Goal: Transaction & Acquisition: Book appointment/travel/reservation

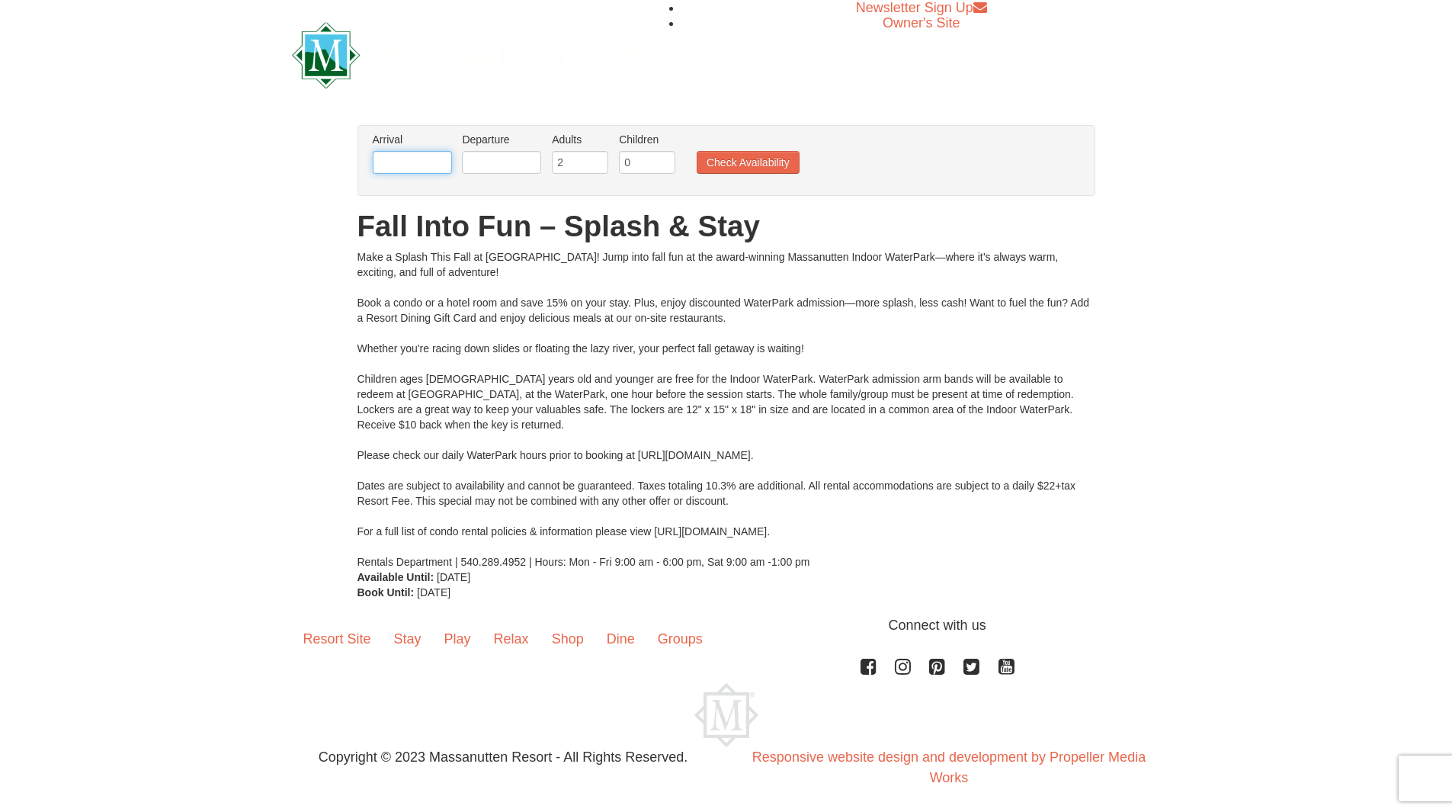
click at [404, 155] on input "text" at bounding box center [412, 162] width 79 height 23
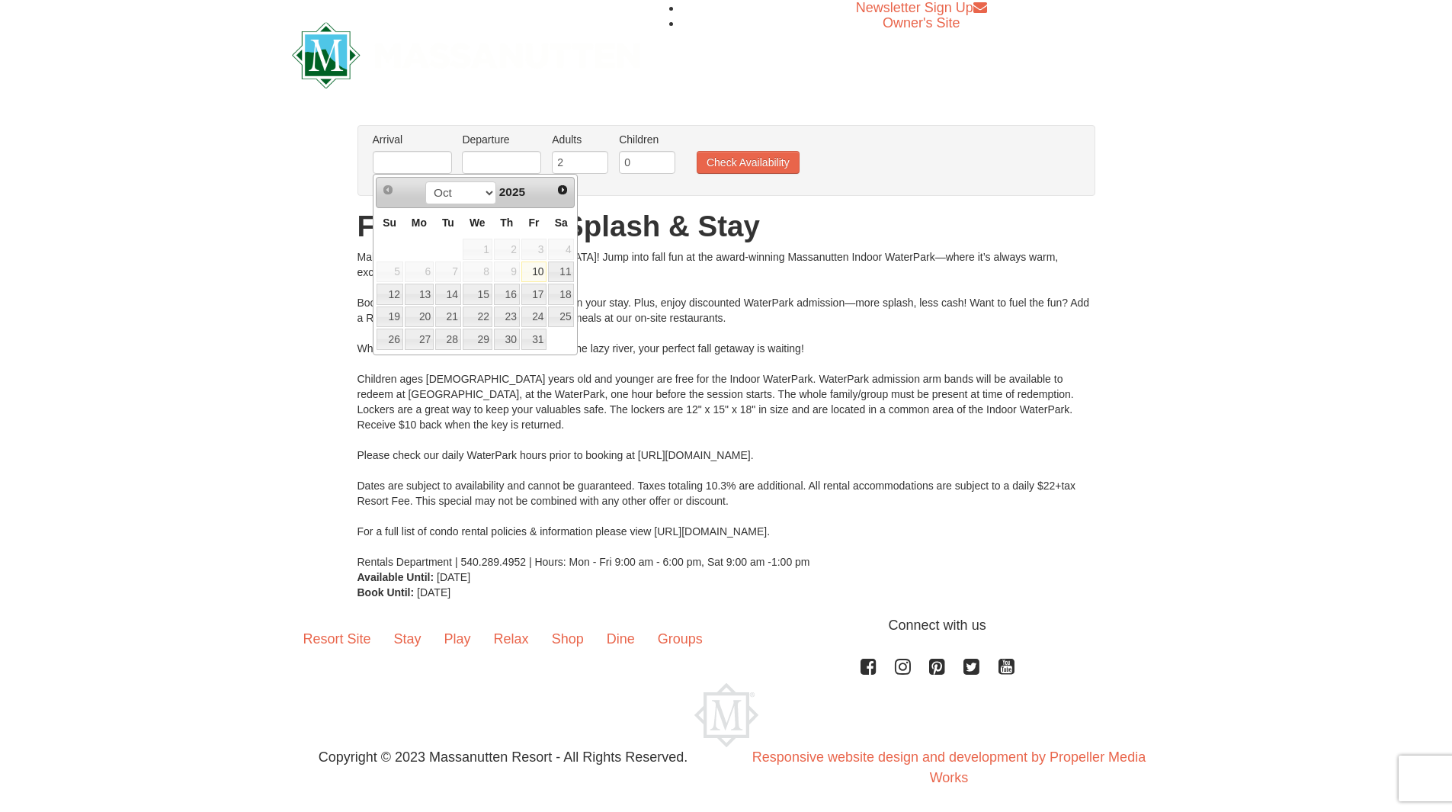
click at [538, 270] on link "10" at bounding box center [534, 271] width 26 height 21
type input "[DATE]"
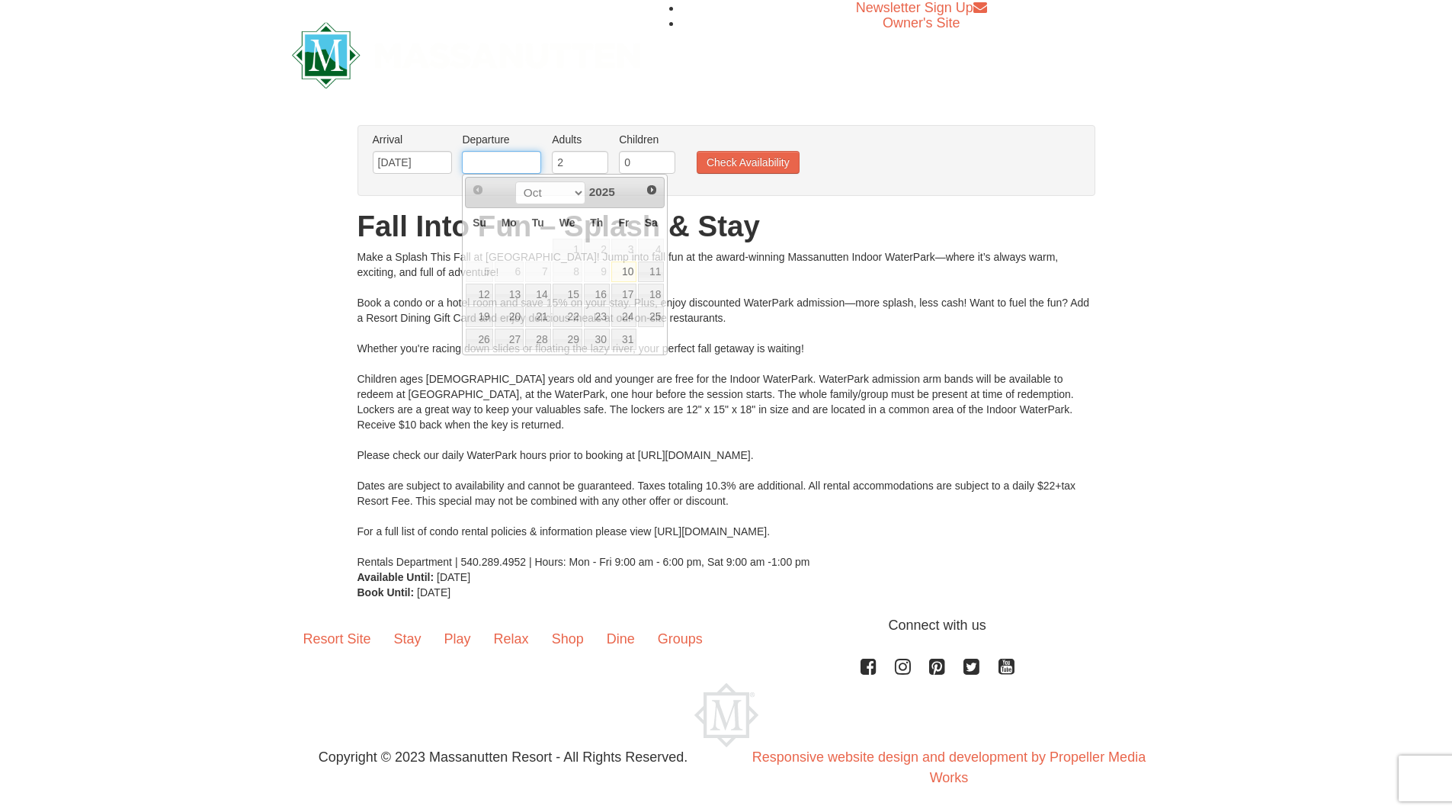
click at [505, 158] on input "text" at bounding box center [501, 162] width 79 height 23
click at [482, 287] on link "12" at bounding box center [479, 293] width 27 height 21
type input "[DATE]"
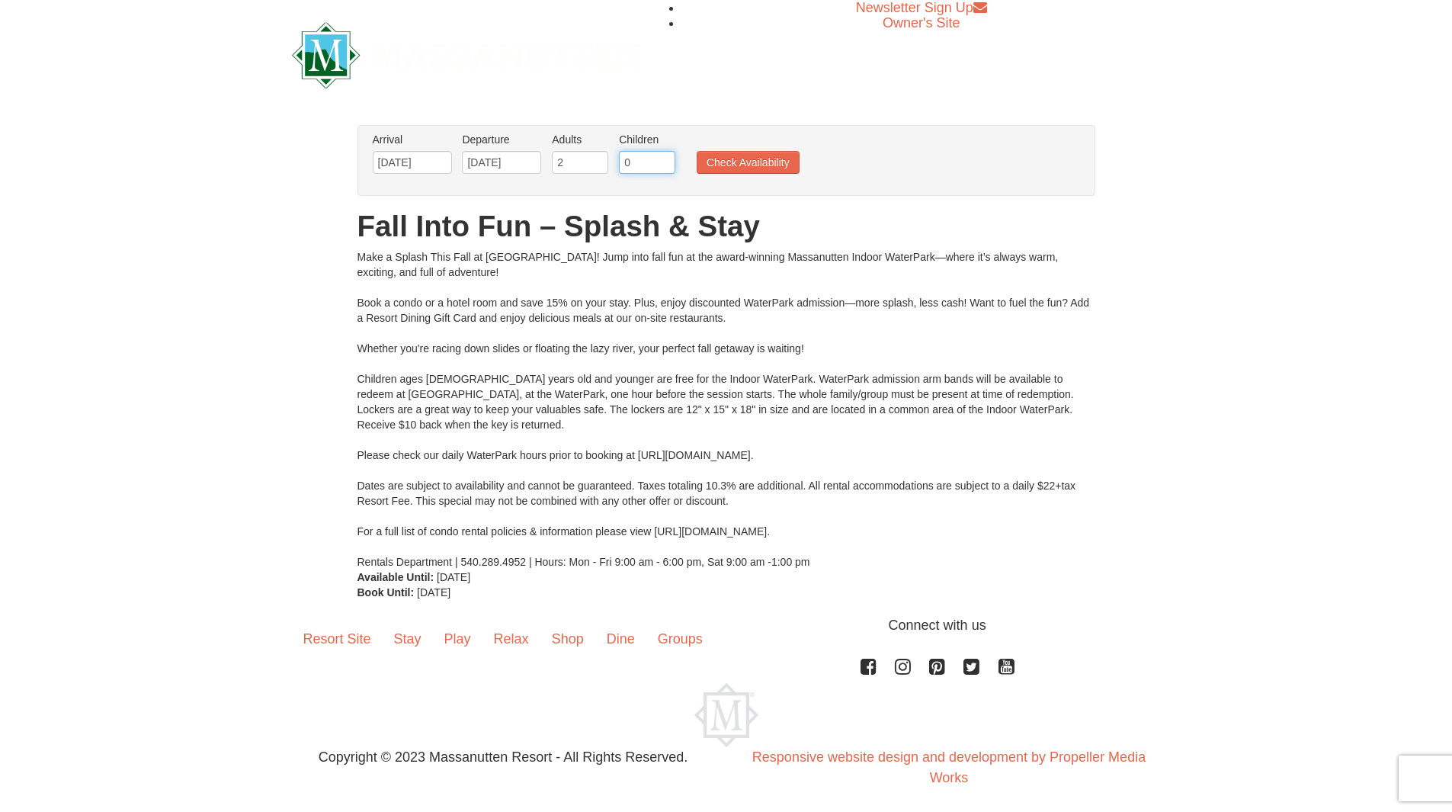
click at [652, 168] on input "0" at bounding box center [647, 162] width 56 height 23
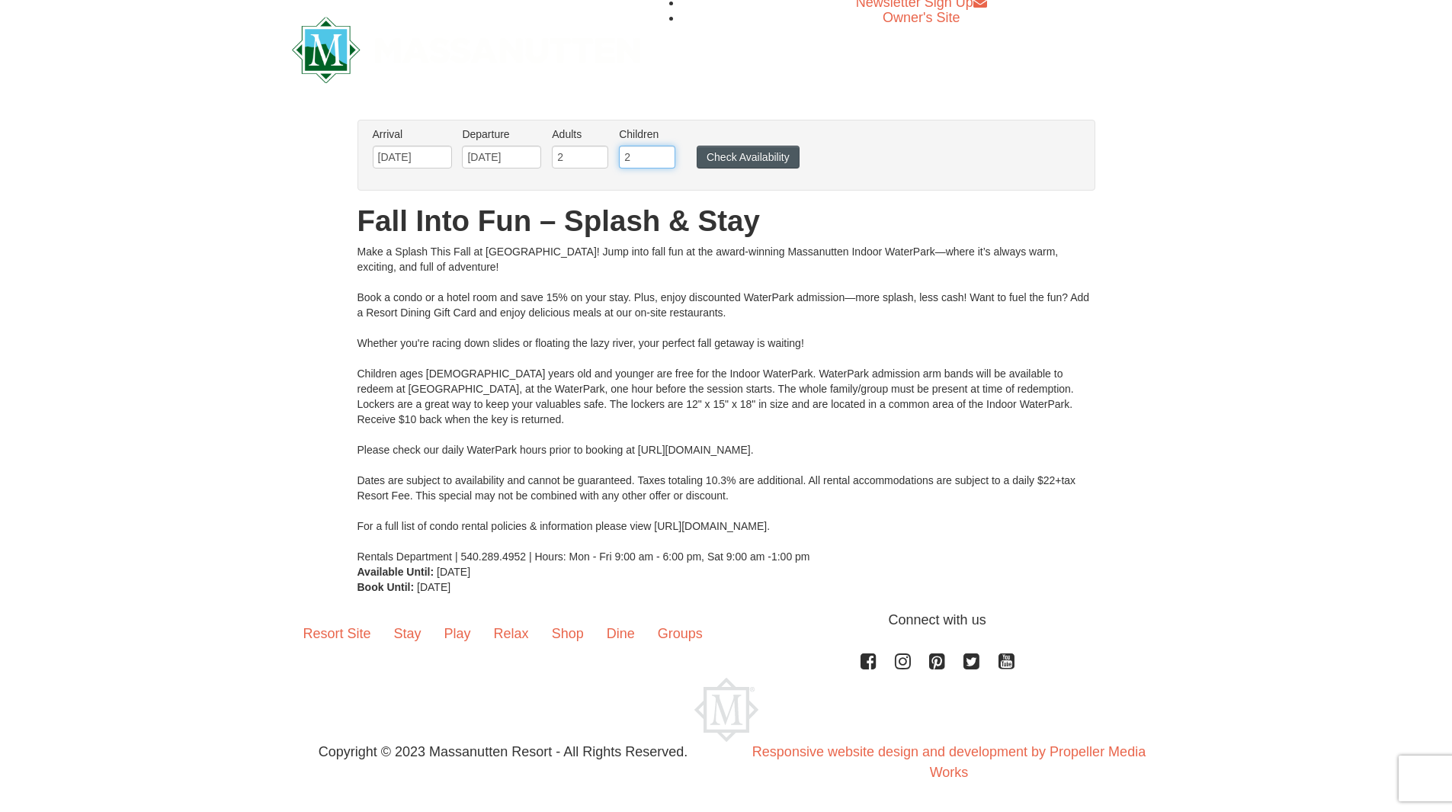
type input "2"
click at [751, 159] on button "Check Availability" at bounding box center [747, 157] width 103 height 23
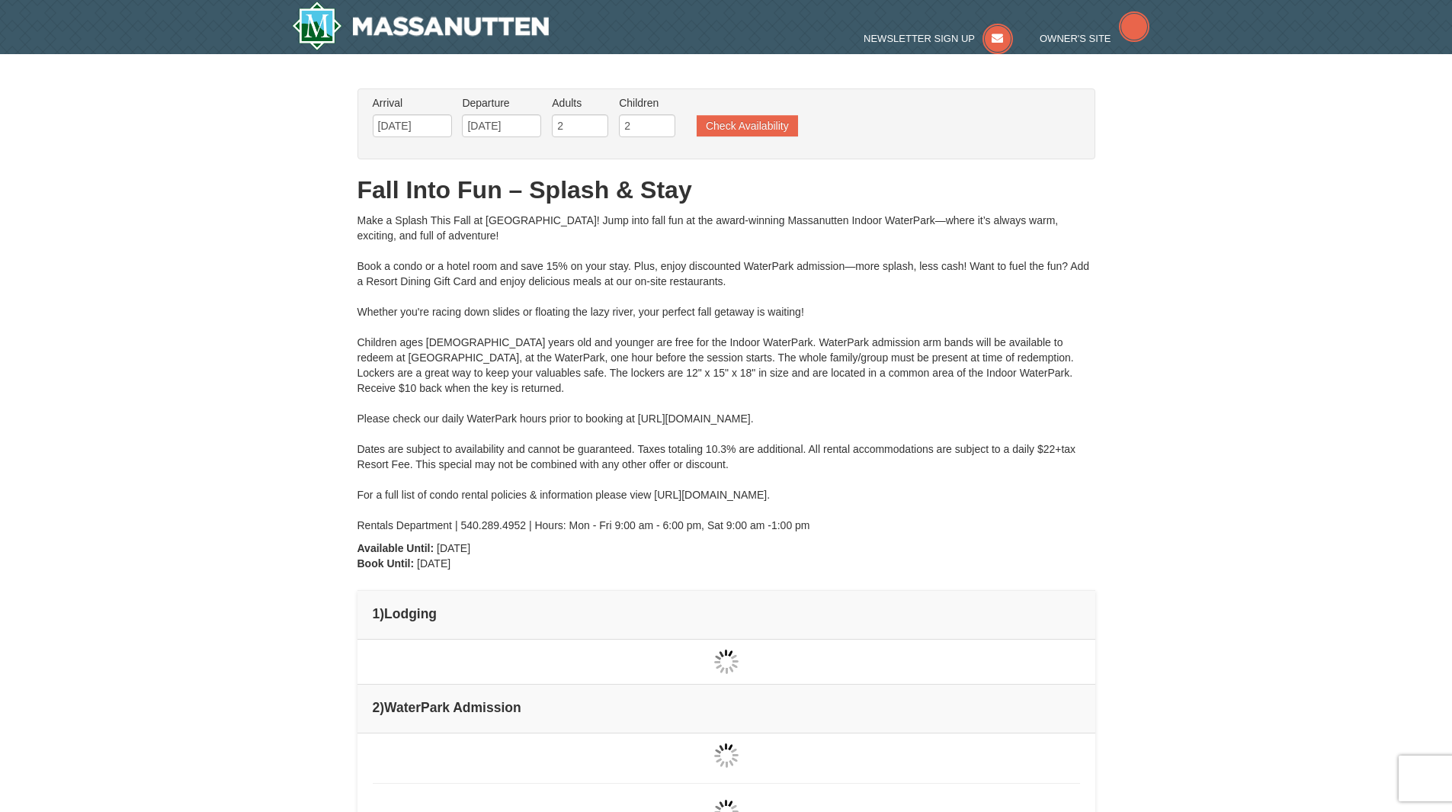
type input "10/11/2025"
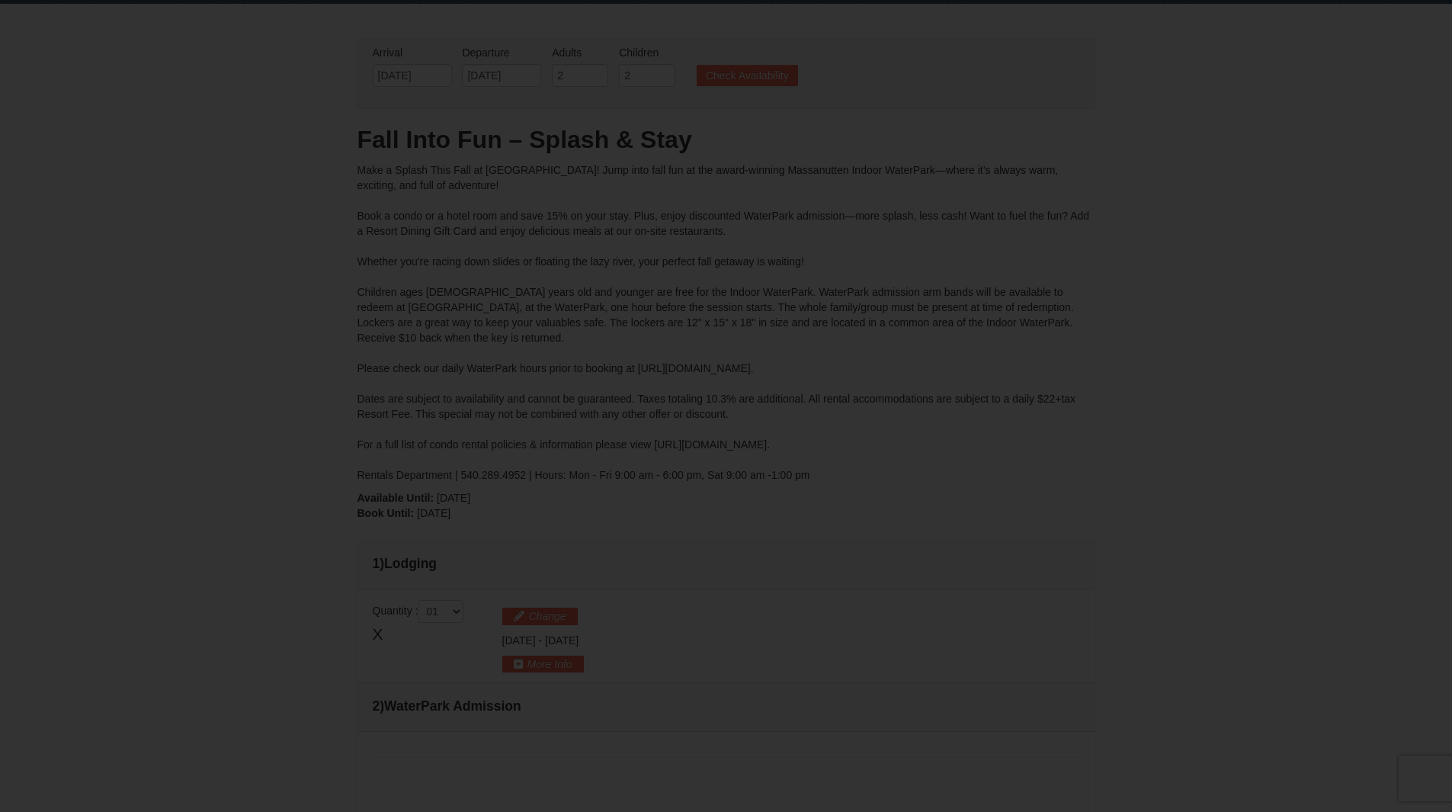
type input "[DATE]"
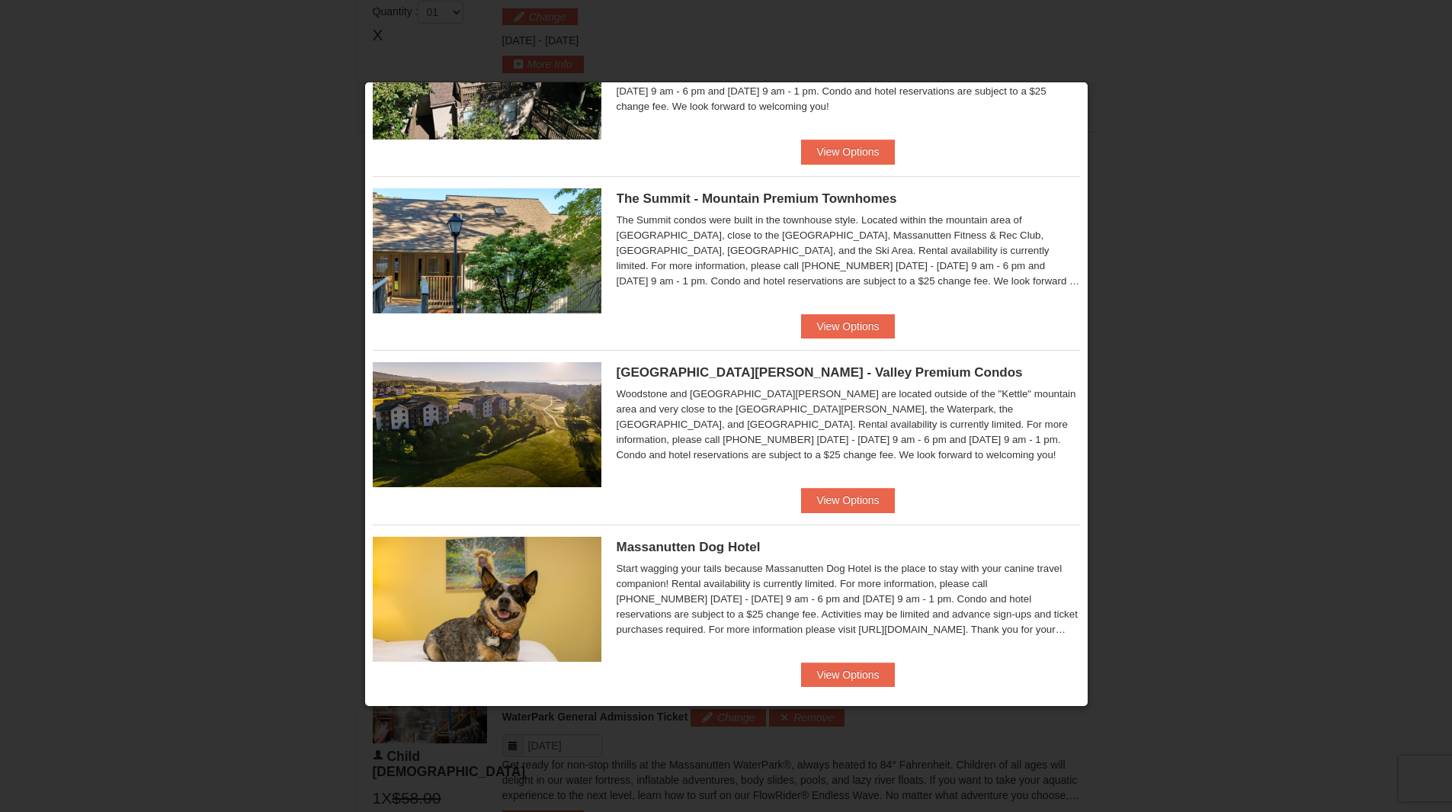
scroll to position [482, 0]
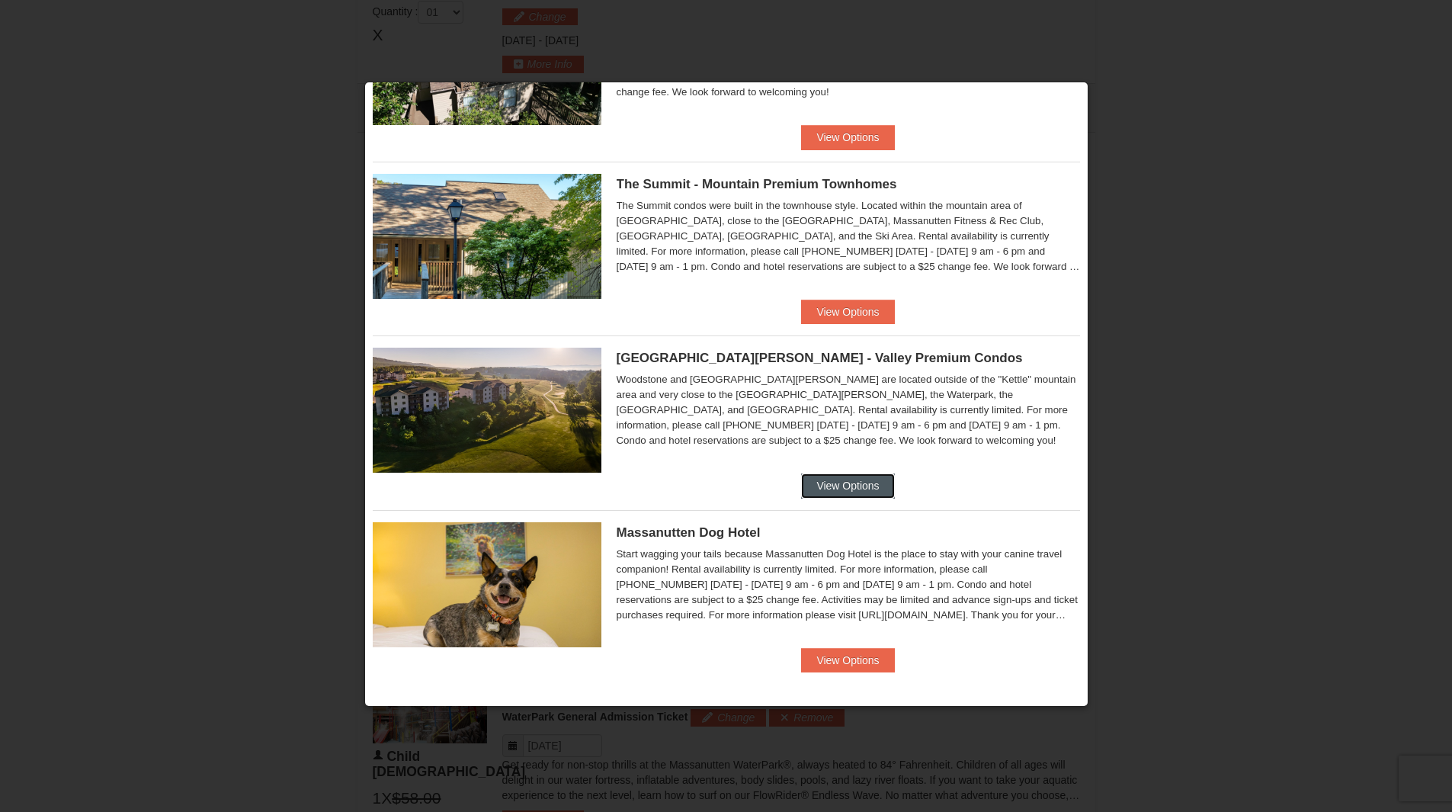
click at [821, 482] on button "View Options" at bounding box center [847, 485] width 93 height 24
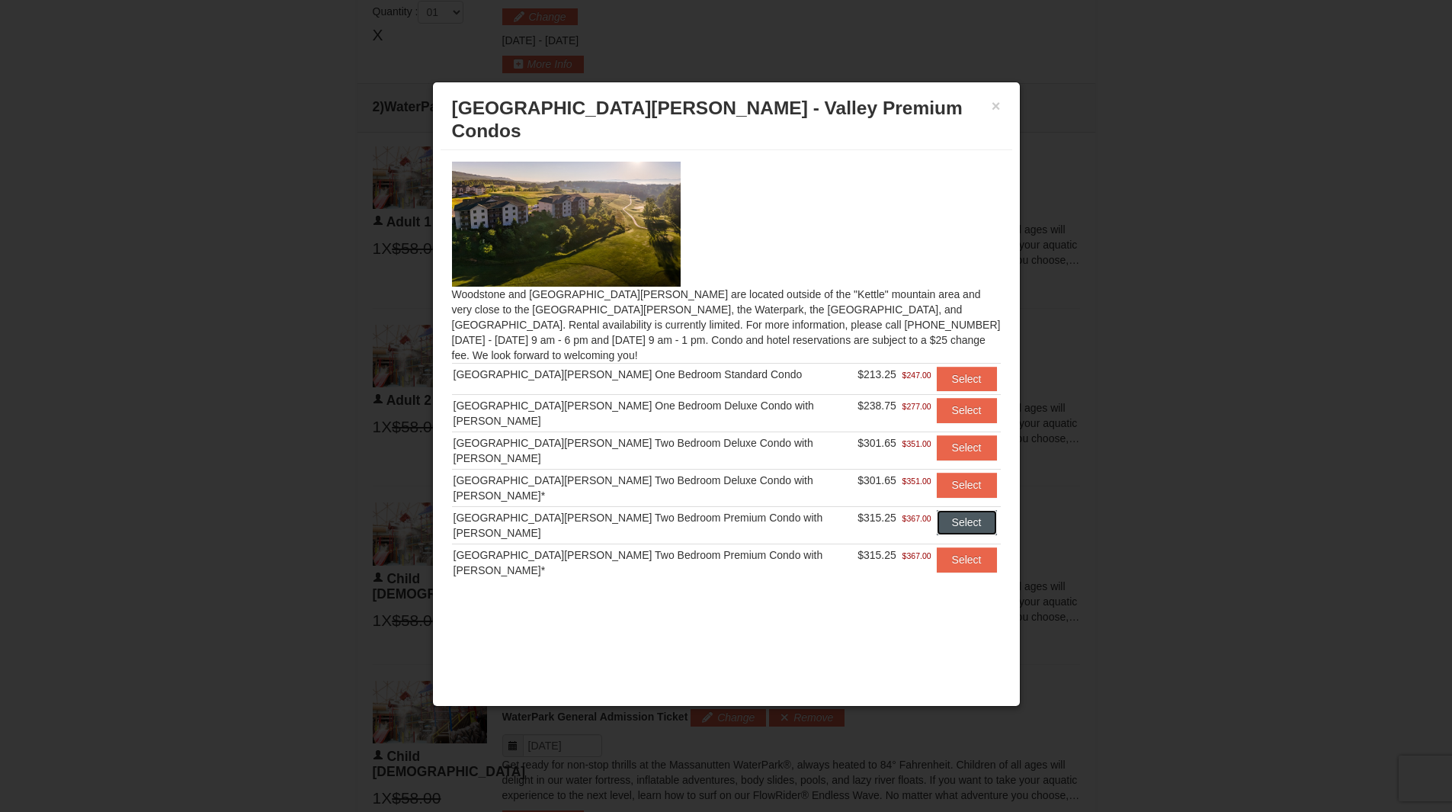
click at [972, 510] on button "Select" at bounding box center [967, 522] width 60 height 24
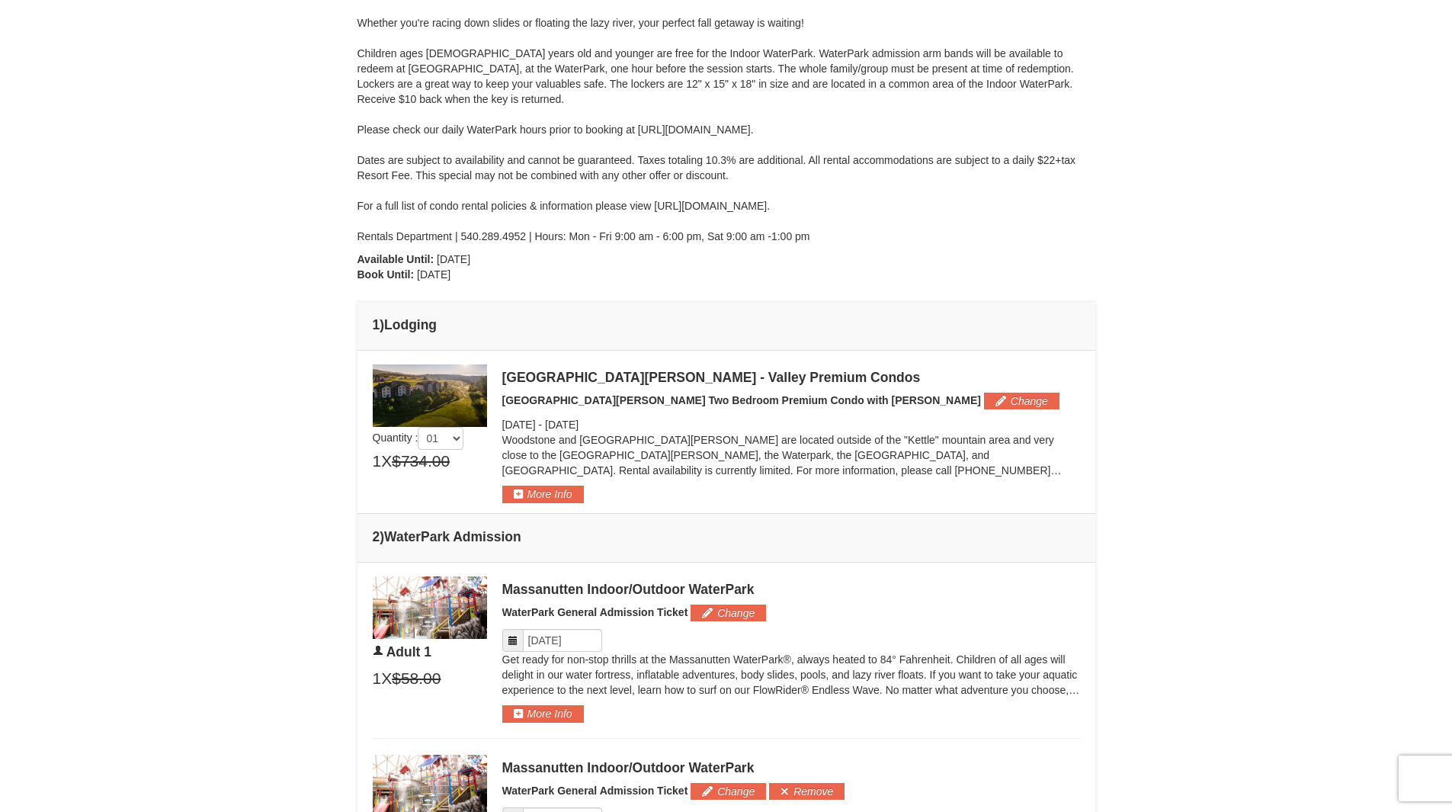
scroll to position [285, 0]
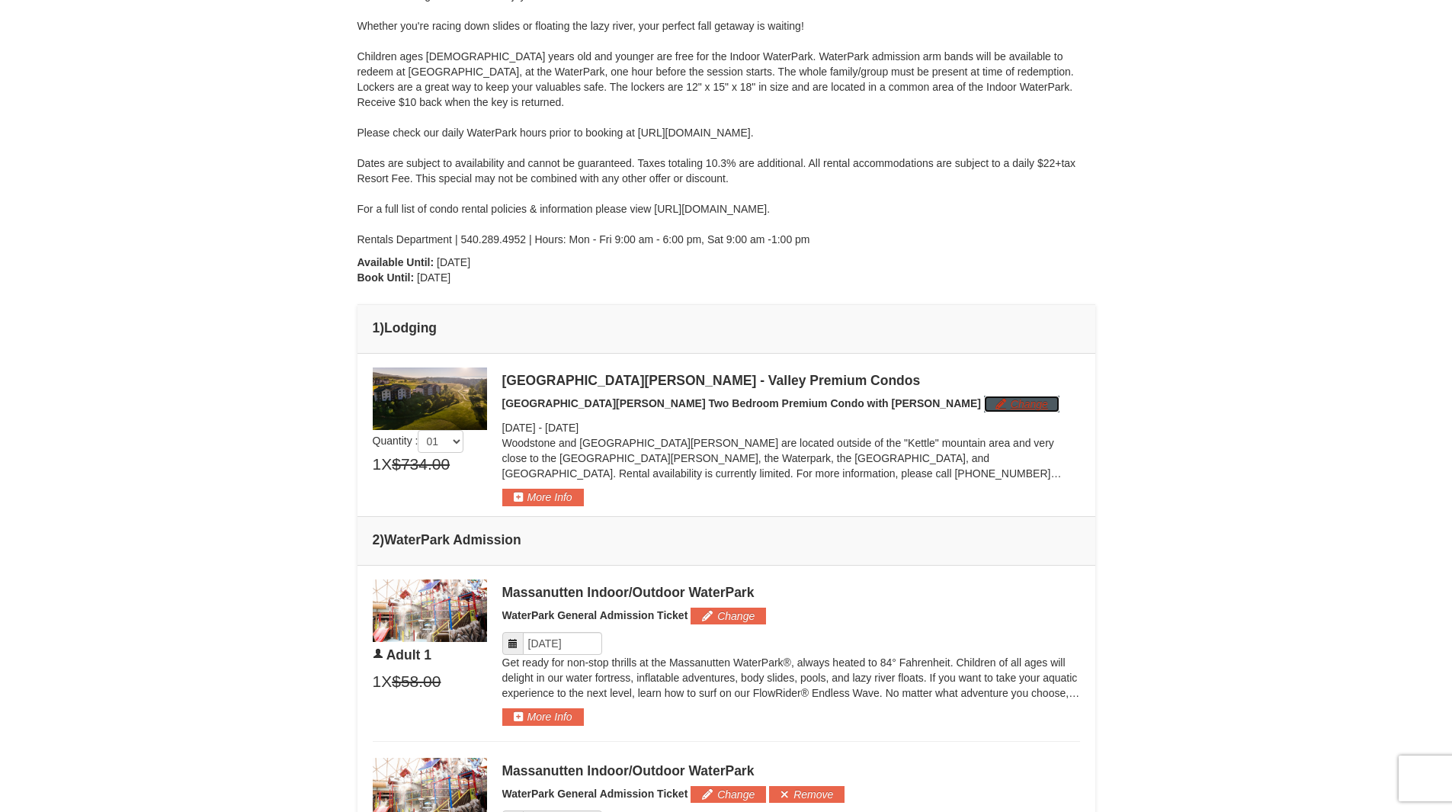
click at [984, 406] on button "Change" at bounding box center [1021, 403] width 75 height 17
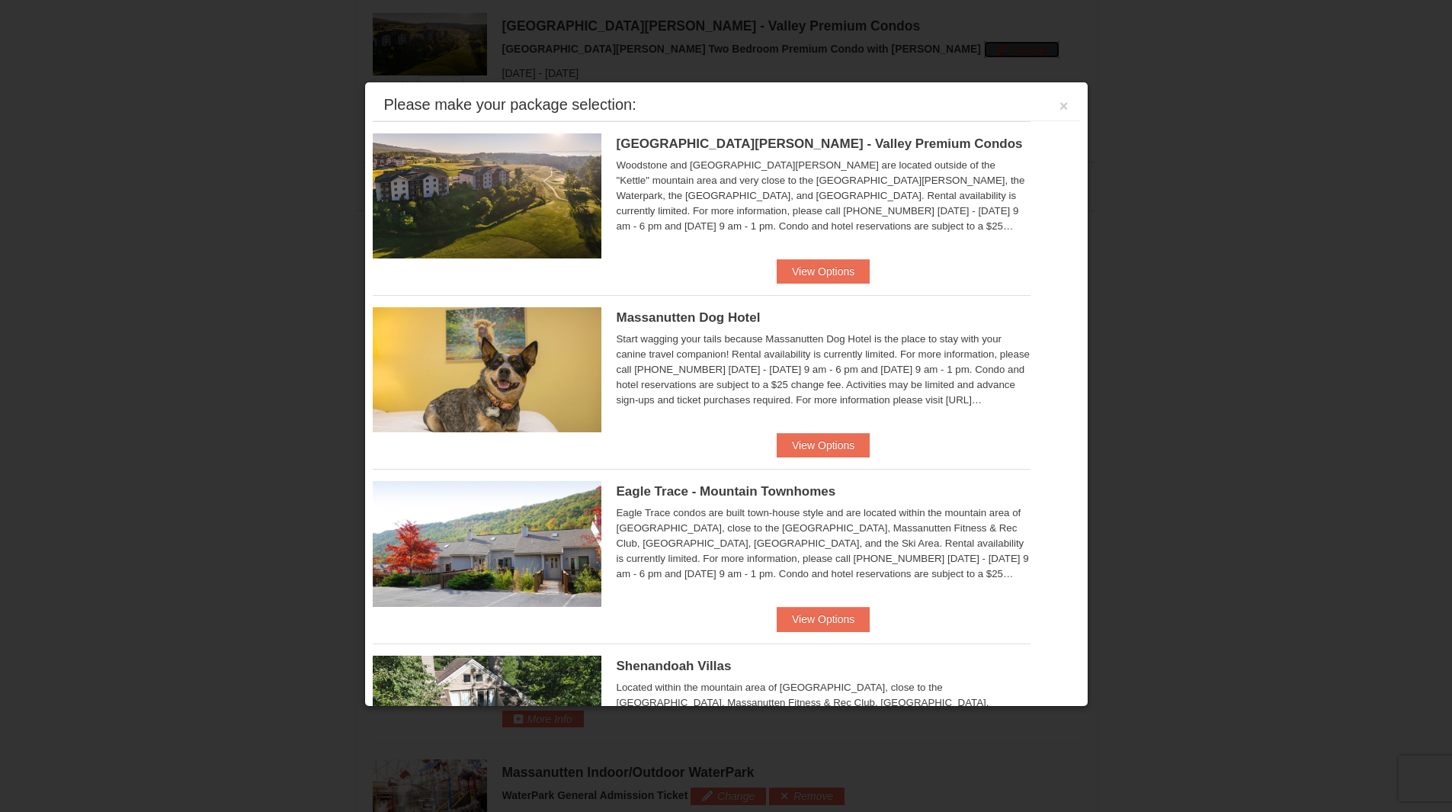
scroll to position [652, 0]
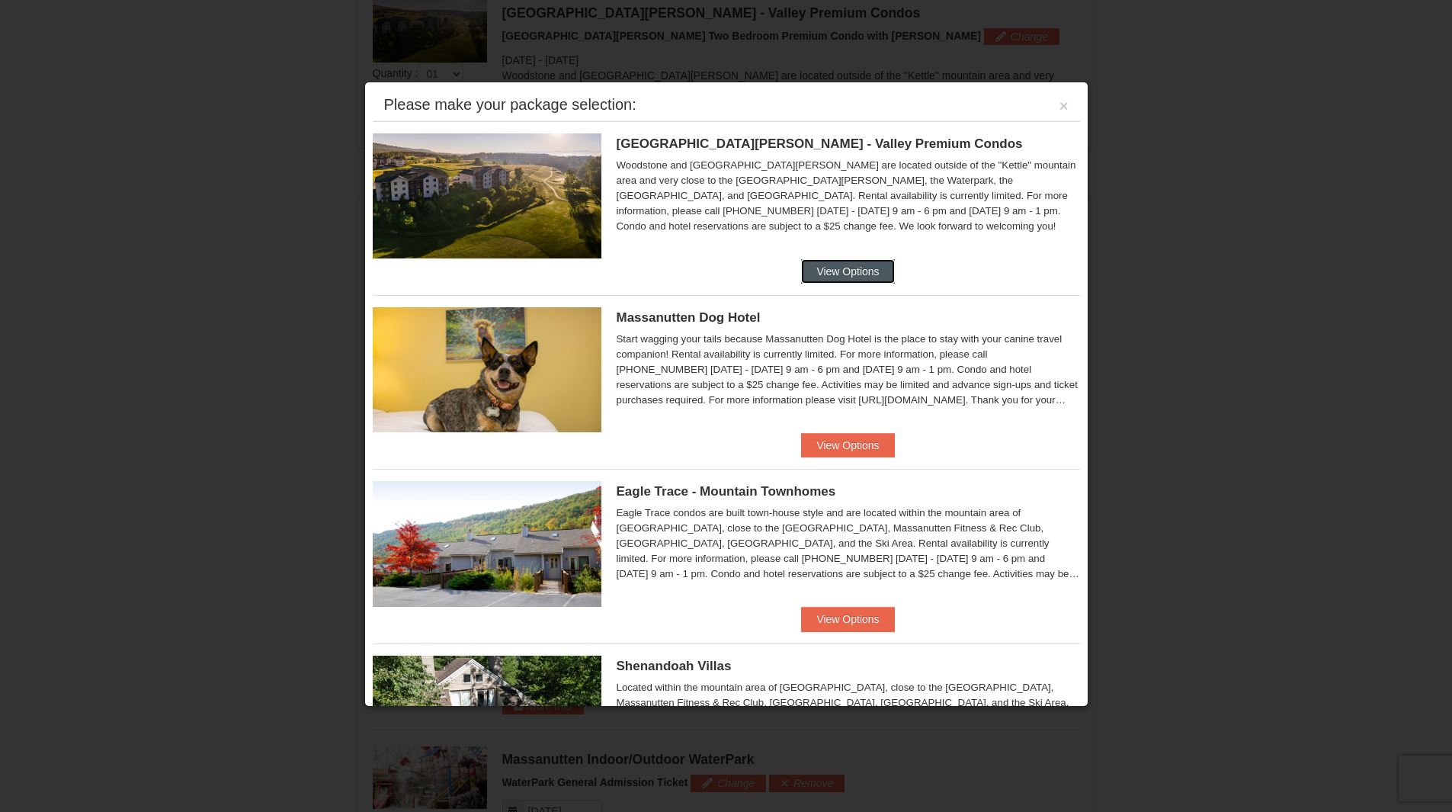
click at [828, 271] on button "View Options" at bounding box center [847, 271] width 93 height 24
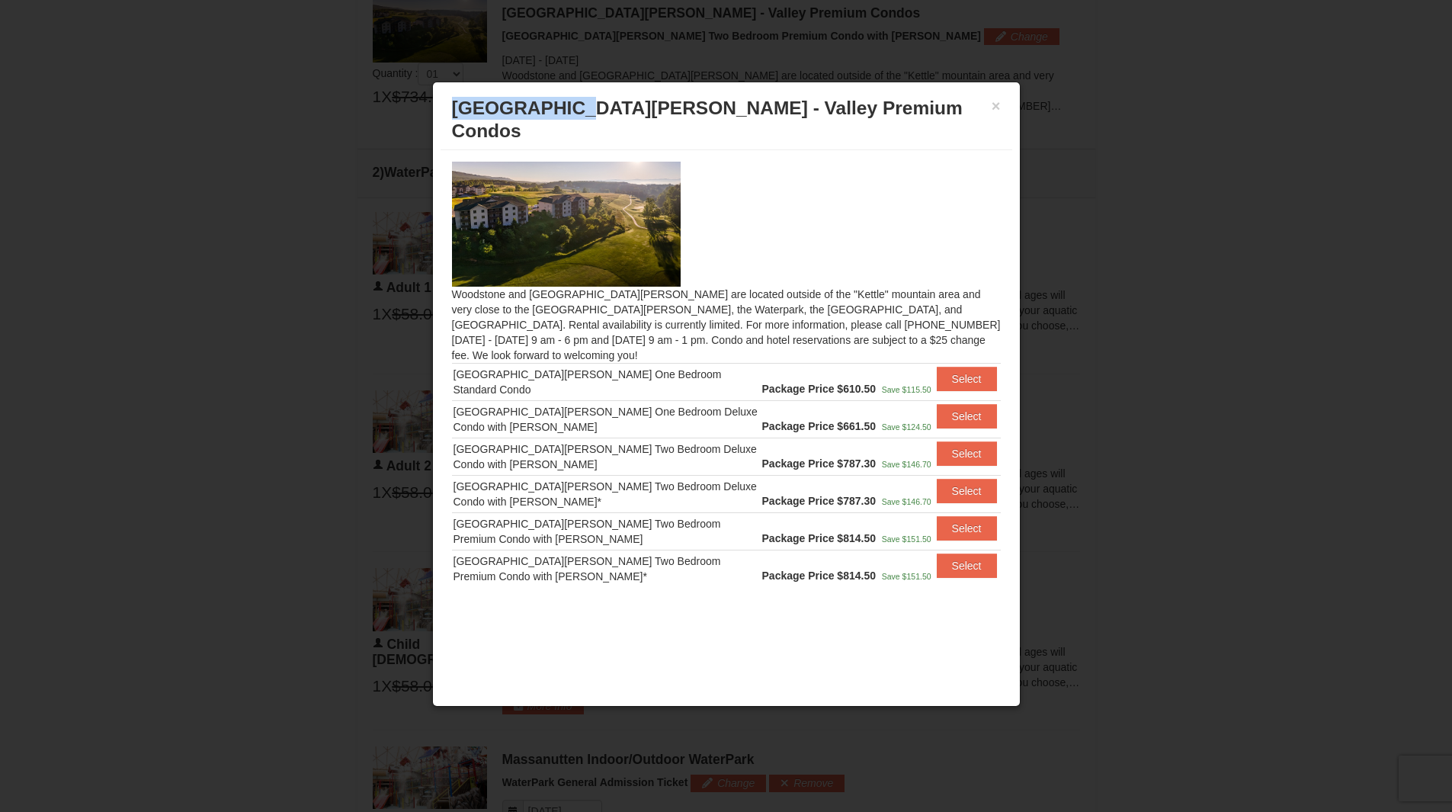
drag, startPoint x: 451, startPoint y: 108, endPoint x: 585, endPoint y: 94, distance: 134.9
click at [585, 94] on div "× Woodstone Meadows - Valley Premium Condos" at bounding box center [726, 120] width 572 height 60
drag, startPoint x: 898, startPoint y: 108, endPoint x: 449, endPoint y: 110, distance: 449.6
click at [449, 110] on div "× Woodstone Meadows - Valley Premium Condos" at bounding box center [726, 120] width 572 height 60
copy span "[GEOGRAPHIC_DATA][PERSON_NAME] - Valley Premium Condos"
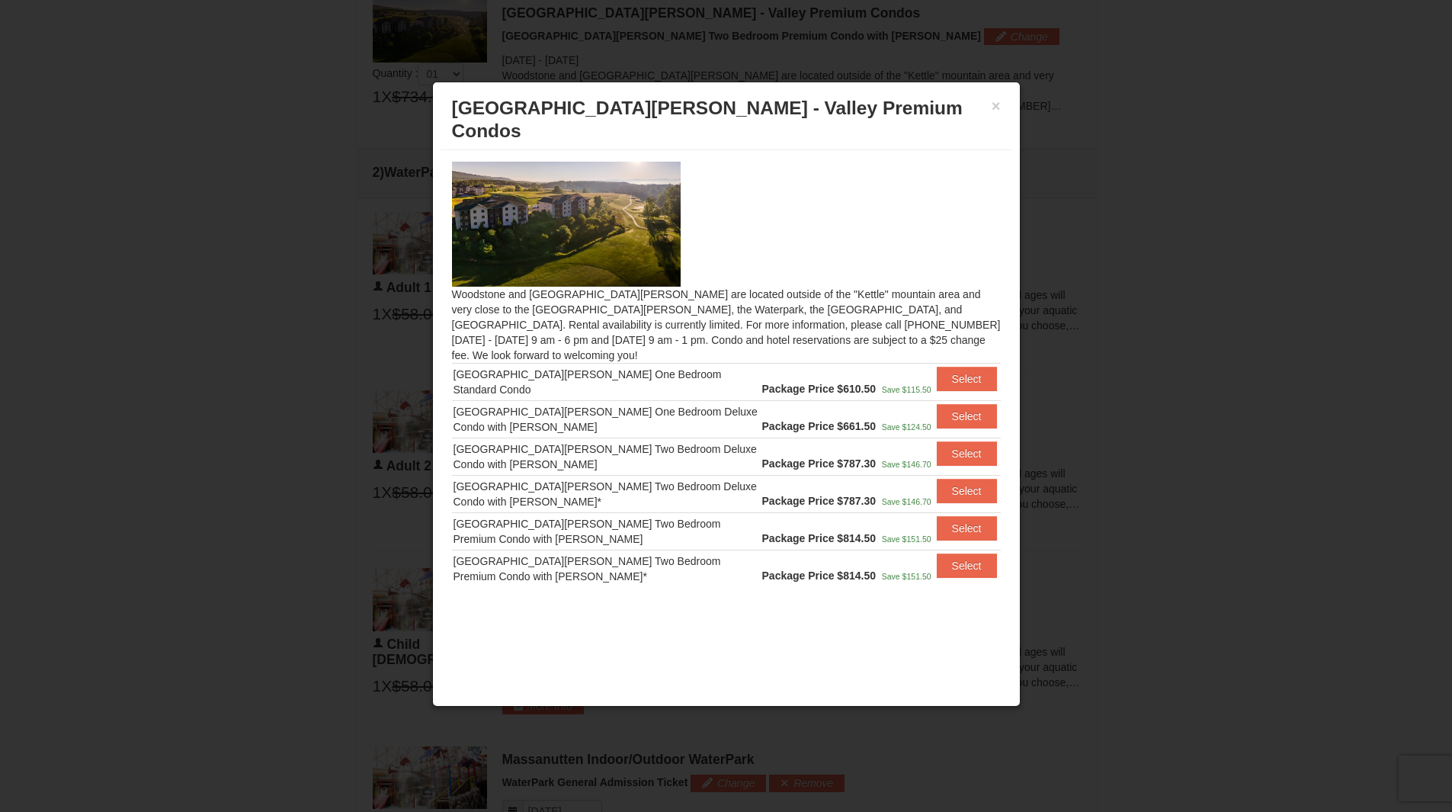
click at [903, 207] on div at bounding box center [726, 224] width 549 height 125
click at [953, 404] on button "Select" at bounding box center [967, 416] width 60 height 24
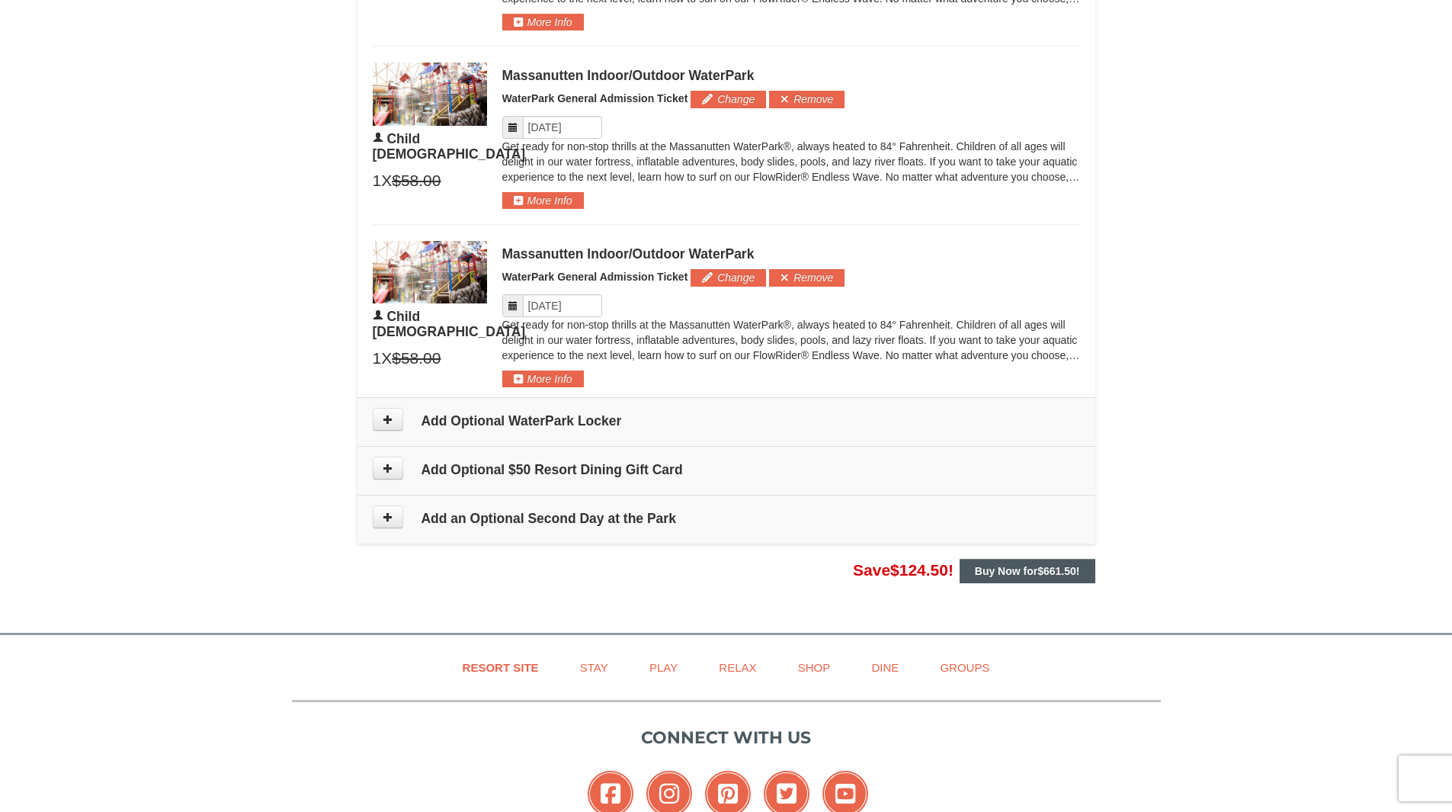
scroll to position [1158, 0]
click at [1027, 570] on strong "Buy Now for $661.50 !" at bounding box center [1027, 570] width 105 height 12
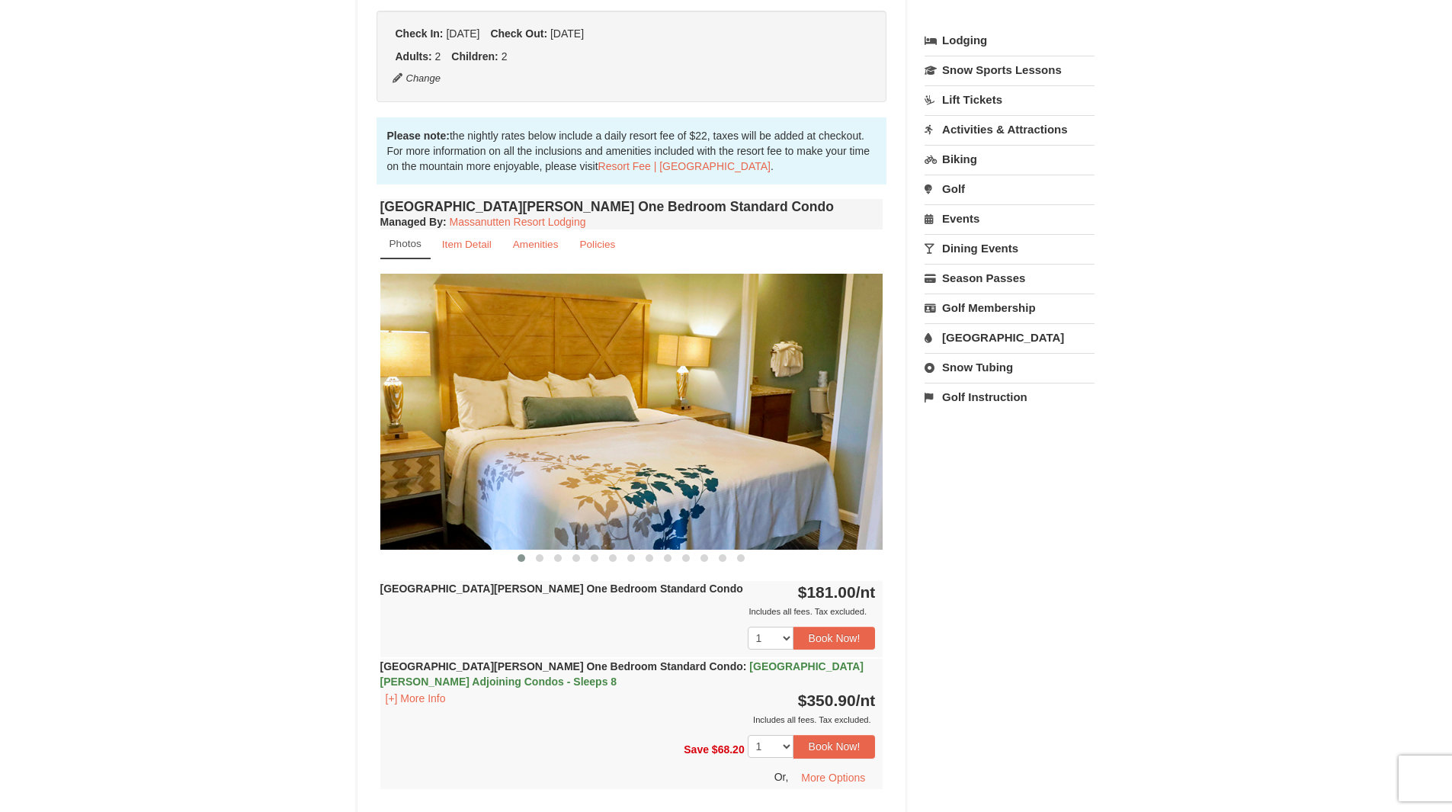
scroll to position [336, 0]
click at [536, 559] on span at bounding box center [540, 557] width 8 height 8
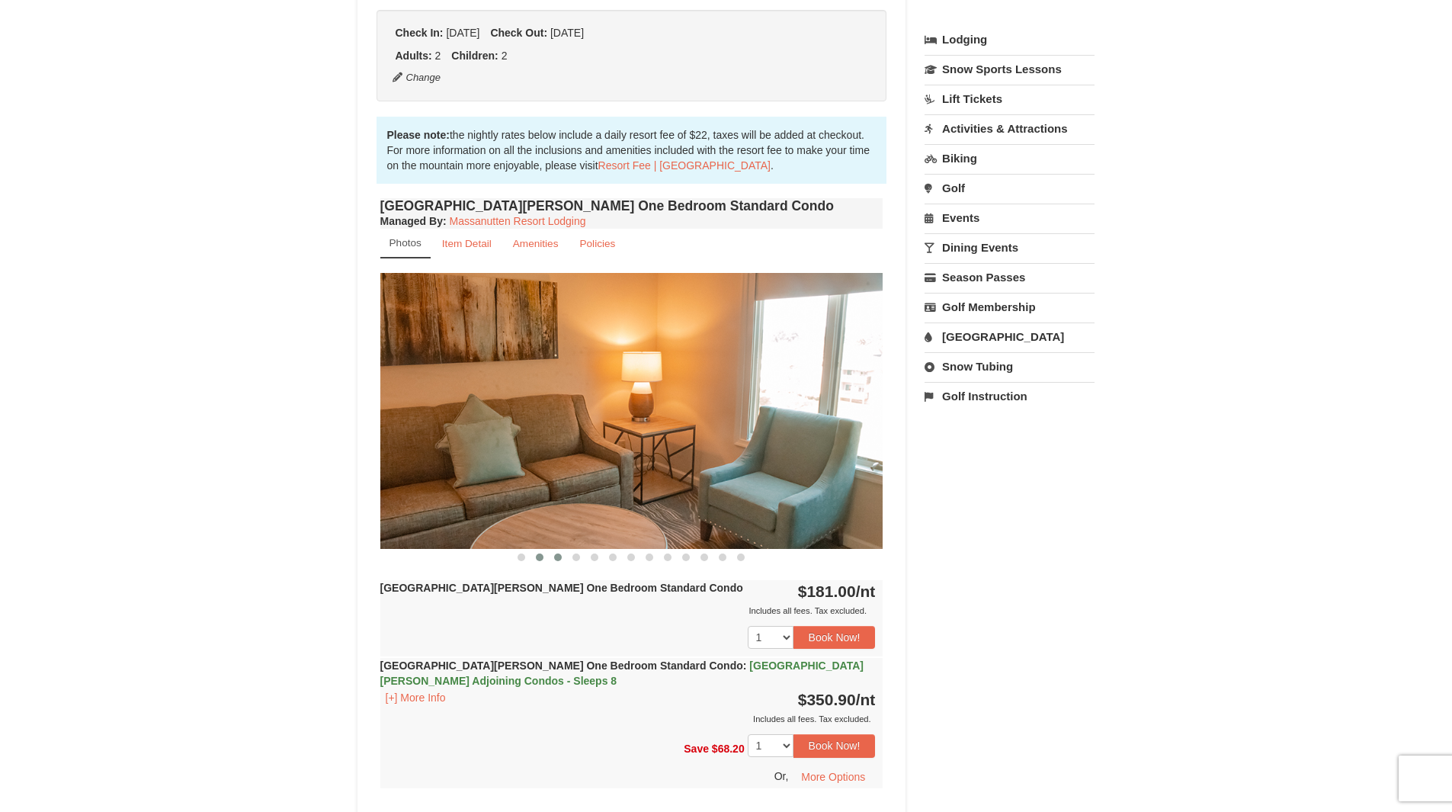
click at [556, 557] on span at bounding box center [558, 557] width 8 height 8
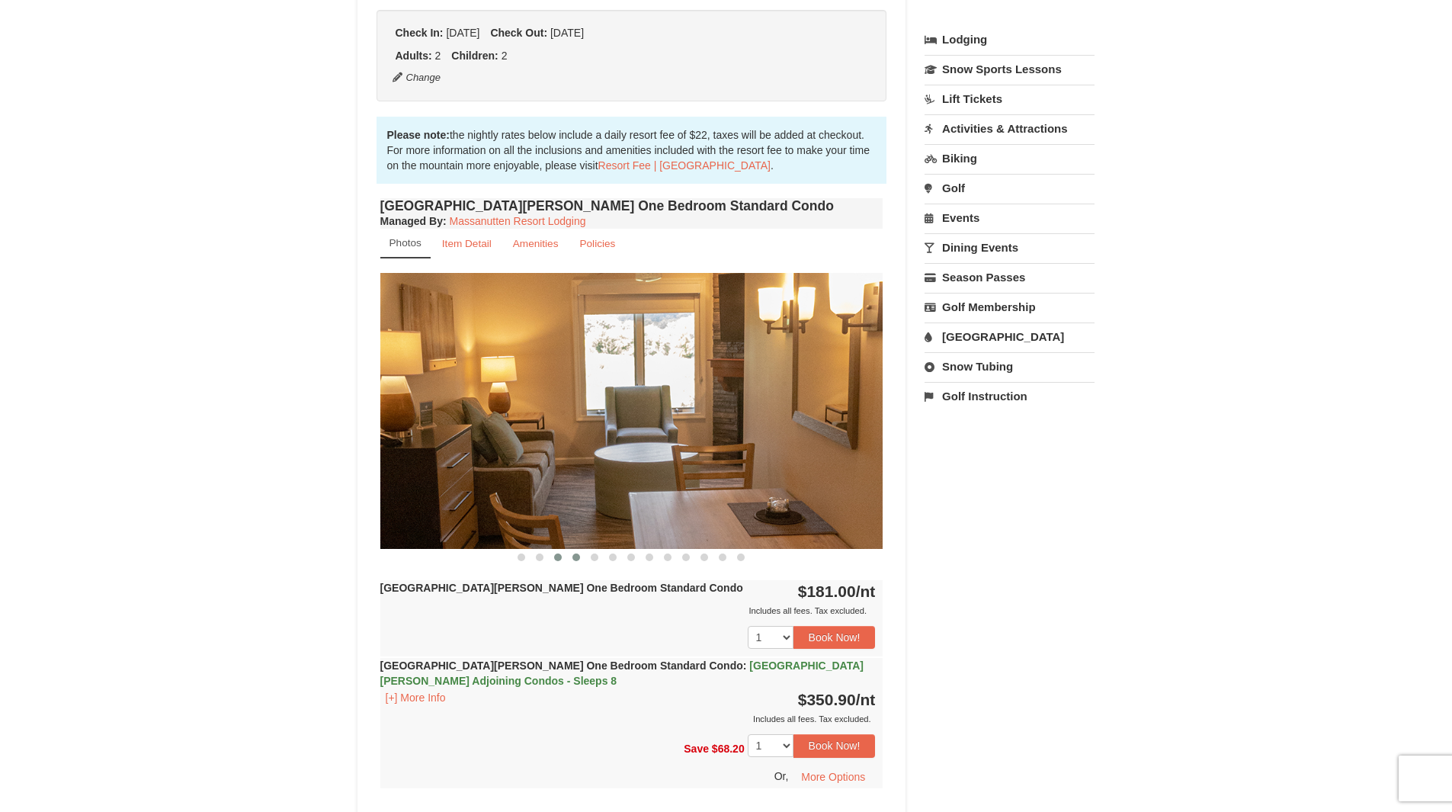
click at [578, 555] on span at bounding box center [576, 557] width 8 height 8
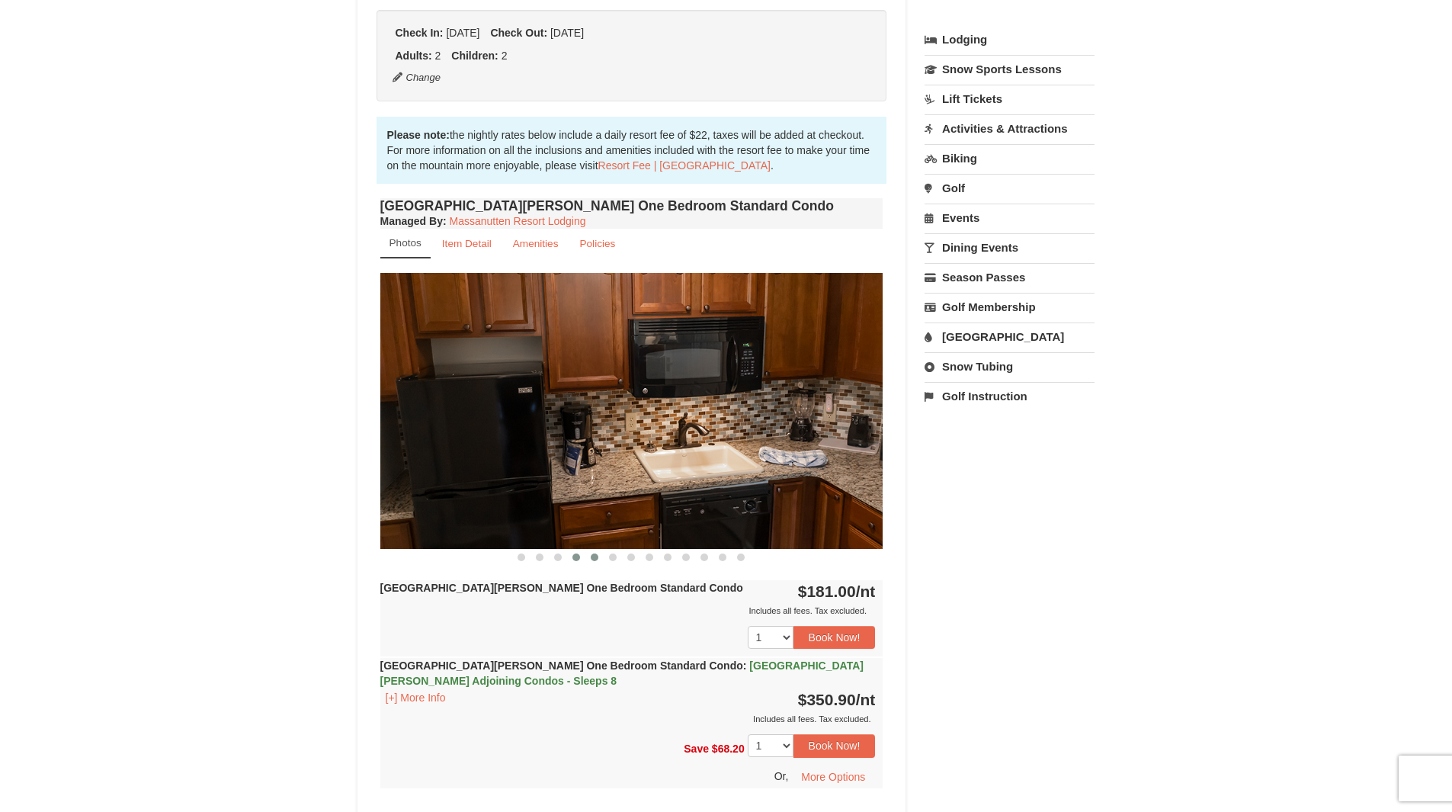
click at [597, 552] on button at bounding box center [594, 556] width 18 height 15
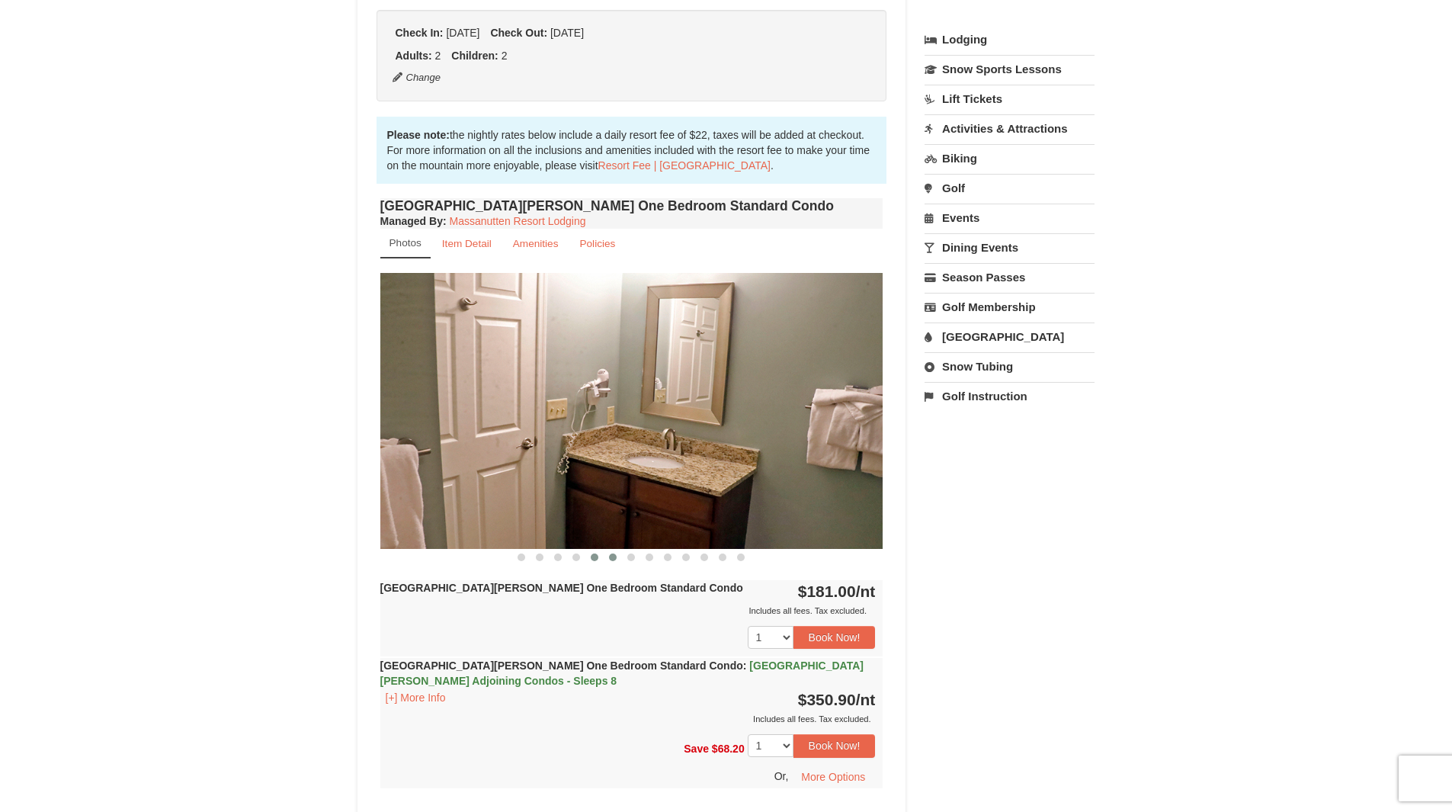
click at [621, 552] on button at bounding box center [613, 556] width 18 height 15
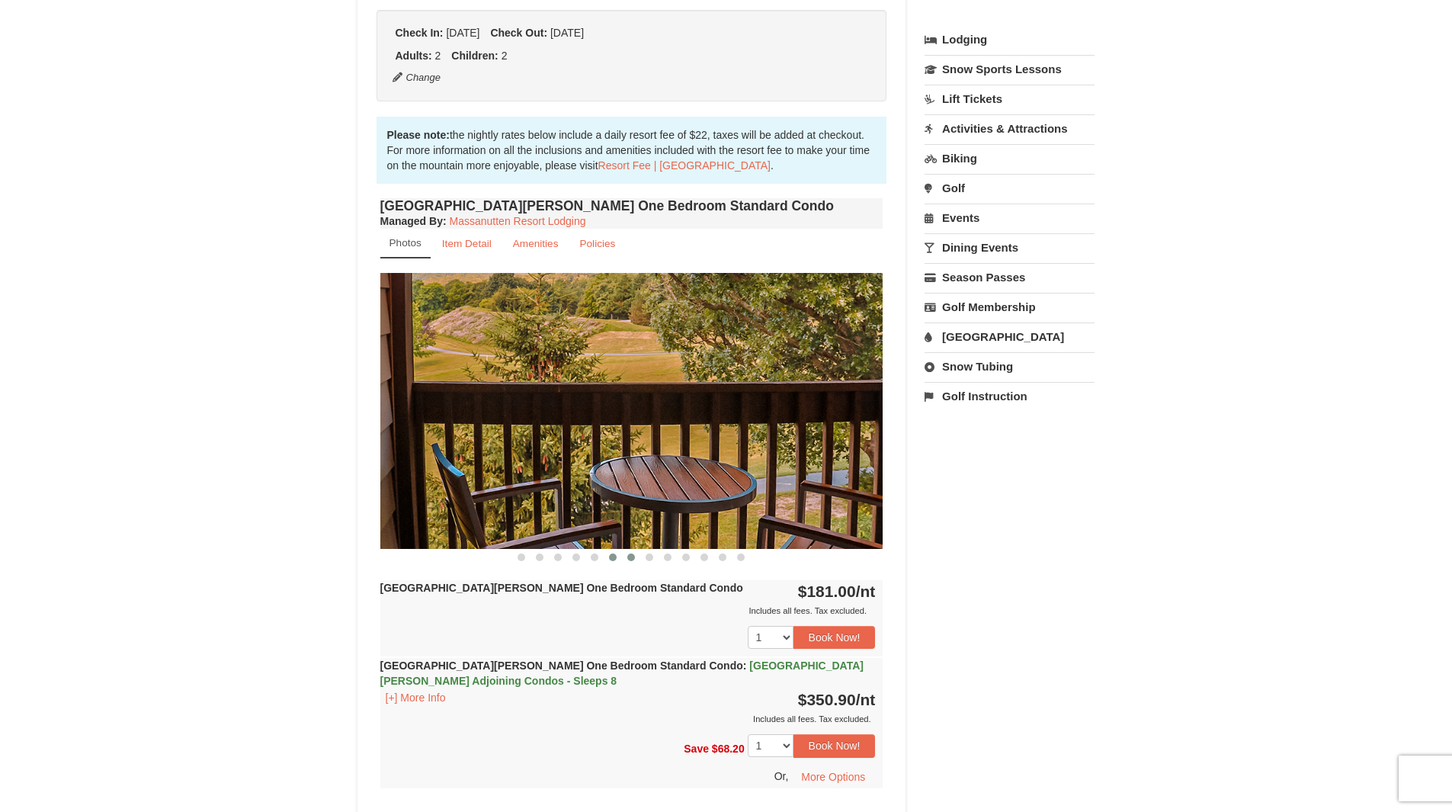
click at [639, 555] on button at bounding box center [631, 556] width 18 height 15
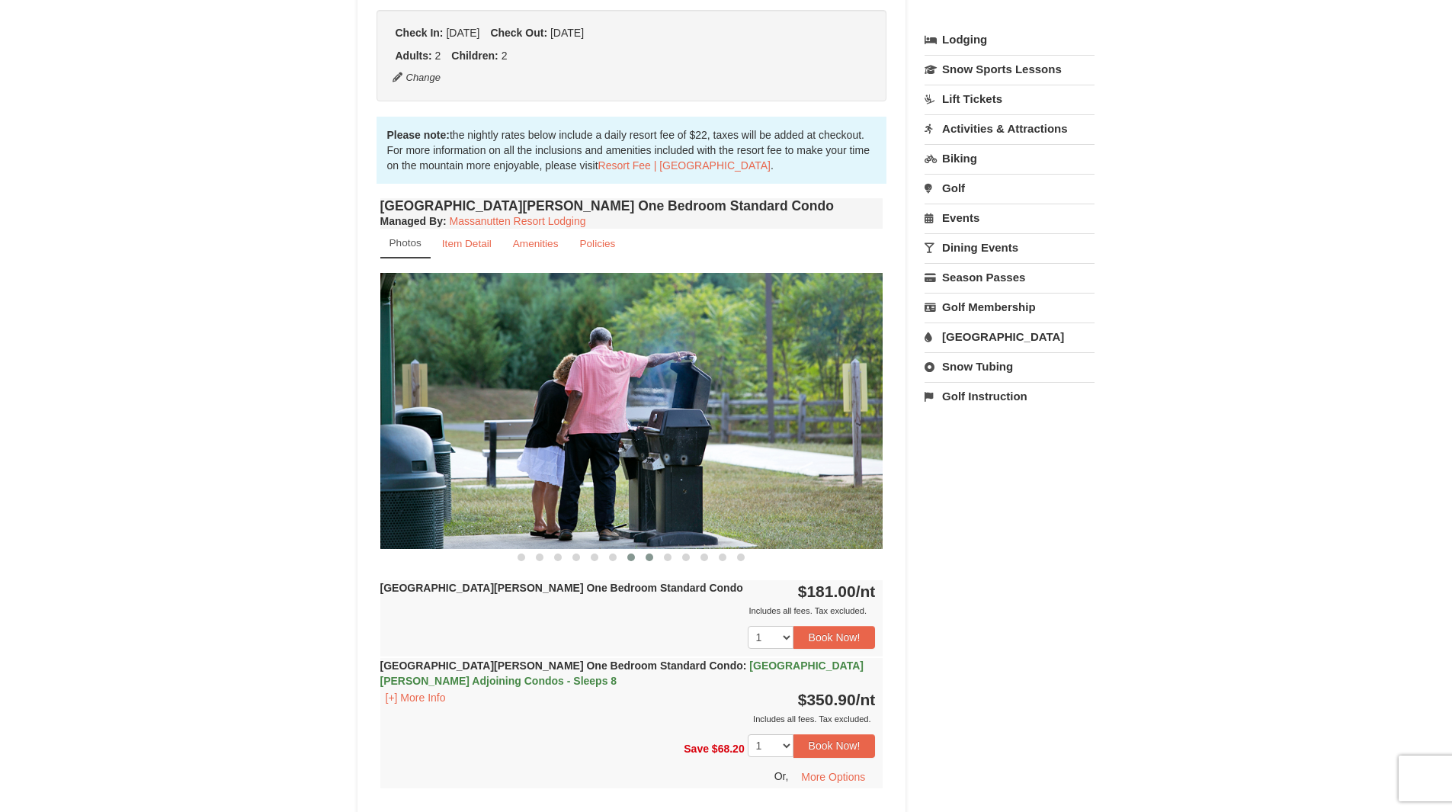
click at [649, 555] on span at bounding box center [649, 557] width 8 height 8
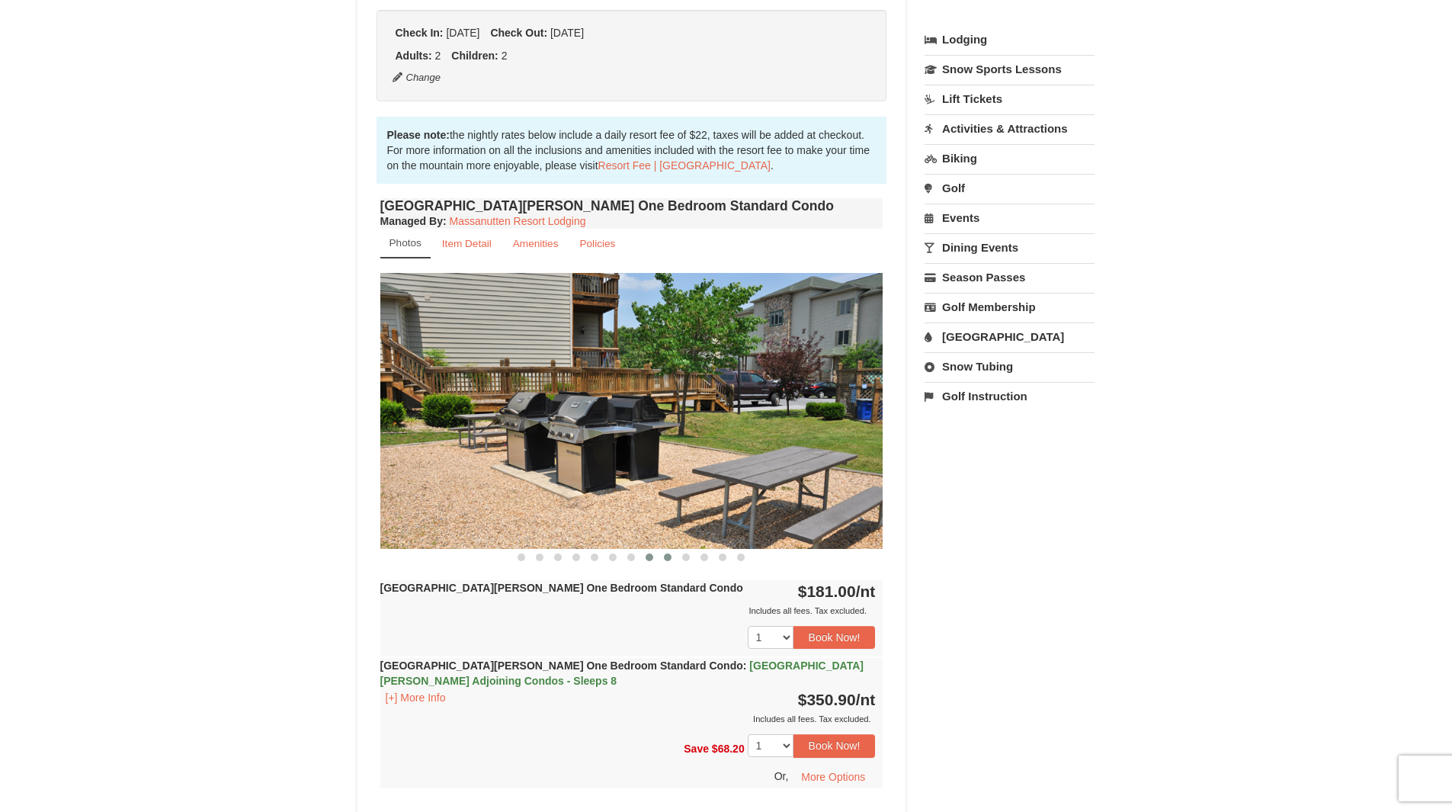
click at [668, 556] on span at bounding box center [668, 557] width 8 height 8
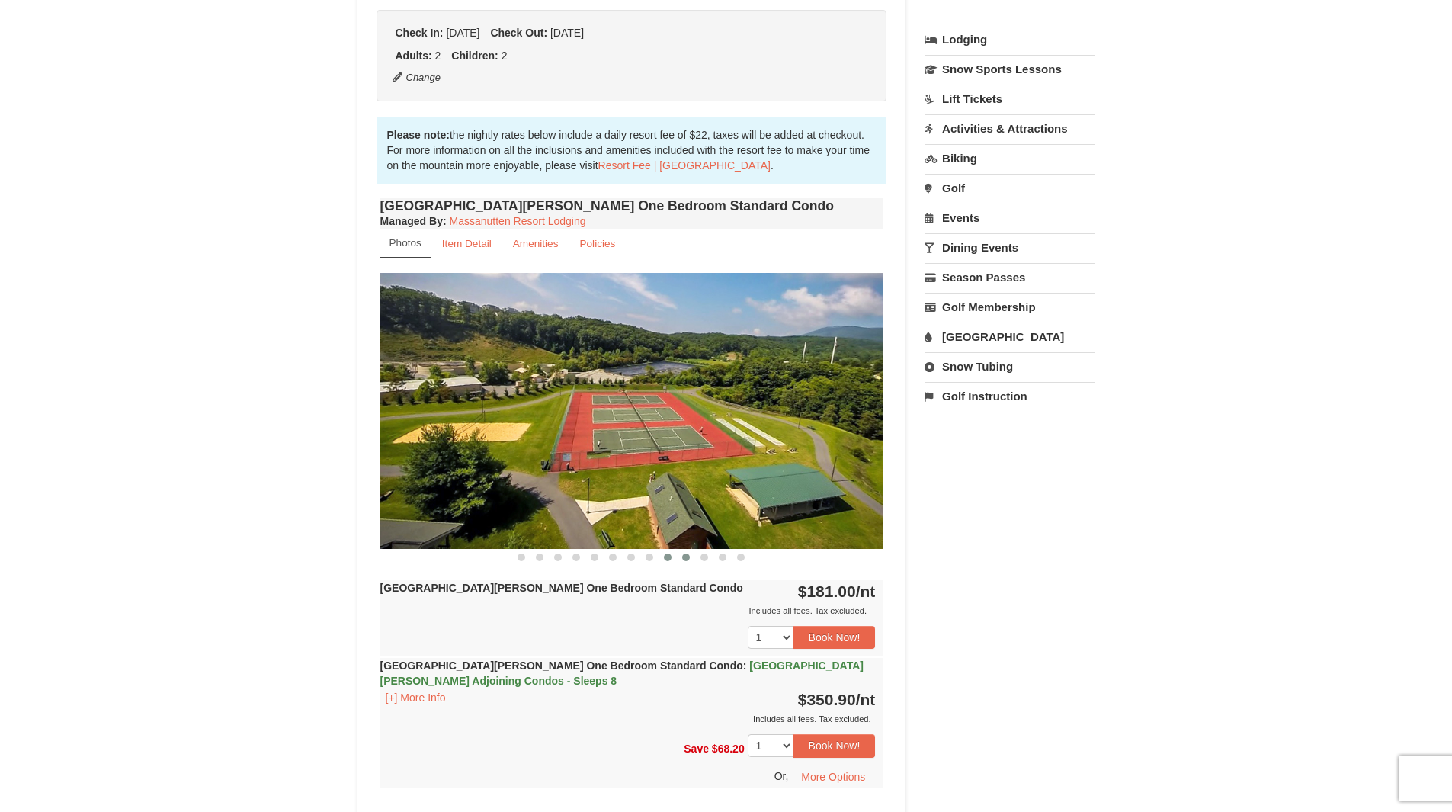
click at [687, 556] on span at bounding box center [686, 557] width 8 height 8
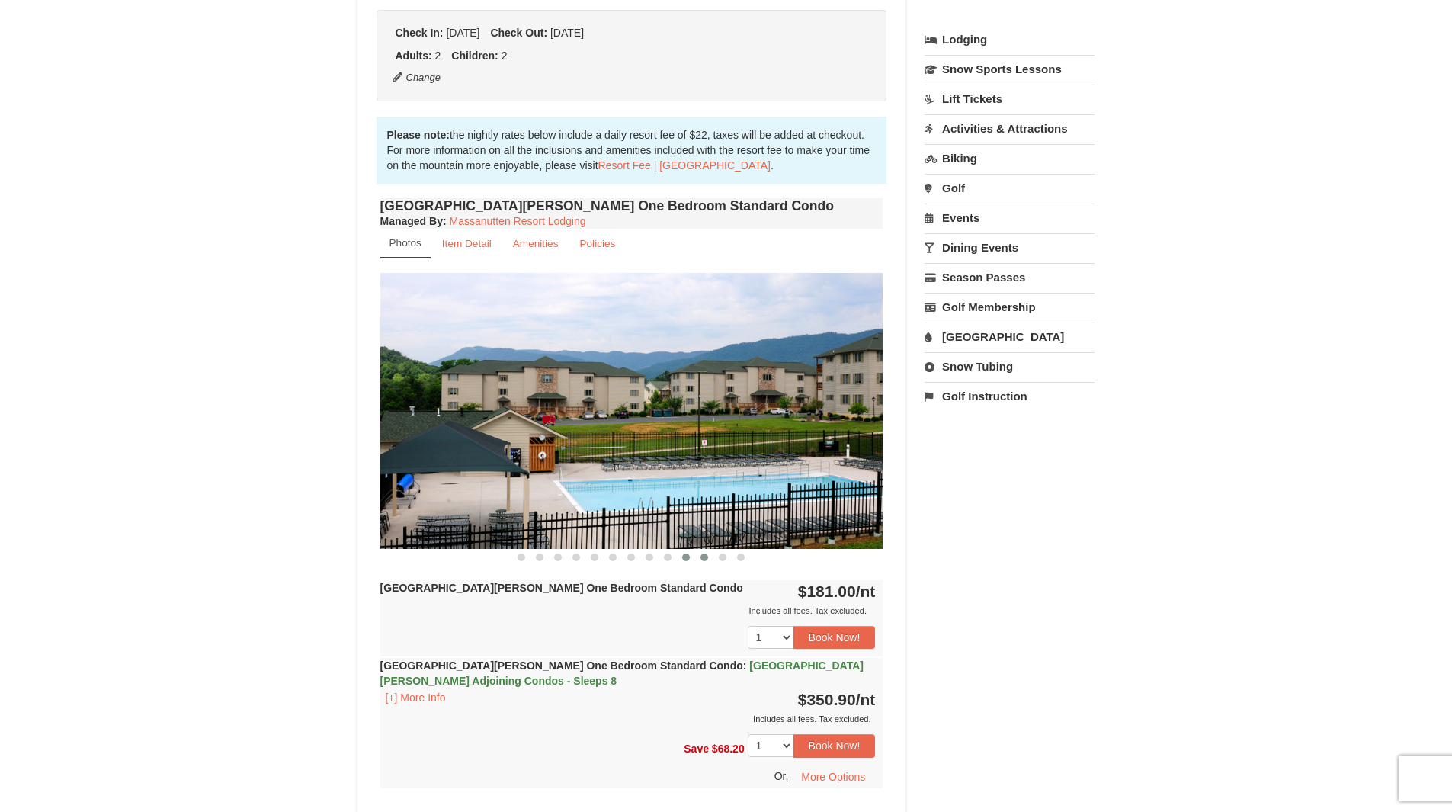
click at [703, 556] on span at bounding box center [704, 557] width 8 height 8
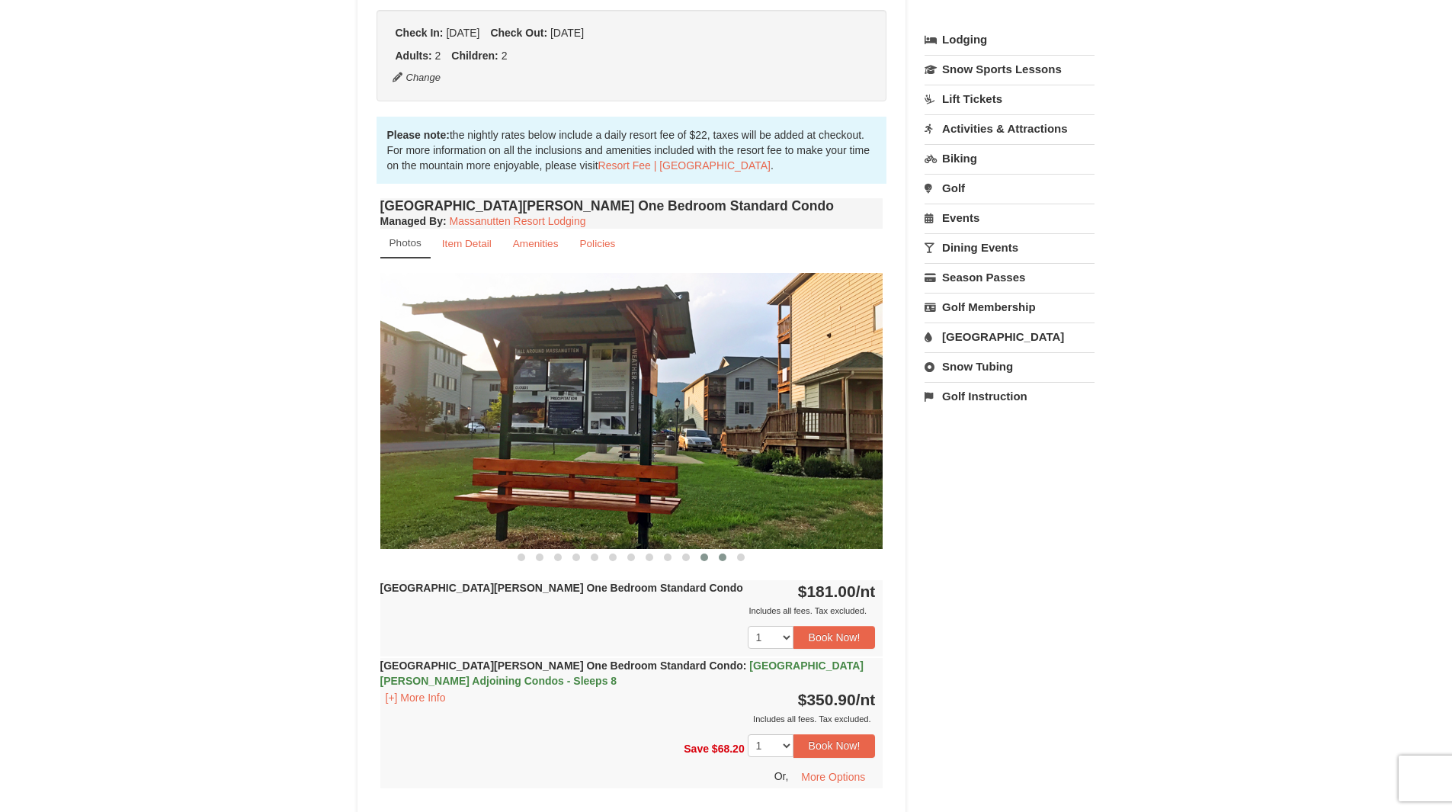
click at [722, 555] on span at bounding box center [723, 557] width 8 height 8
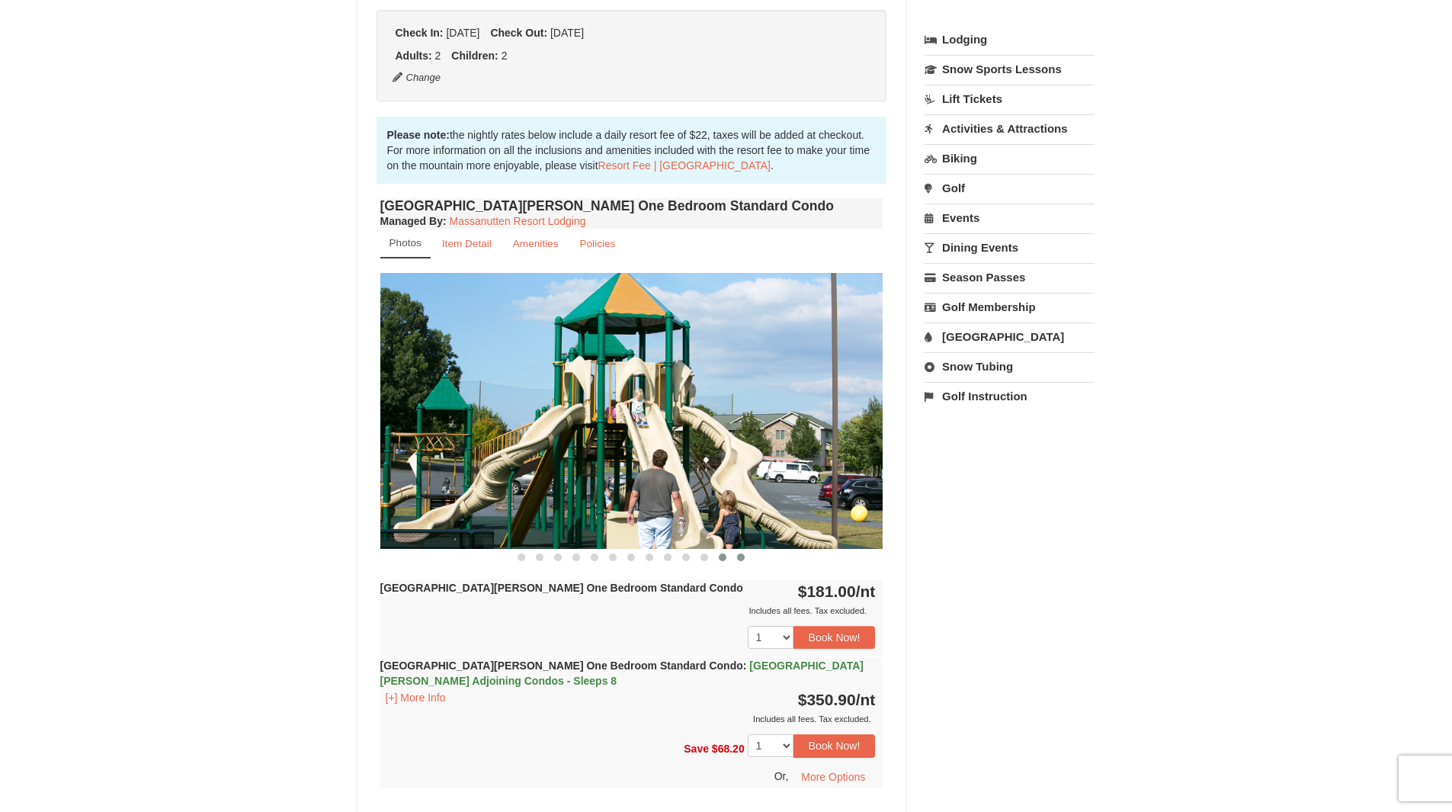
click at [740, 554] on span at bounding box center [741, 557] width 8 height 8
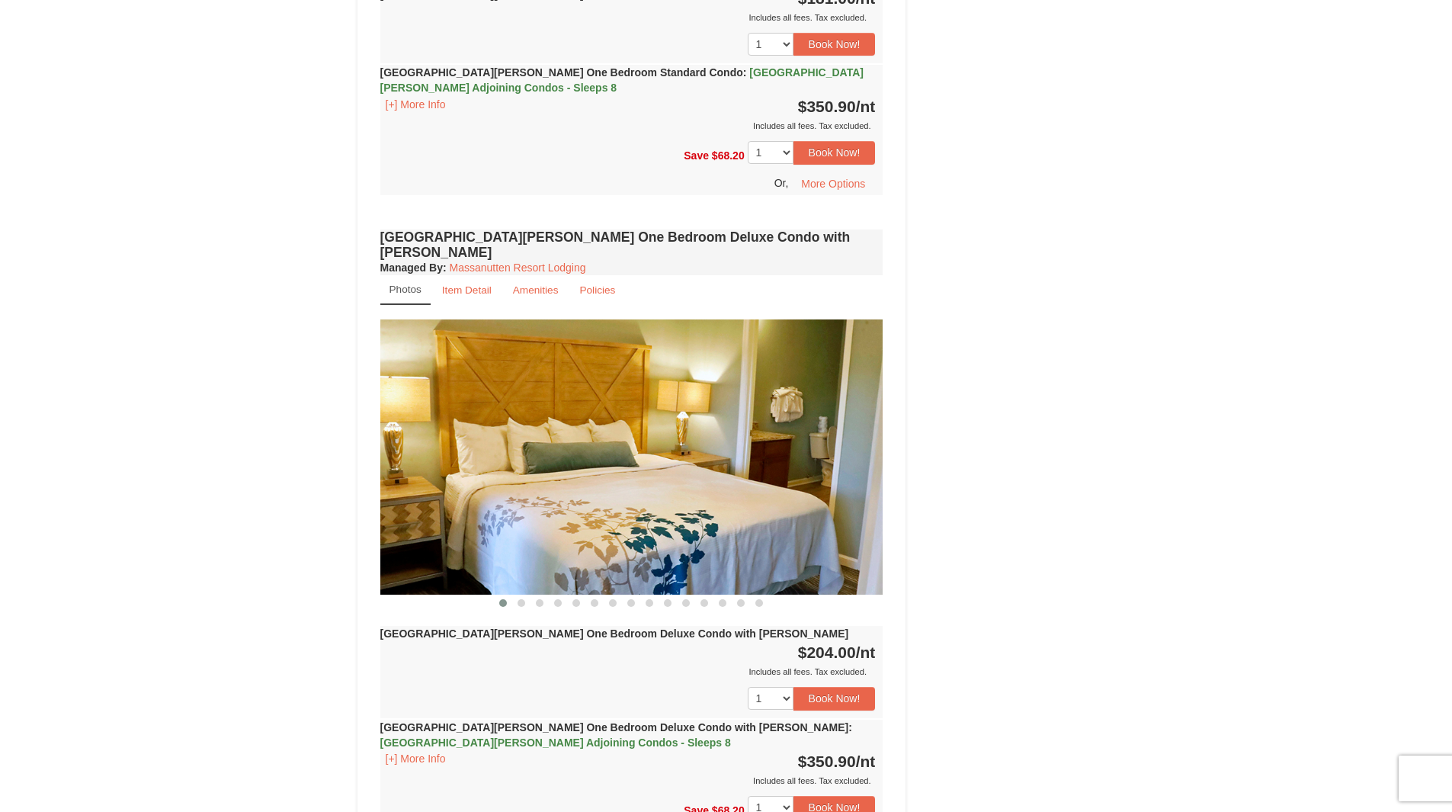
scroll to position [930, 0]
click at [523, 598] on span at bounding box center [521, 602] width 8 height 8
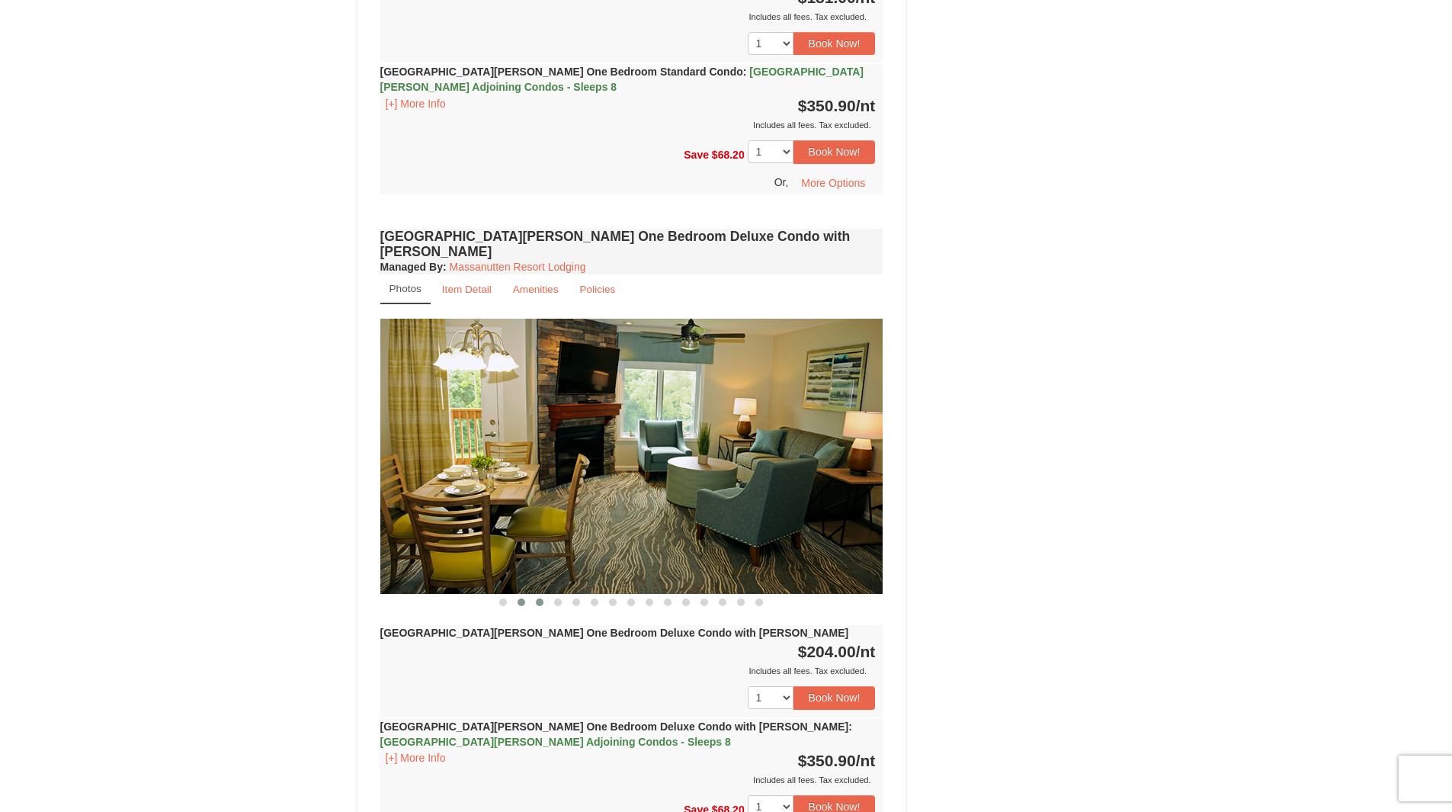
click at [539, 598] on span at bounding box center [540, 602] width 8 height 8
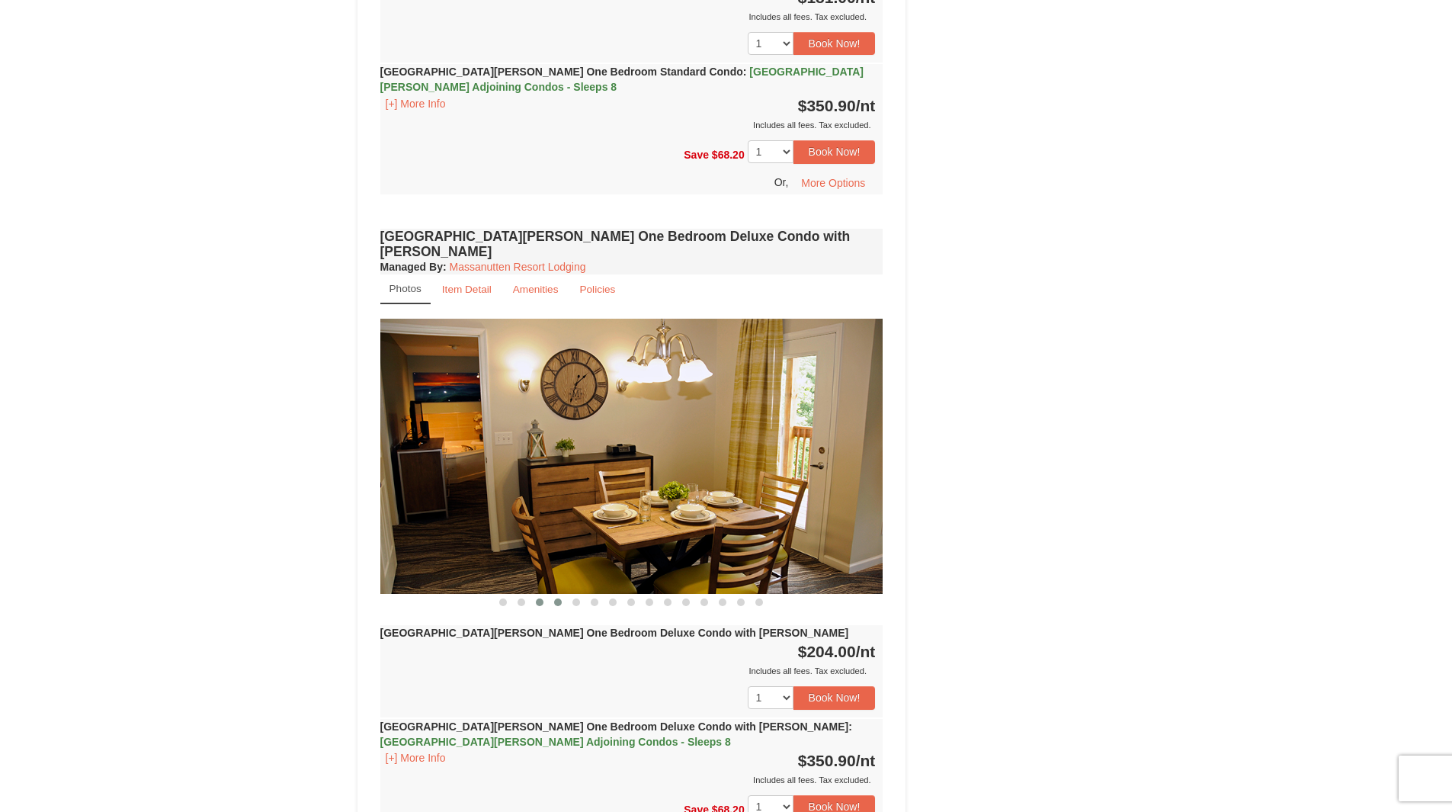
click at [556, 598] on span at bounding box center [558, 602] width 8 height 8
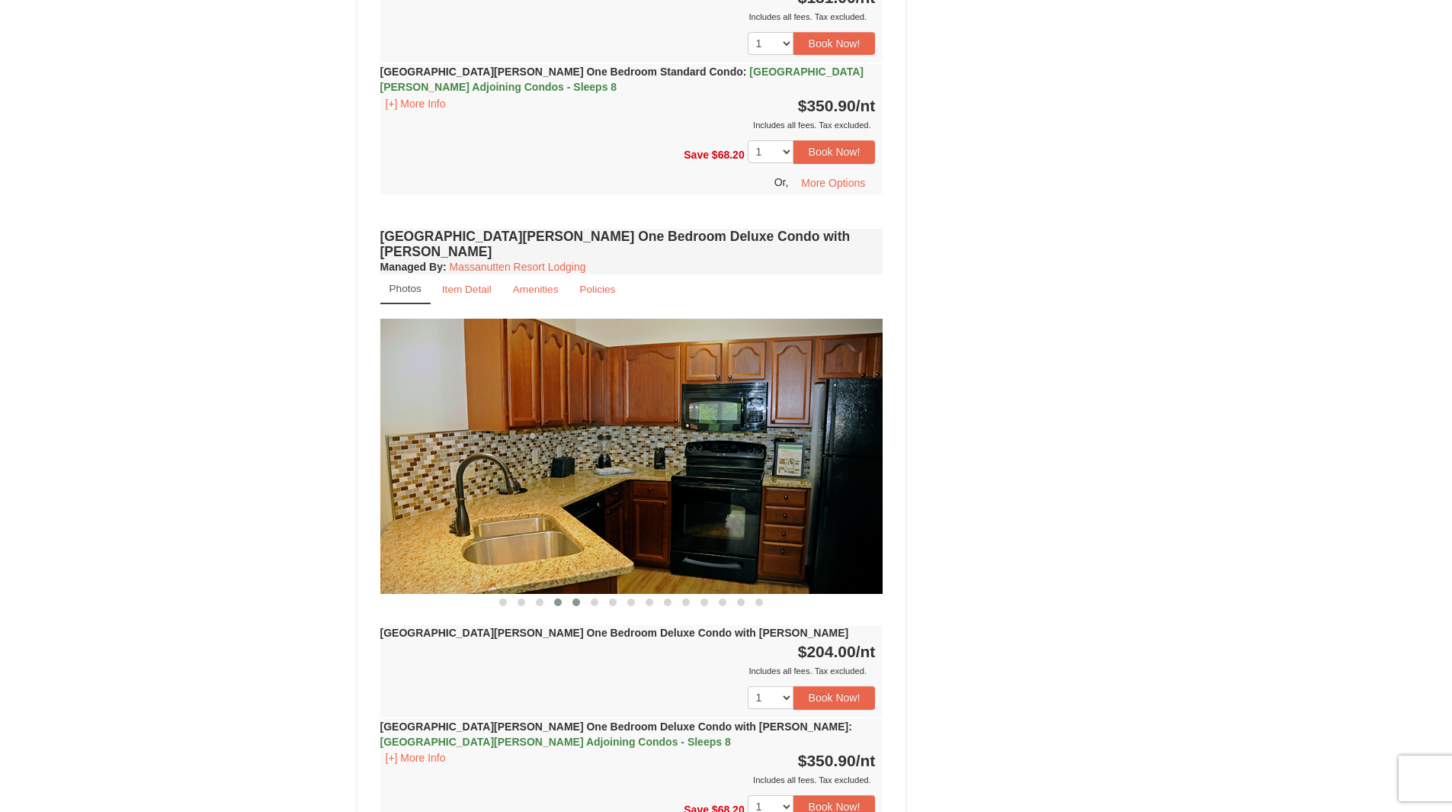
click at [574, 598] on span at bounding box center [576, 602] width 8 height 8
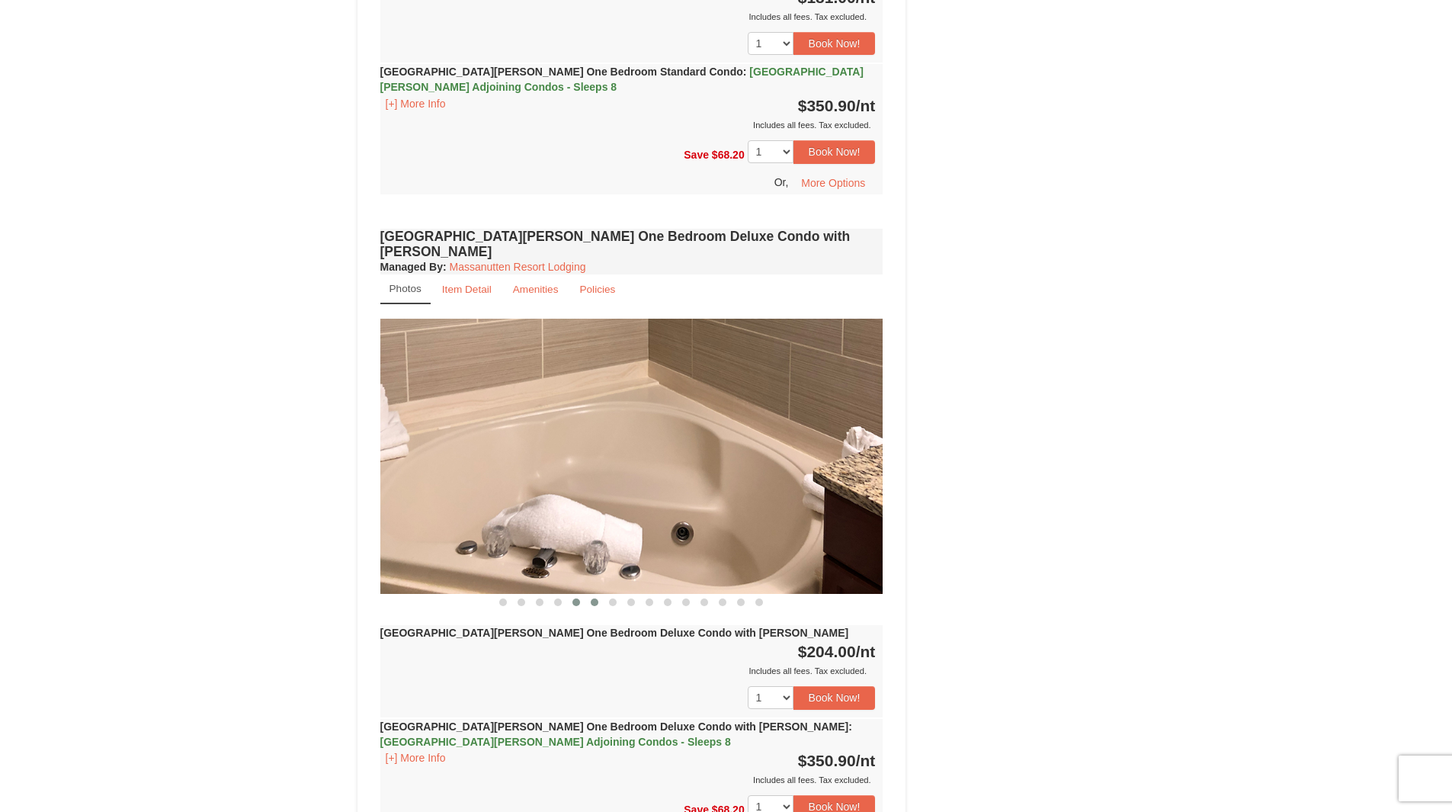
click at [600, 594] on button at bounding box center [594, 601] width 18 height 15
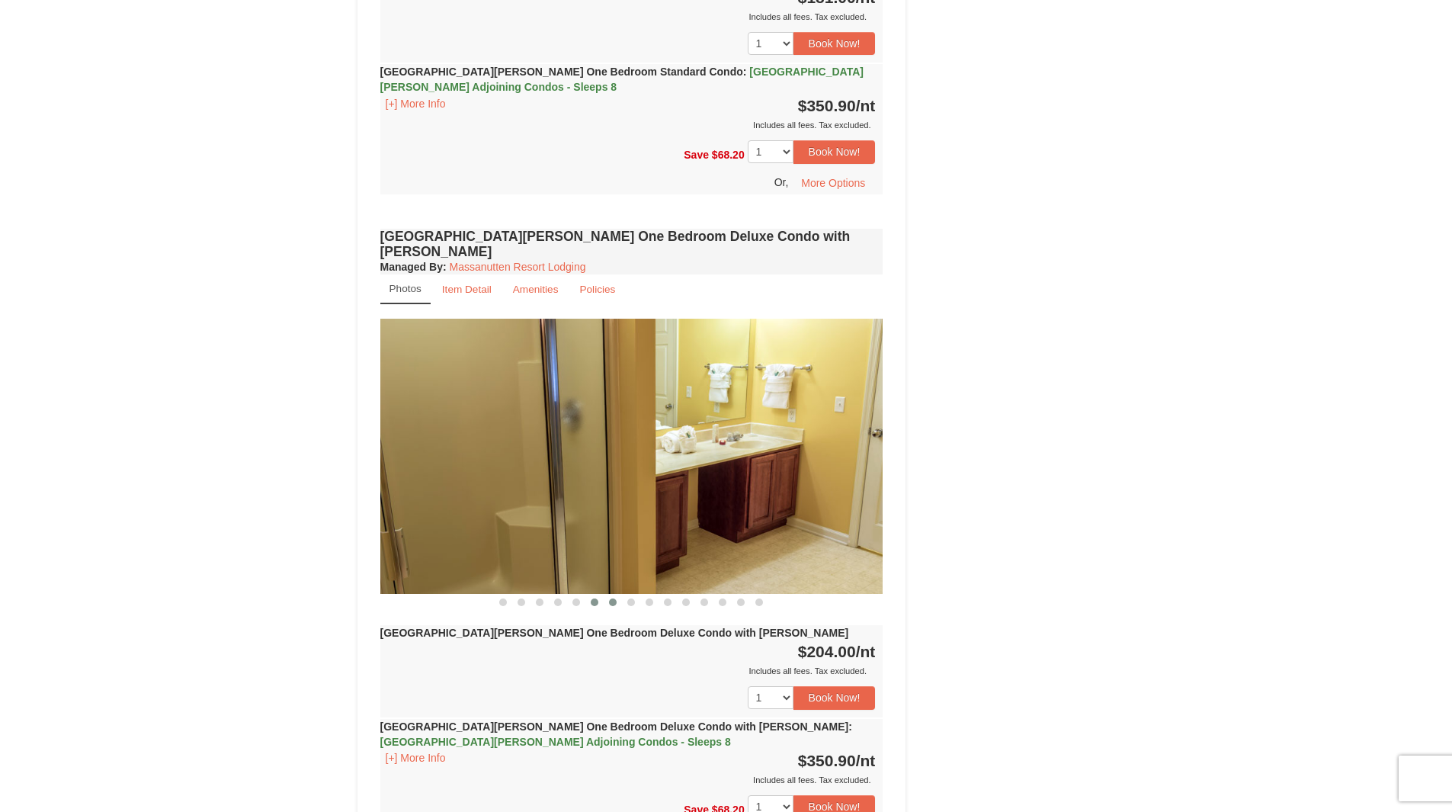
click at [617, 594] on button at bounding box center [613, 601] width 18 height 15
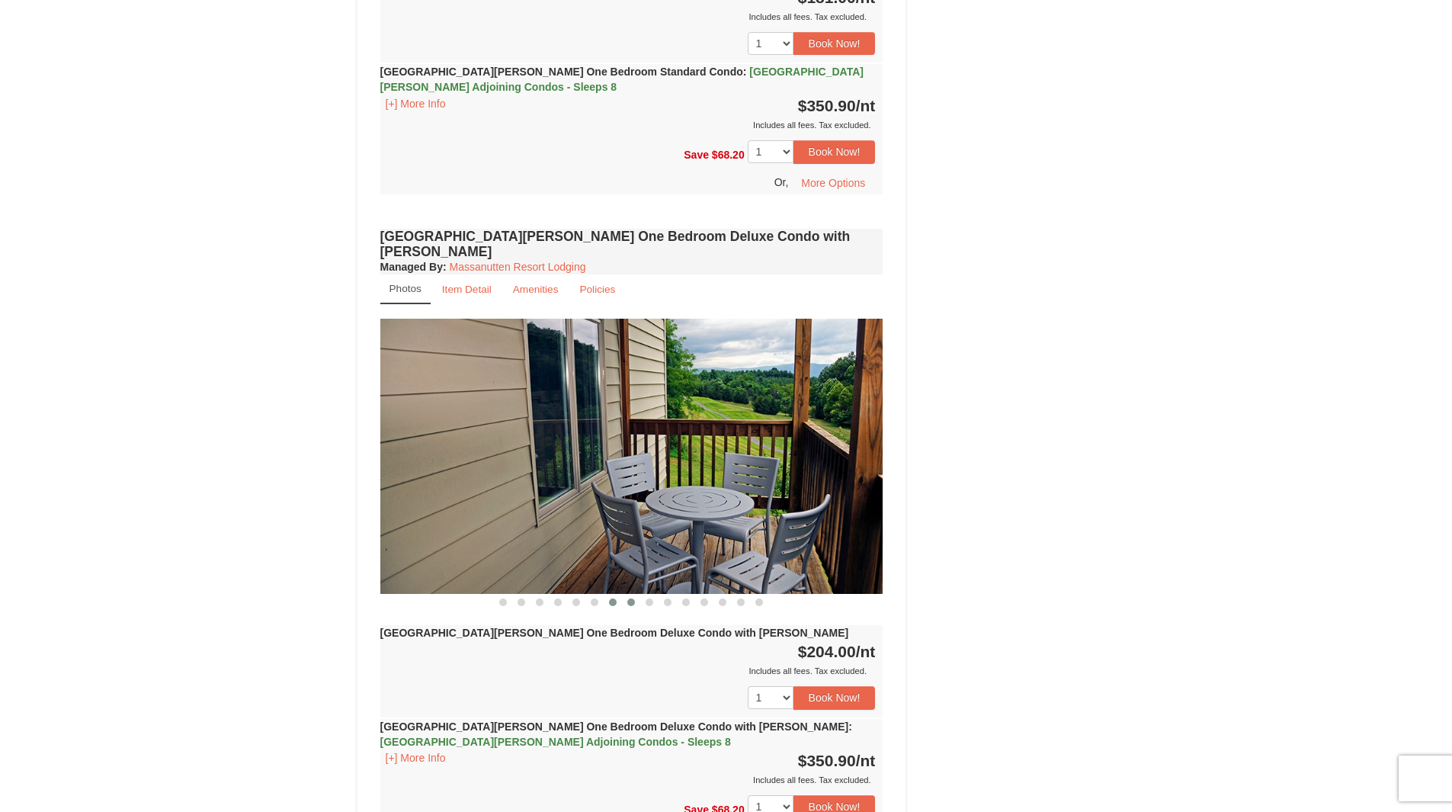
click at [634, 598] on span at bounding box center [631, 602] width 8 height 8
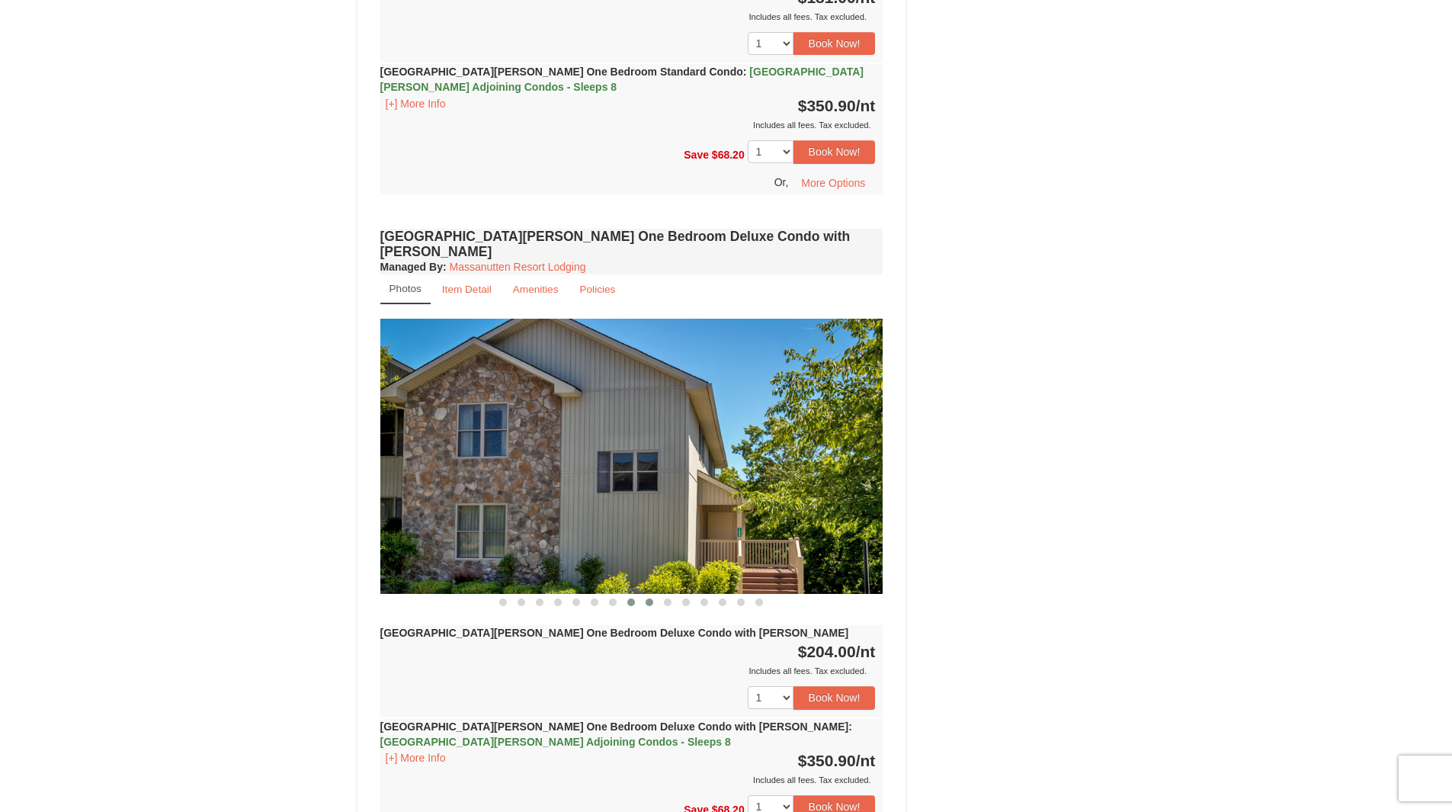
click at [648, 598] on span at bounding box center [649, 602] width 8 height 8
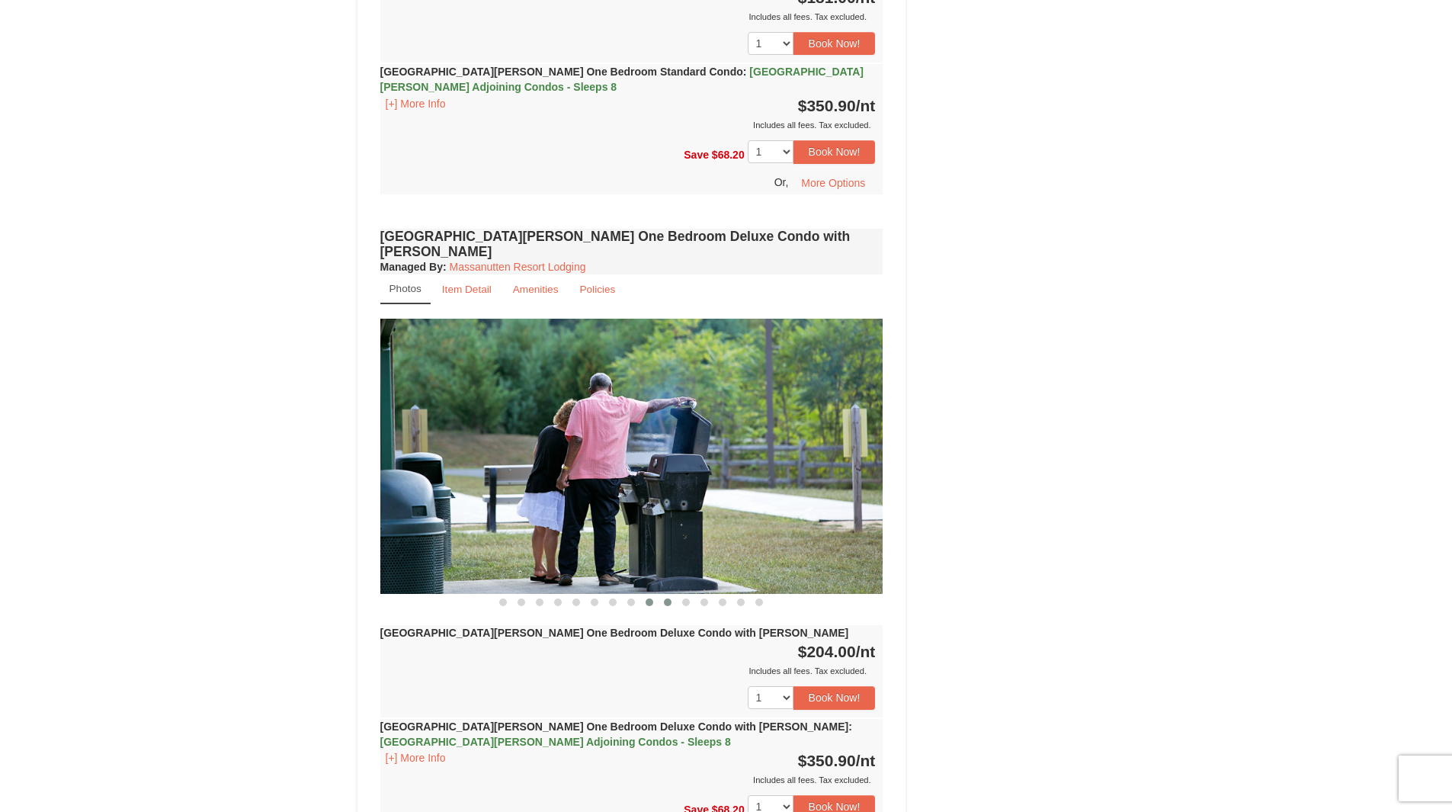
click at [668, 598] on span at bounding box center [668, 602] width 8 height 8
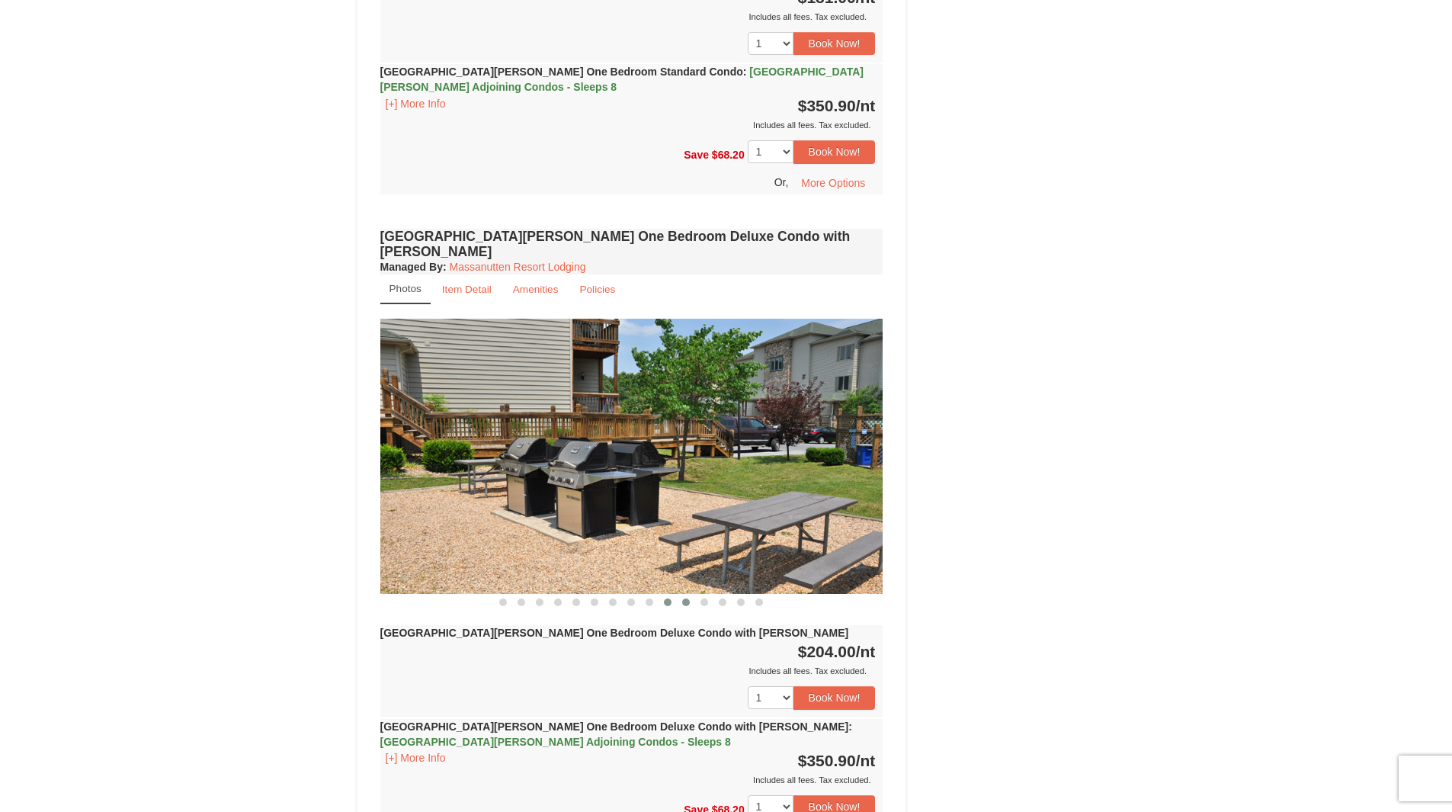
click at [684, 598] on span at bounding box center [686, 602] width 8 height 8
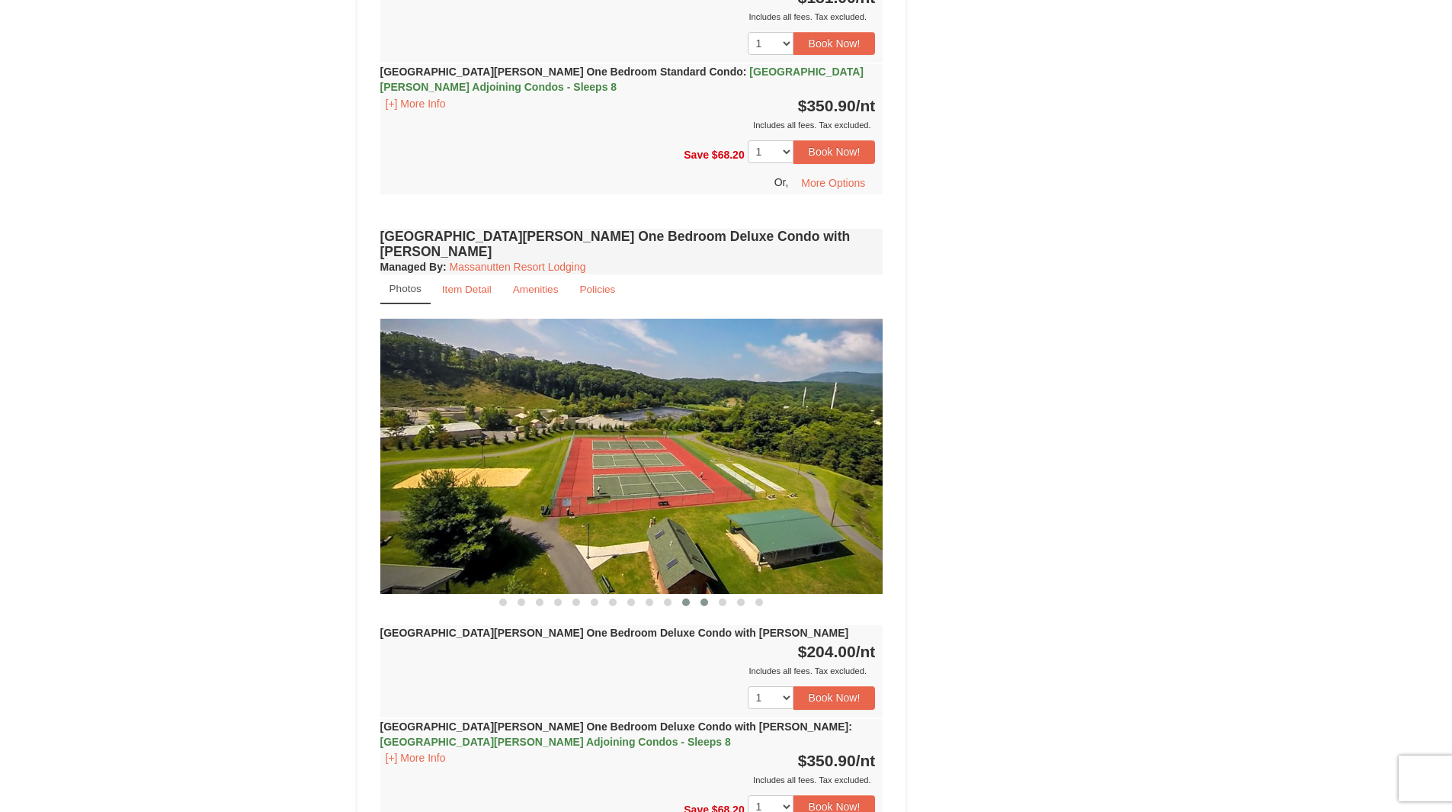
click at [706, 598] on span at bounding box center [704, 602] width 8 height 8
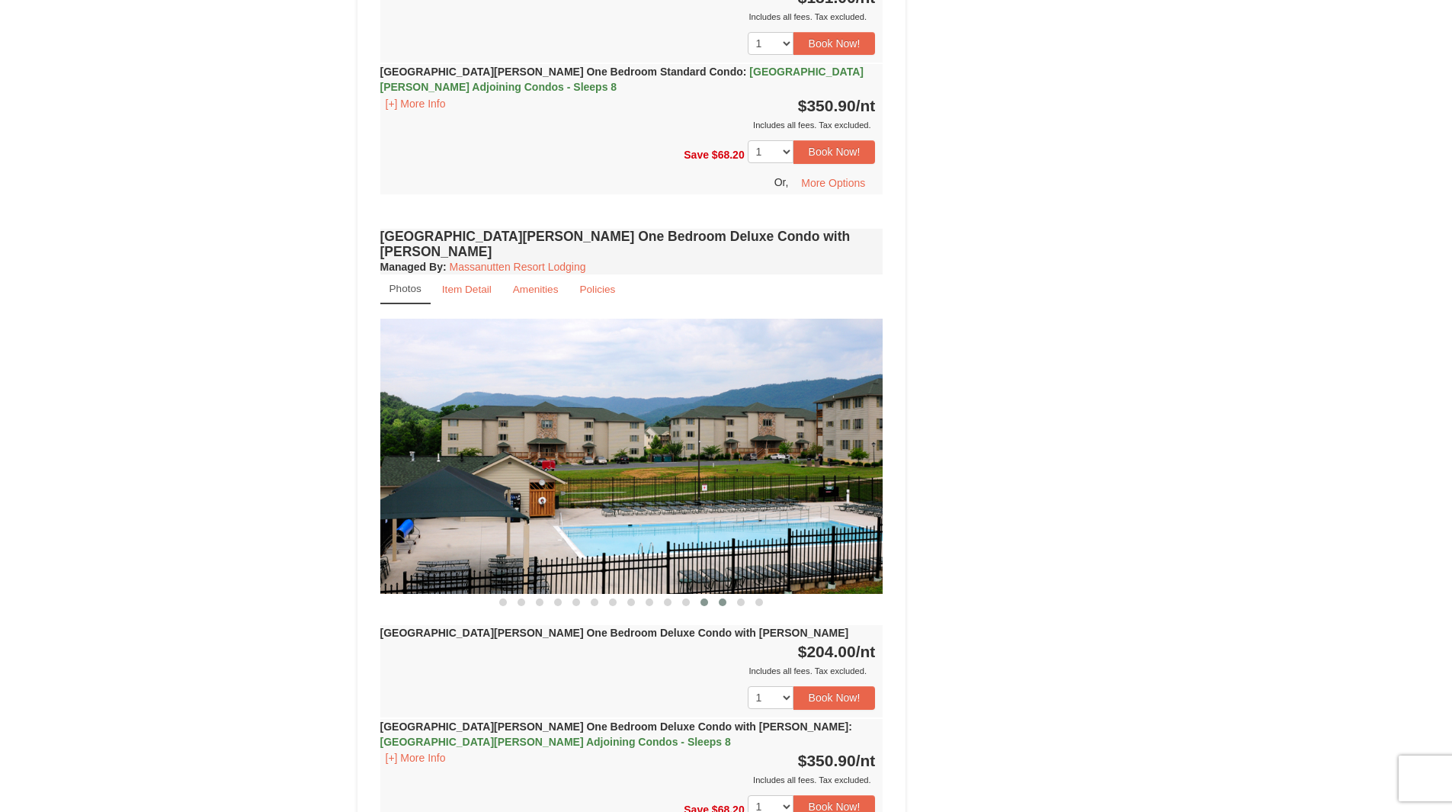
click at [726, 598] on span at bounding box center [723, 602] width 8 height 8
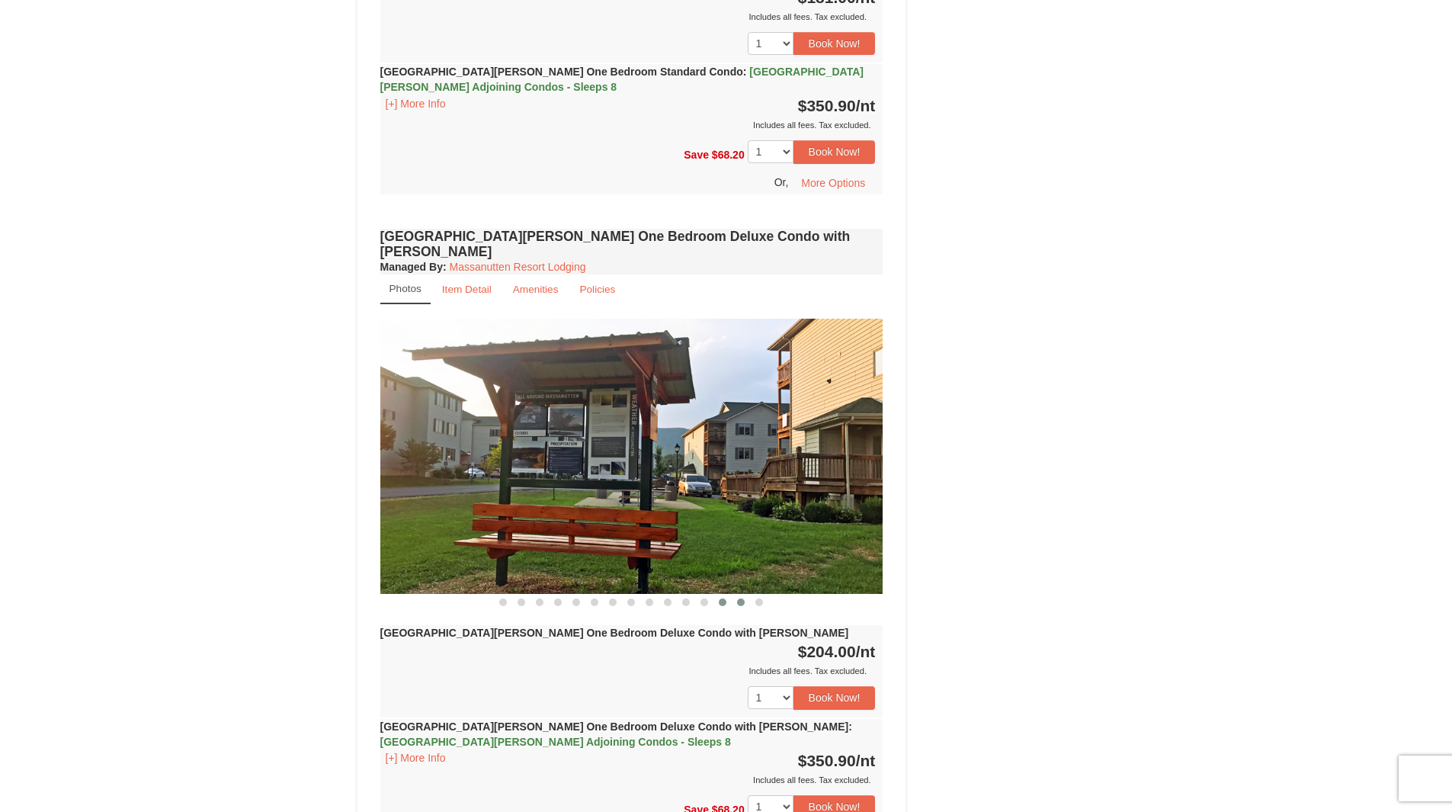
click at [738, 598] on span at bounding box center [741, 602] width 8 height 8
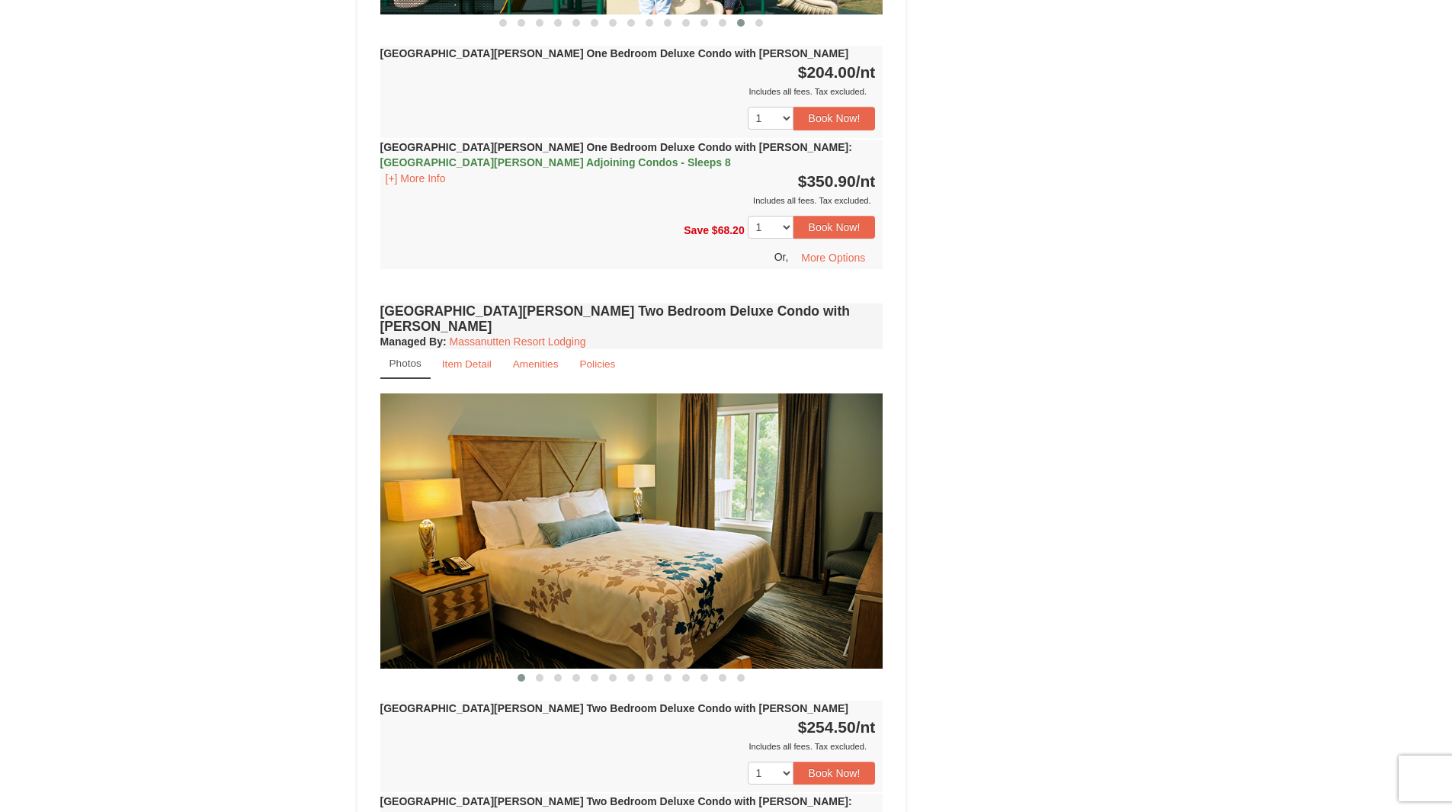
scroll to position [1516, 0]
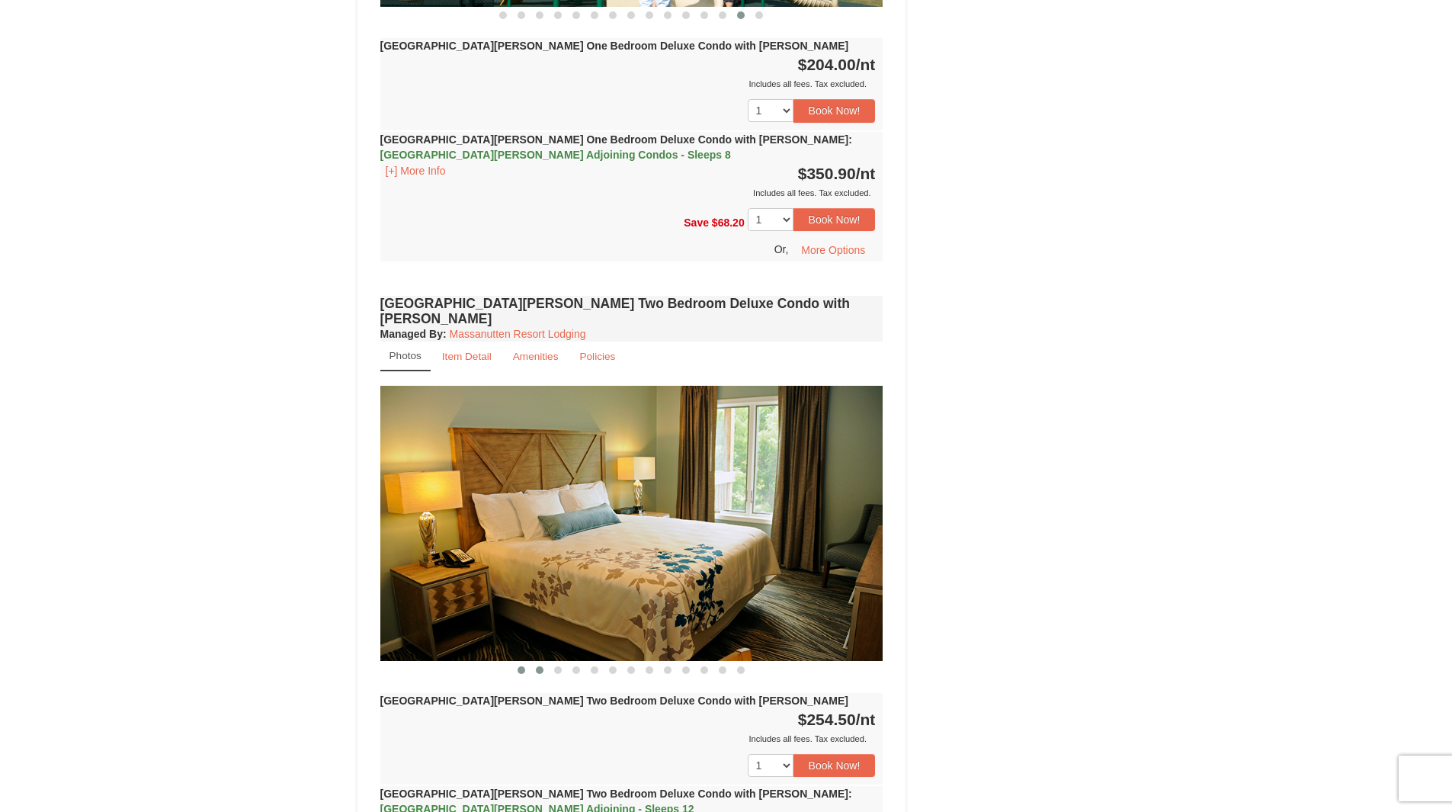
click at [539, 666] on span at bounding box center [540, 670] width 8 height 8
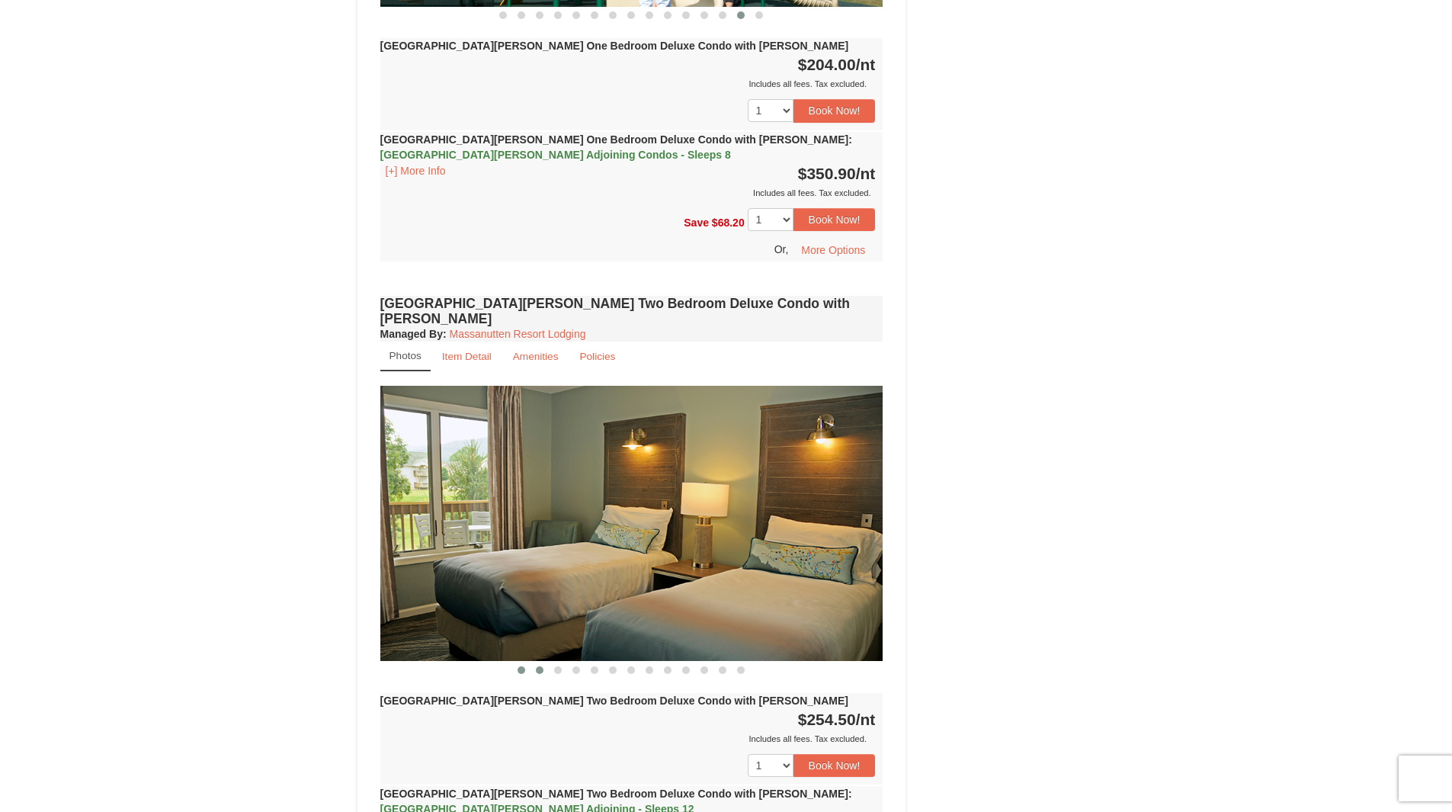
click at [523, 666] on span at bounding box center [521, 670] width 8 height 8
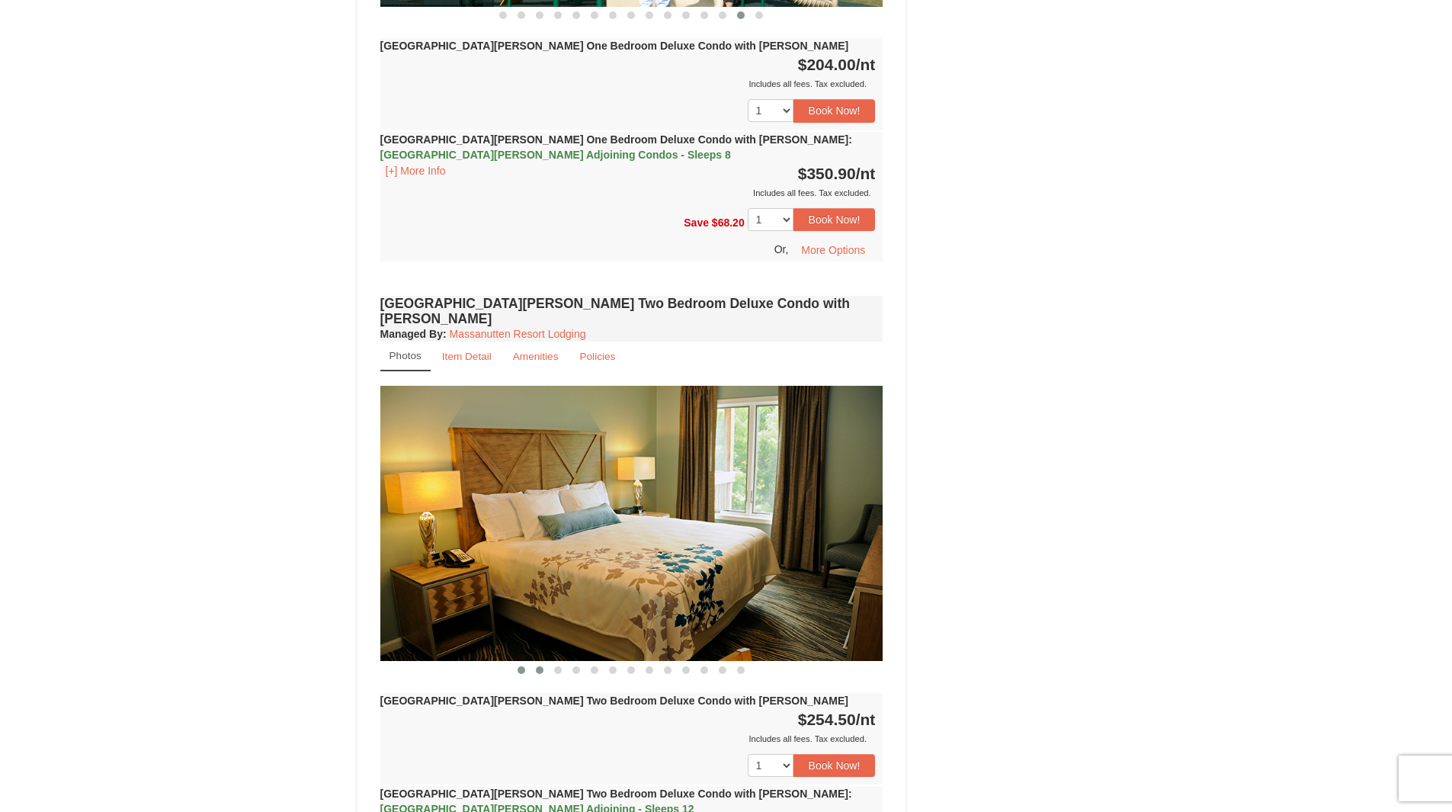
click at [538, 666] on span at bounding box center [540, 670] width 8 height 8
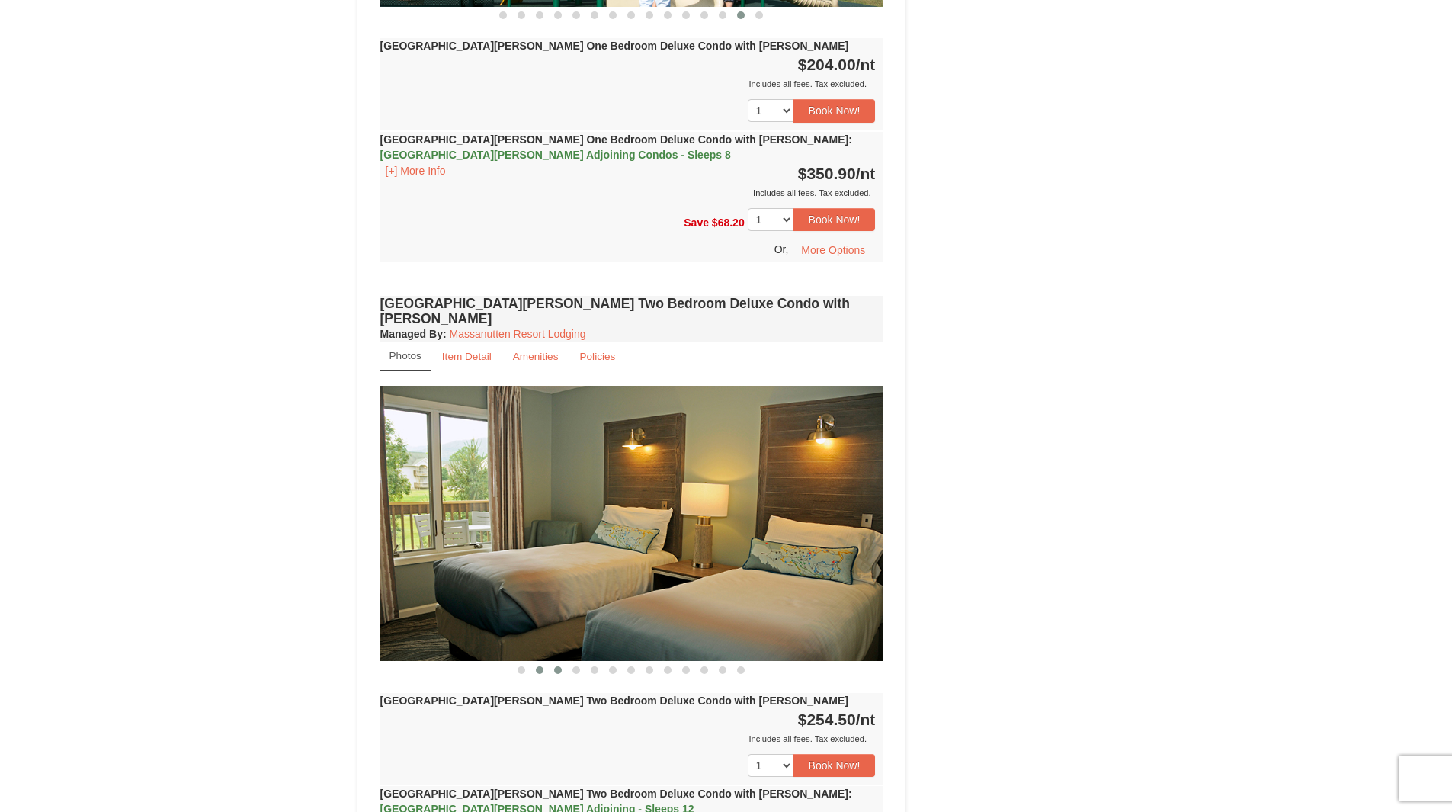
click at [559, 666] on span at bounding box center [558, 670] width 8 height 8
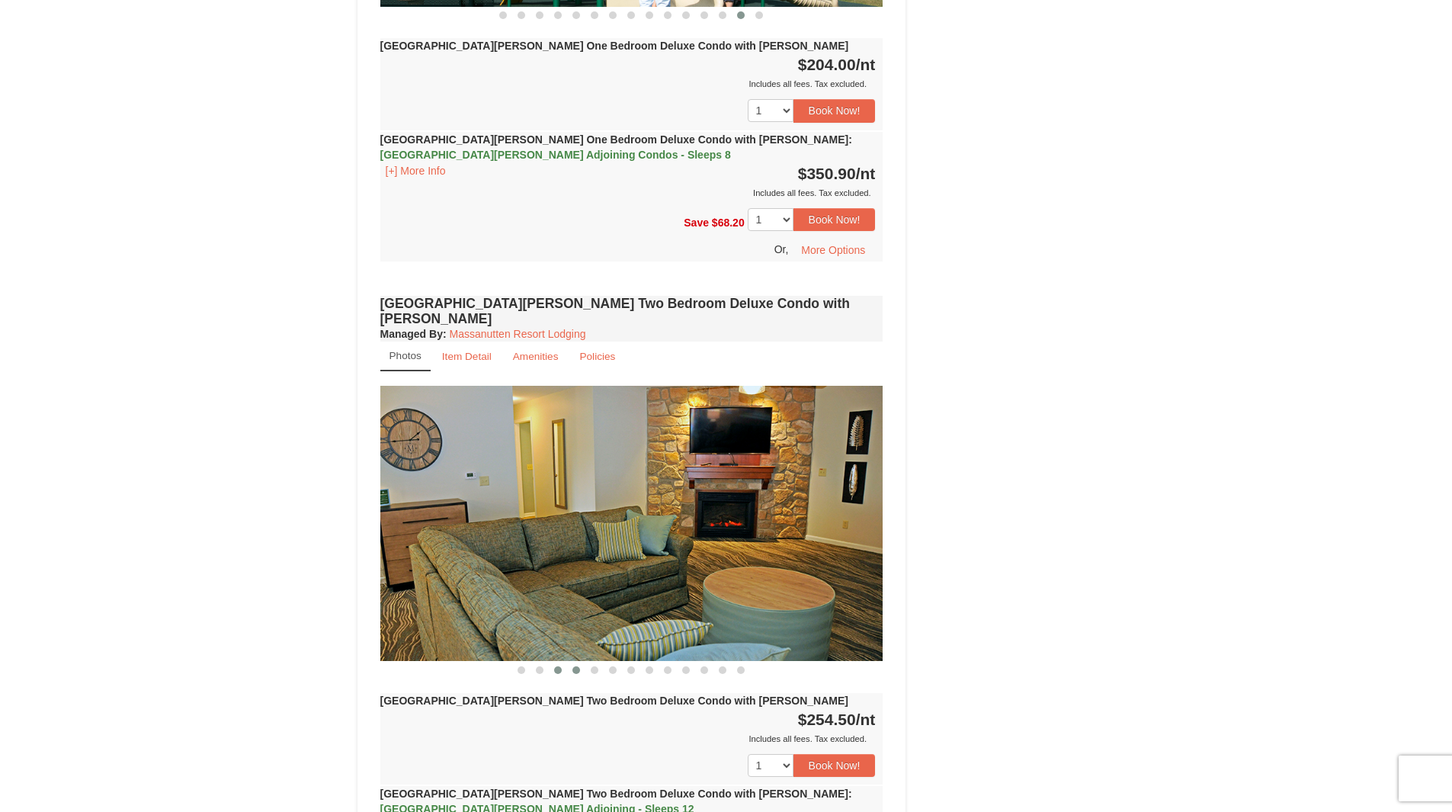
click at [576, 666] on span at bounding box center [576, 670] width 8 height 8
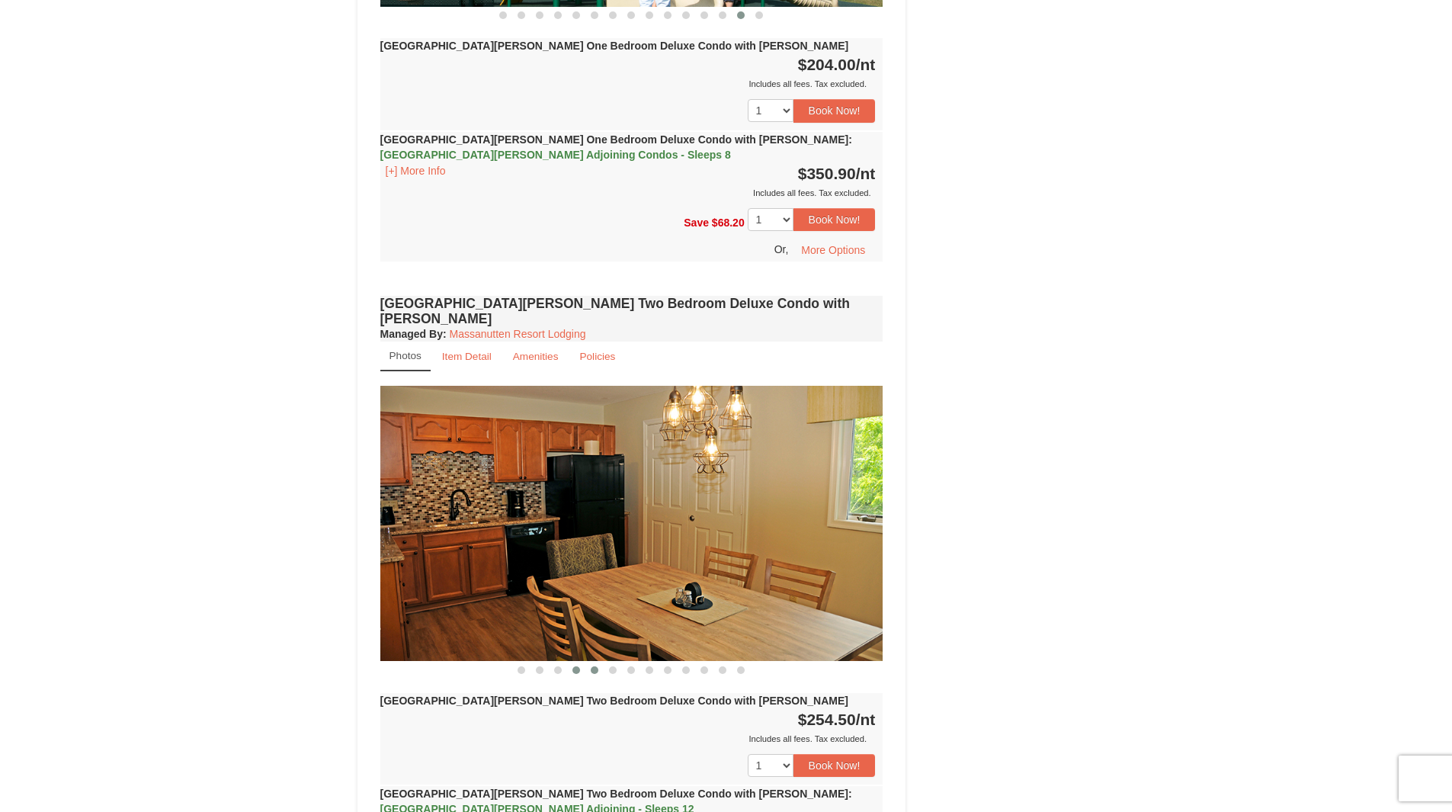
click at [593, 666] on span at bounding box center [595, 670] width 8 height 8
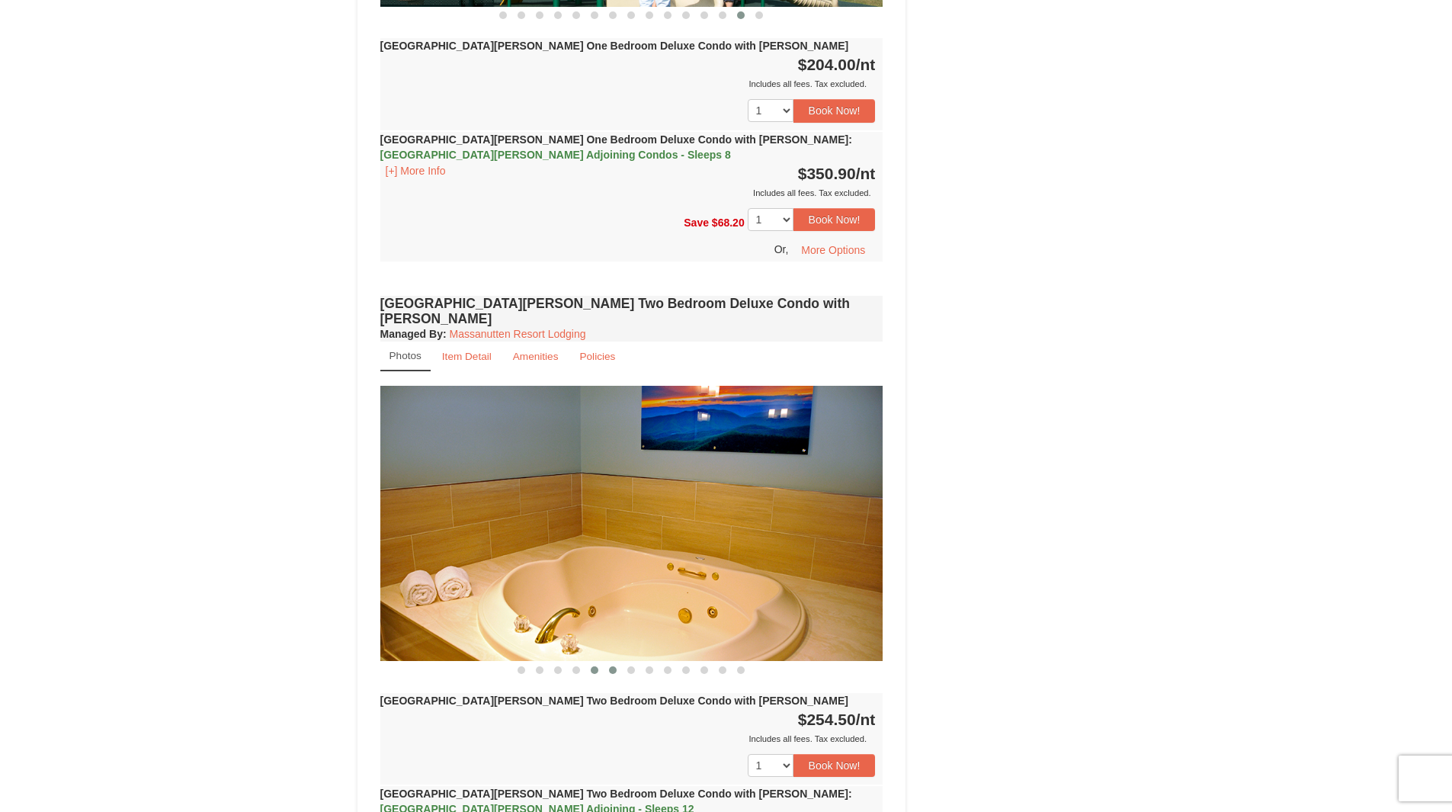
click at [610, 666] on span at bounding box center [613, 670] width 8 height 8
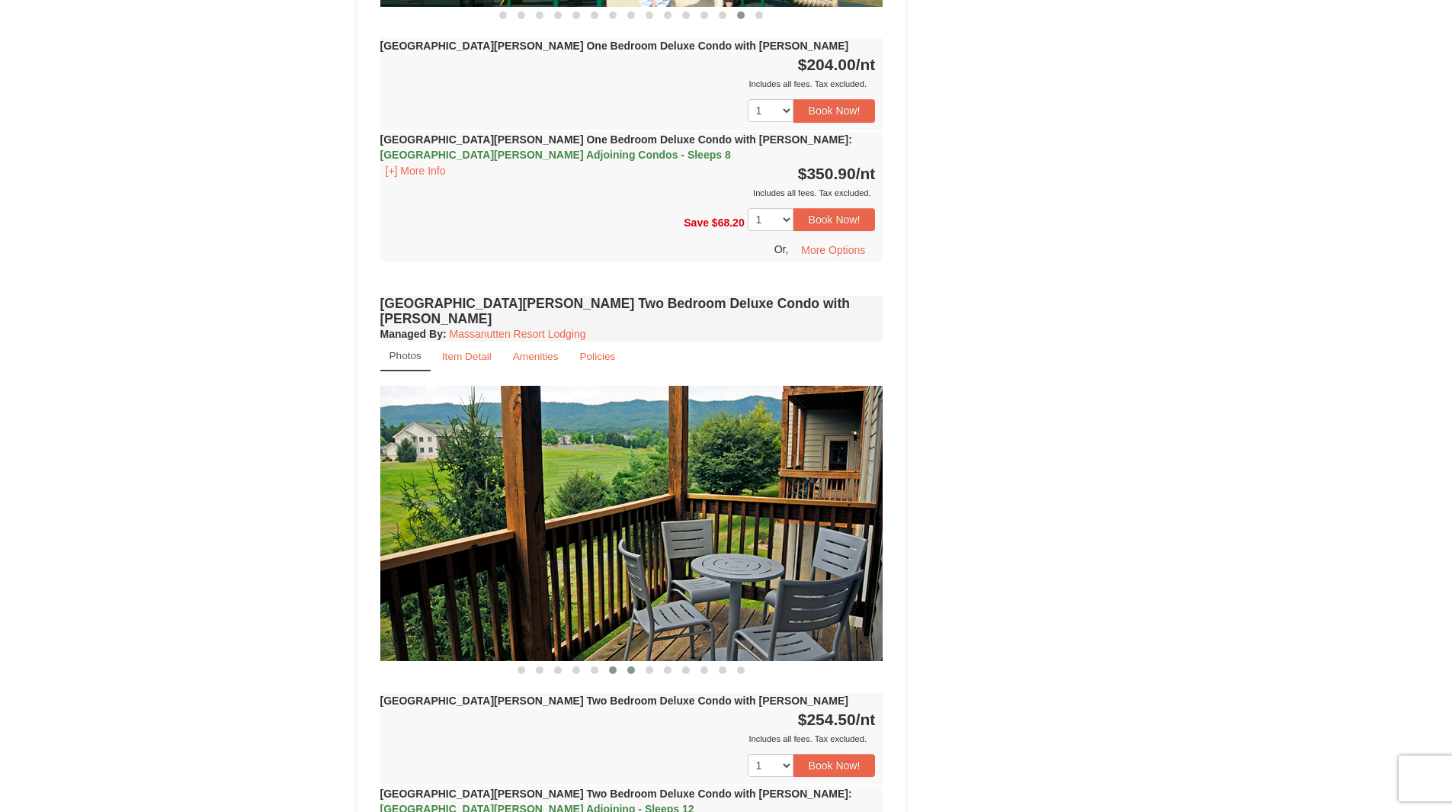
click at [630, 666] on span at bounding box center [631, 670] width 8 height 8
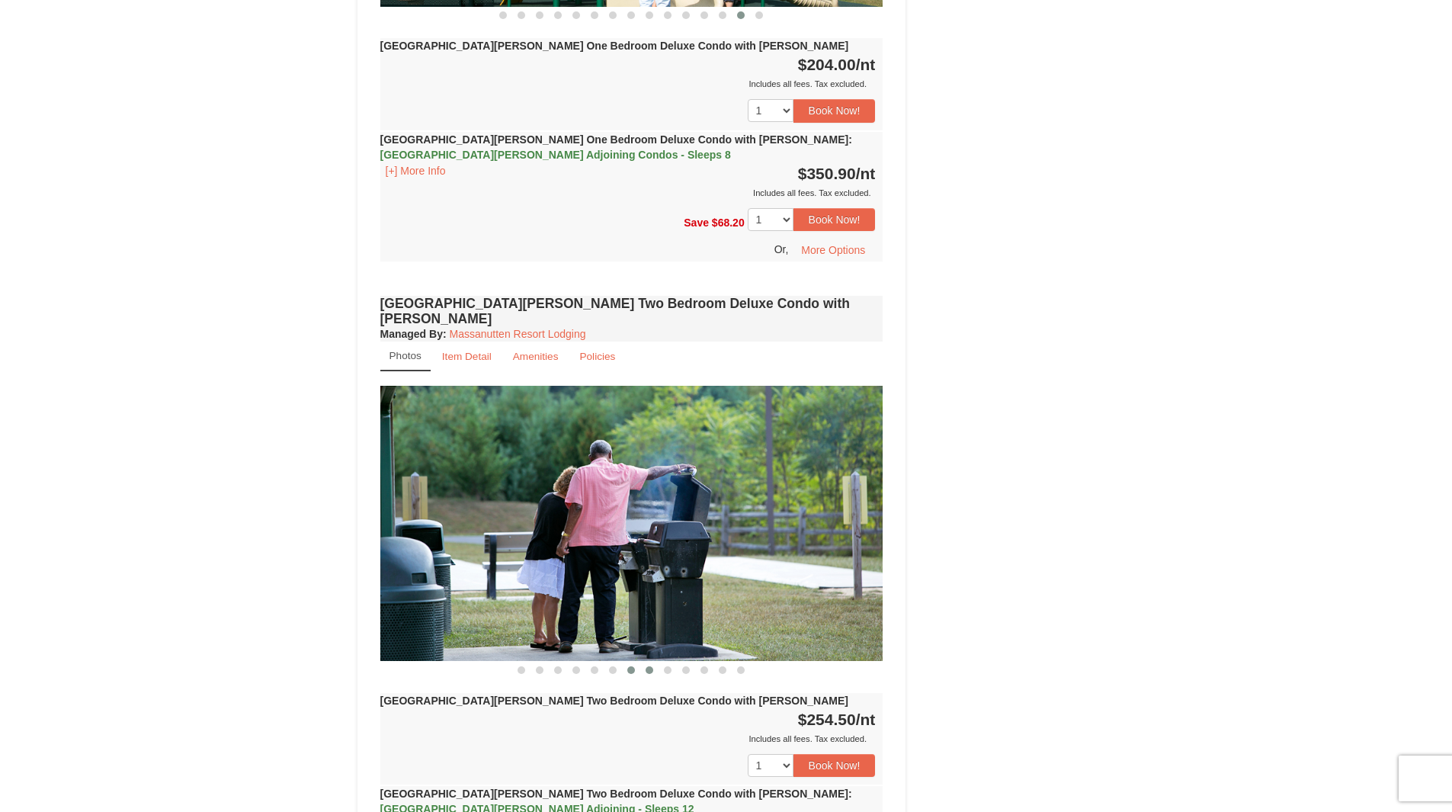
click at [649, 666] on span at bounding box center [649, 670] width 8 height 8
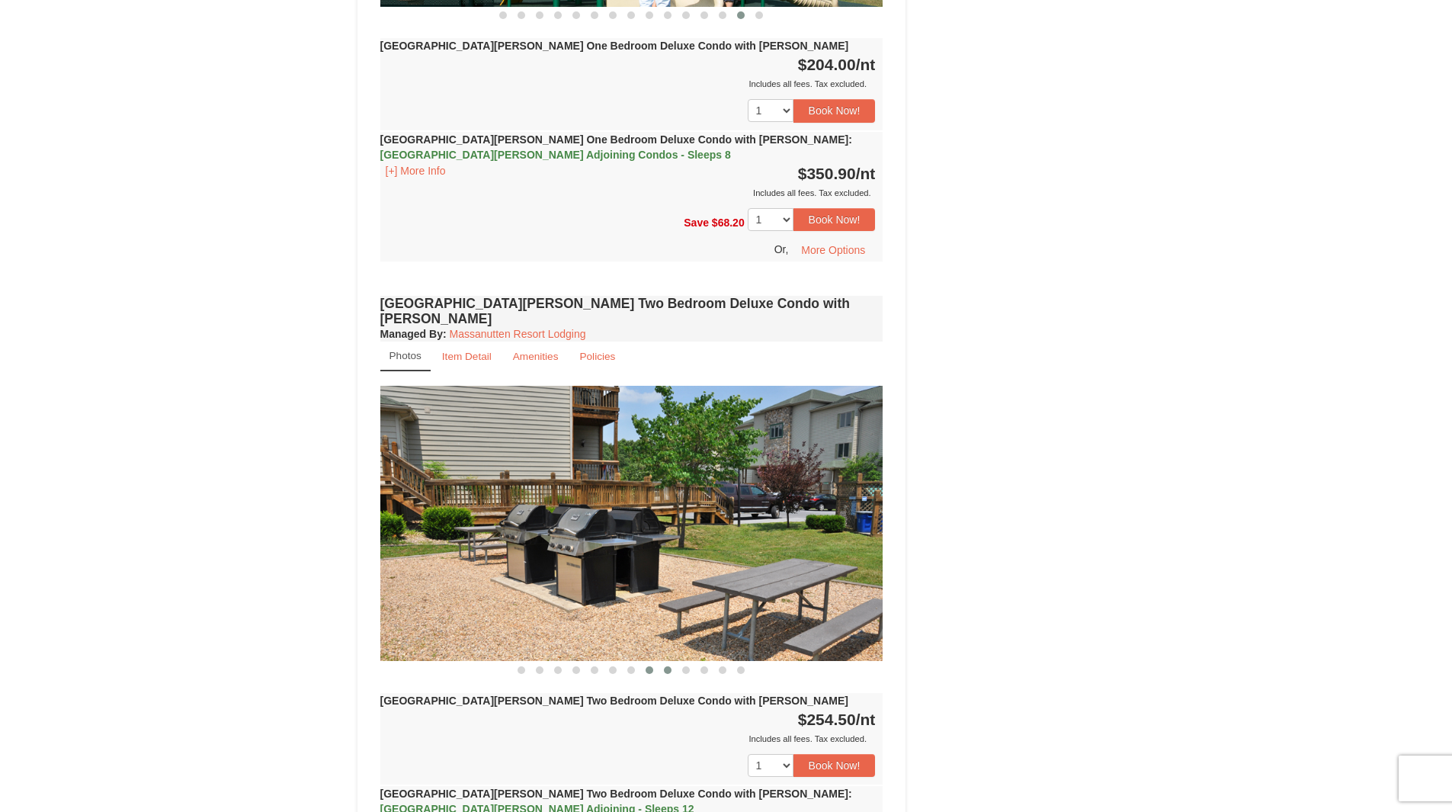
click at [664, 666] on span at bounding box center [668, 670] width 8 height 8
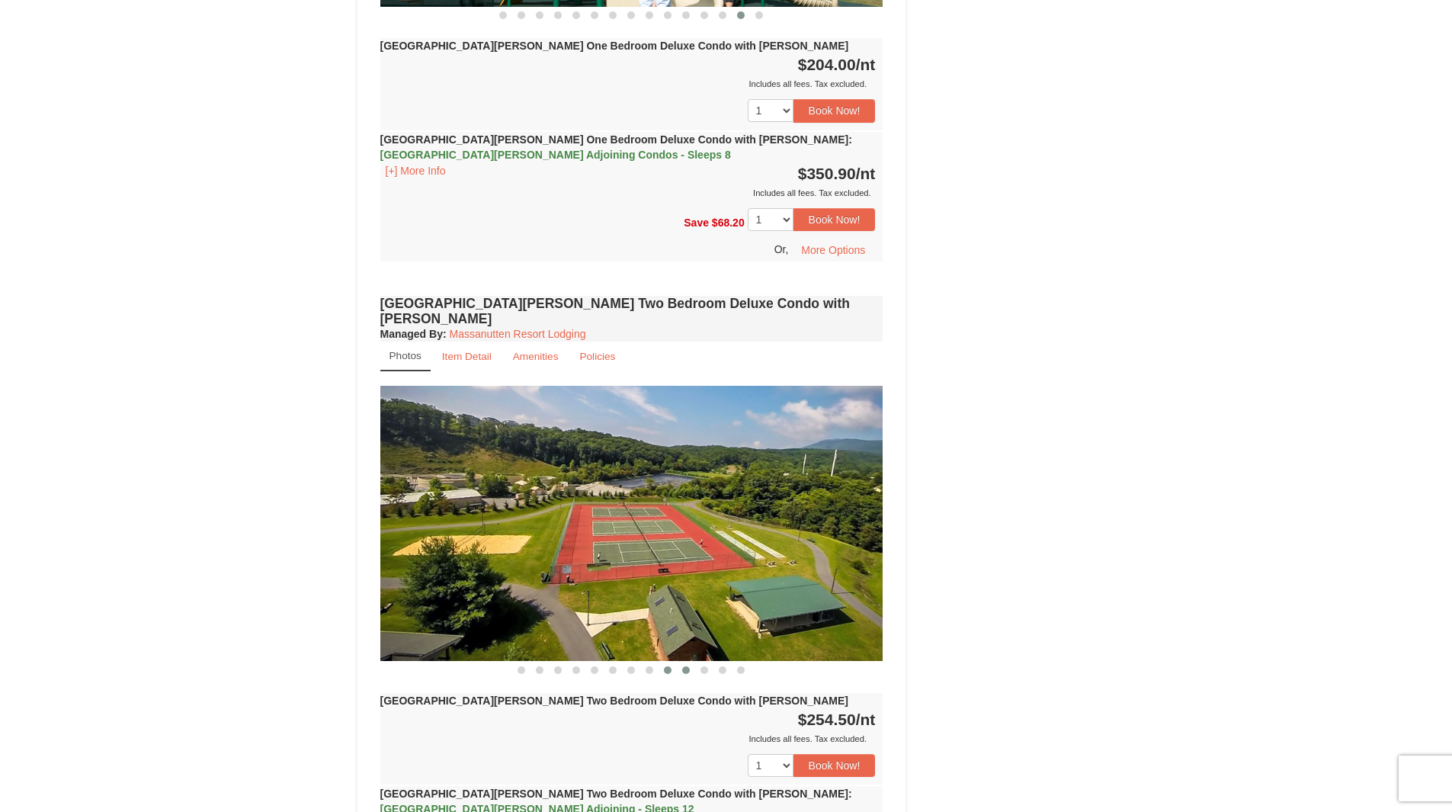
click at [687, 666] on span at bounding box center [686, 670] width 8 height 8
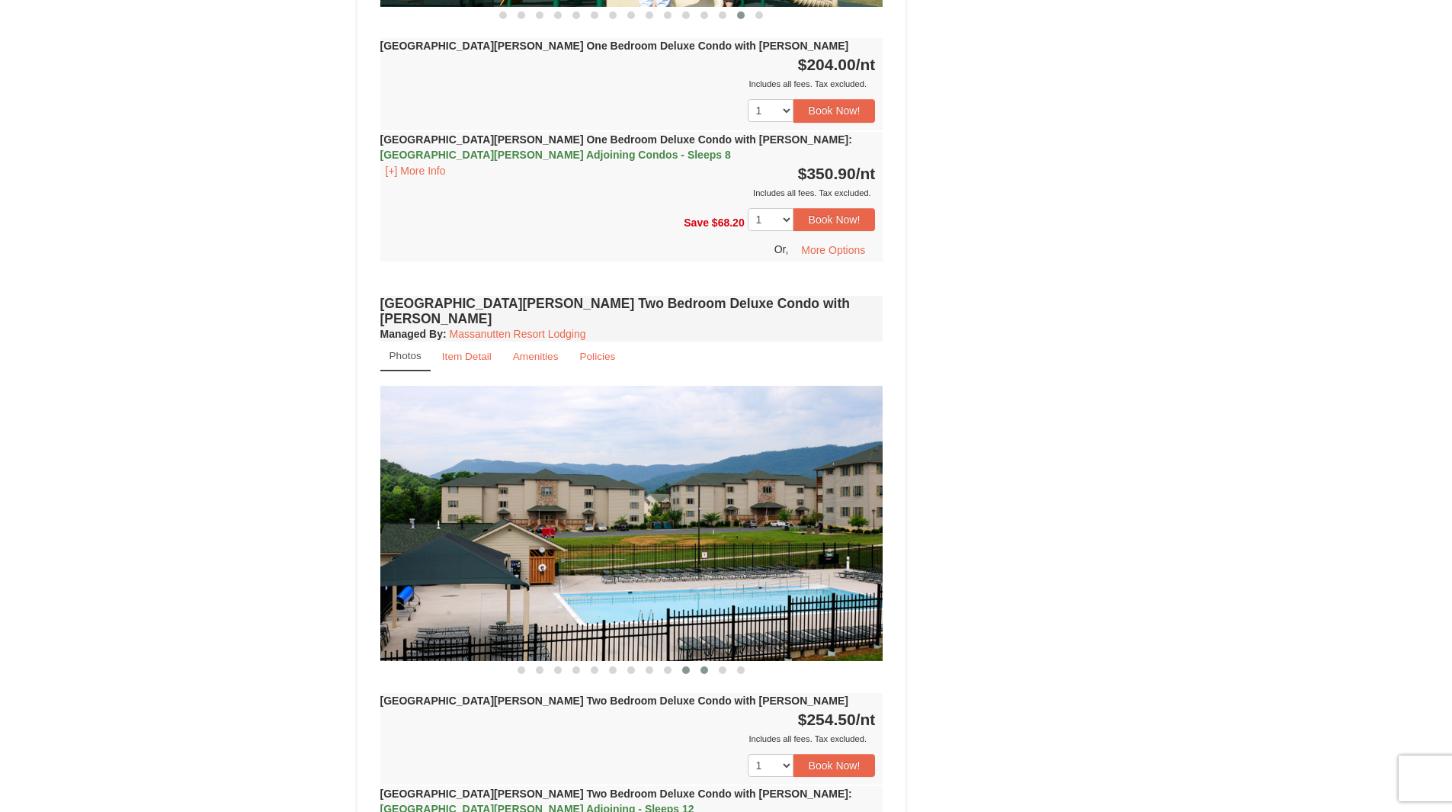
click at [702, 666] on span at bounding box center [704, 670] width 8 height 8
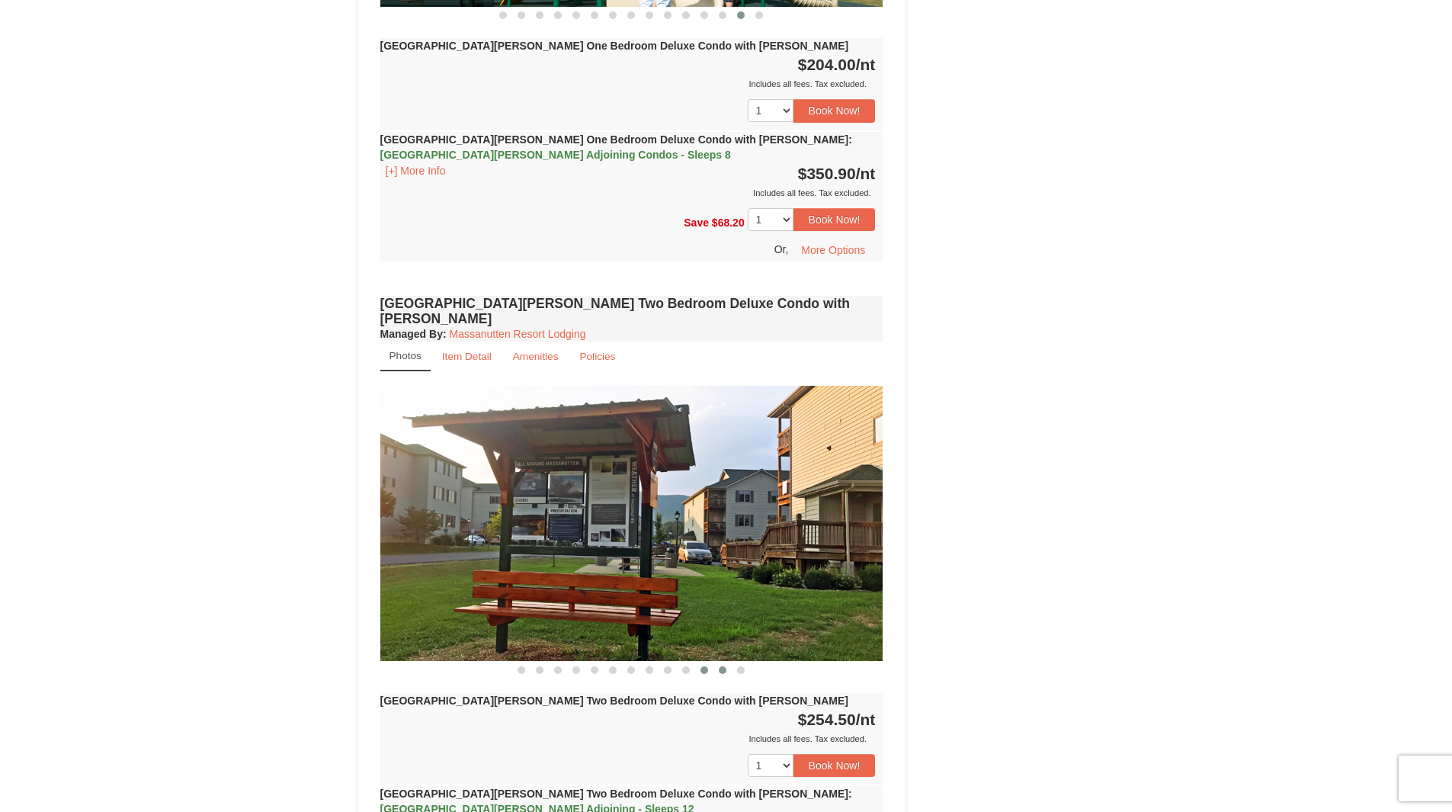
click at [723, 666] on span at bounding box center [723, 670] width 8 height 8
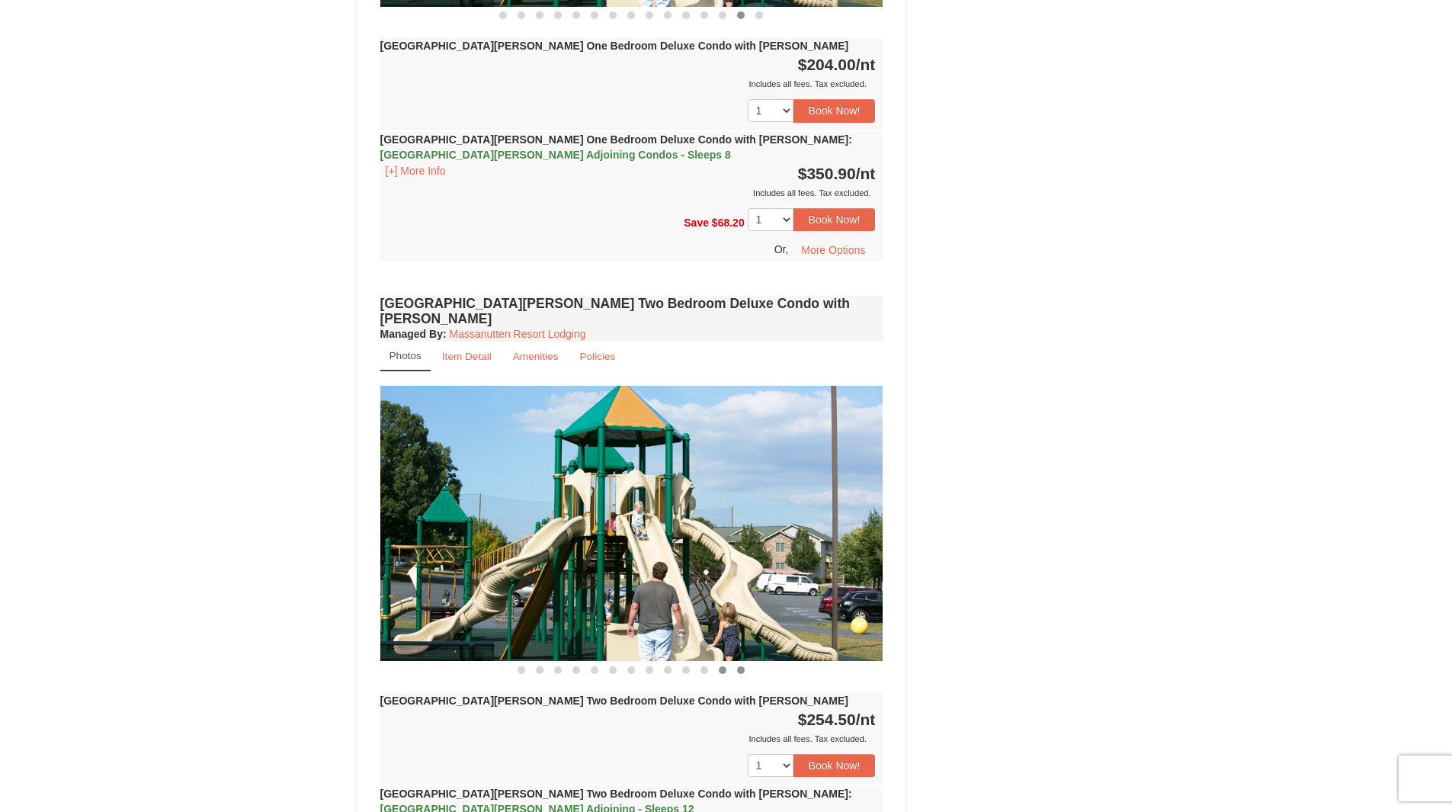
click at [741, 666] on span at bounding box center [741, 670] width 8 height 8
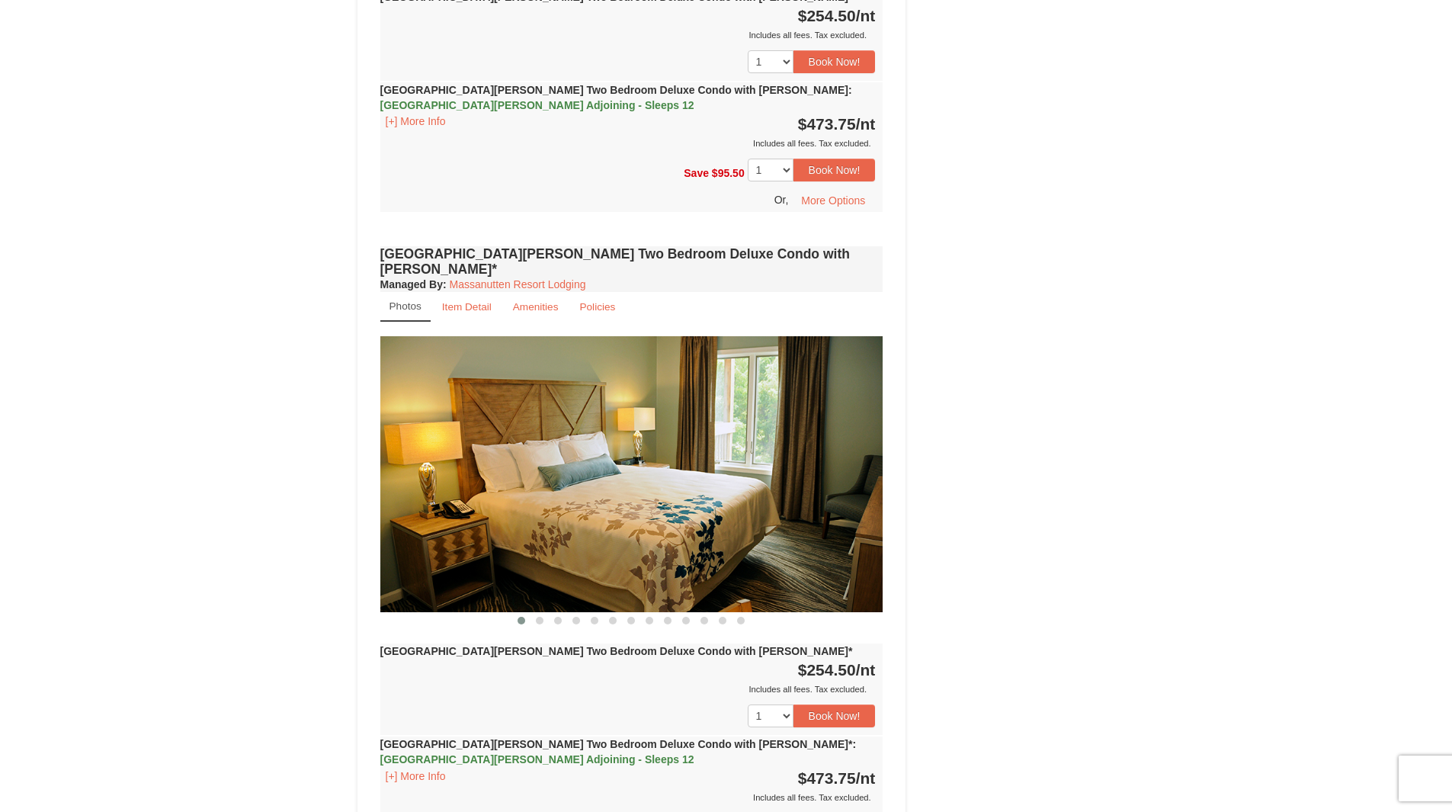
scroll to position [2221, 0]
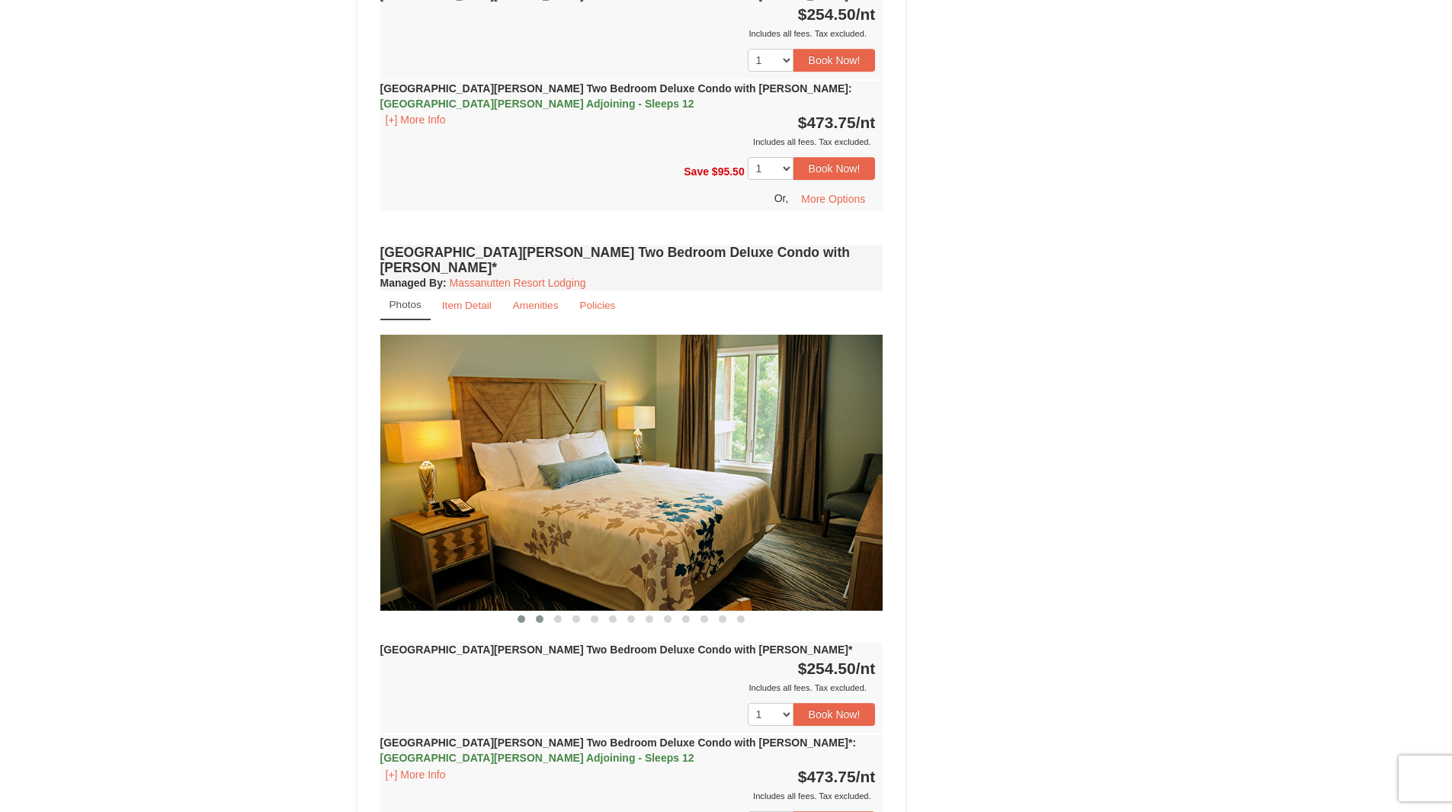
click at [540, 615] on span at bounding box center [540, 619] width 8 height 8
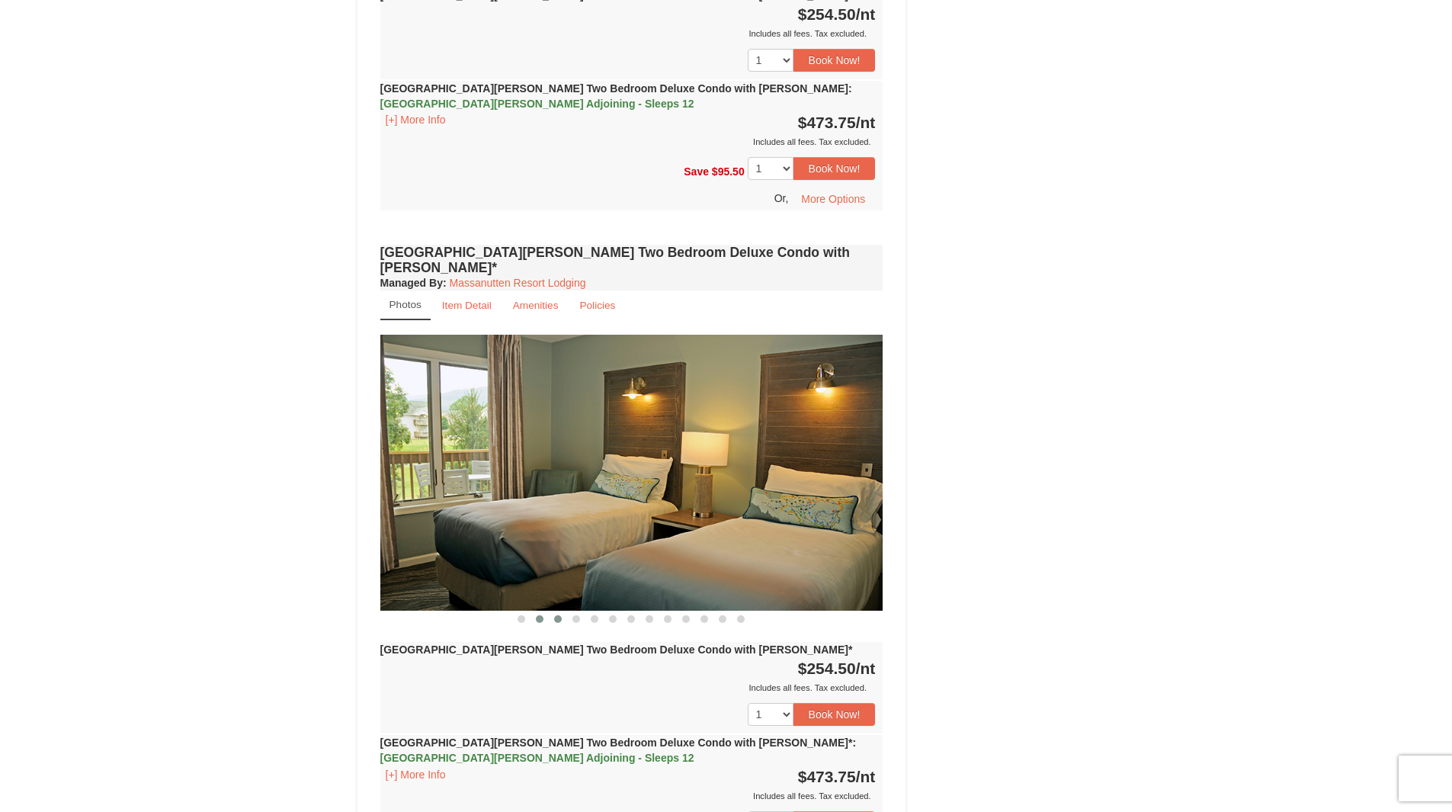
click at [555, 615] on span at bounding box center [558, 619] width 8 height 8
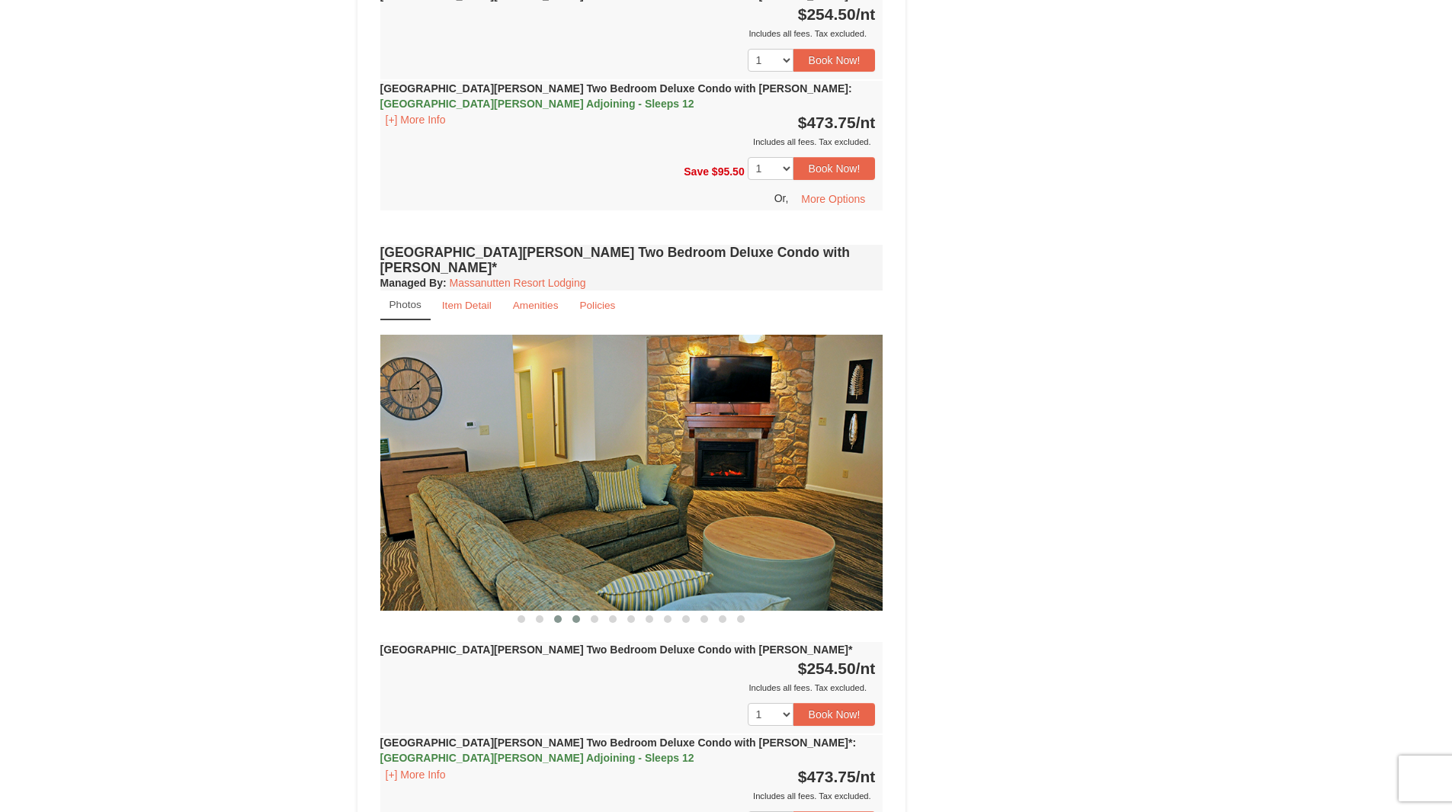
click at [575, 615] on span at bounding box center [576, 619] width 8 height 8
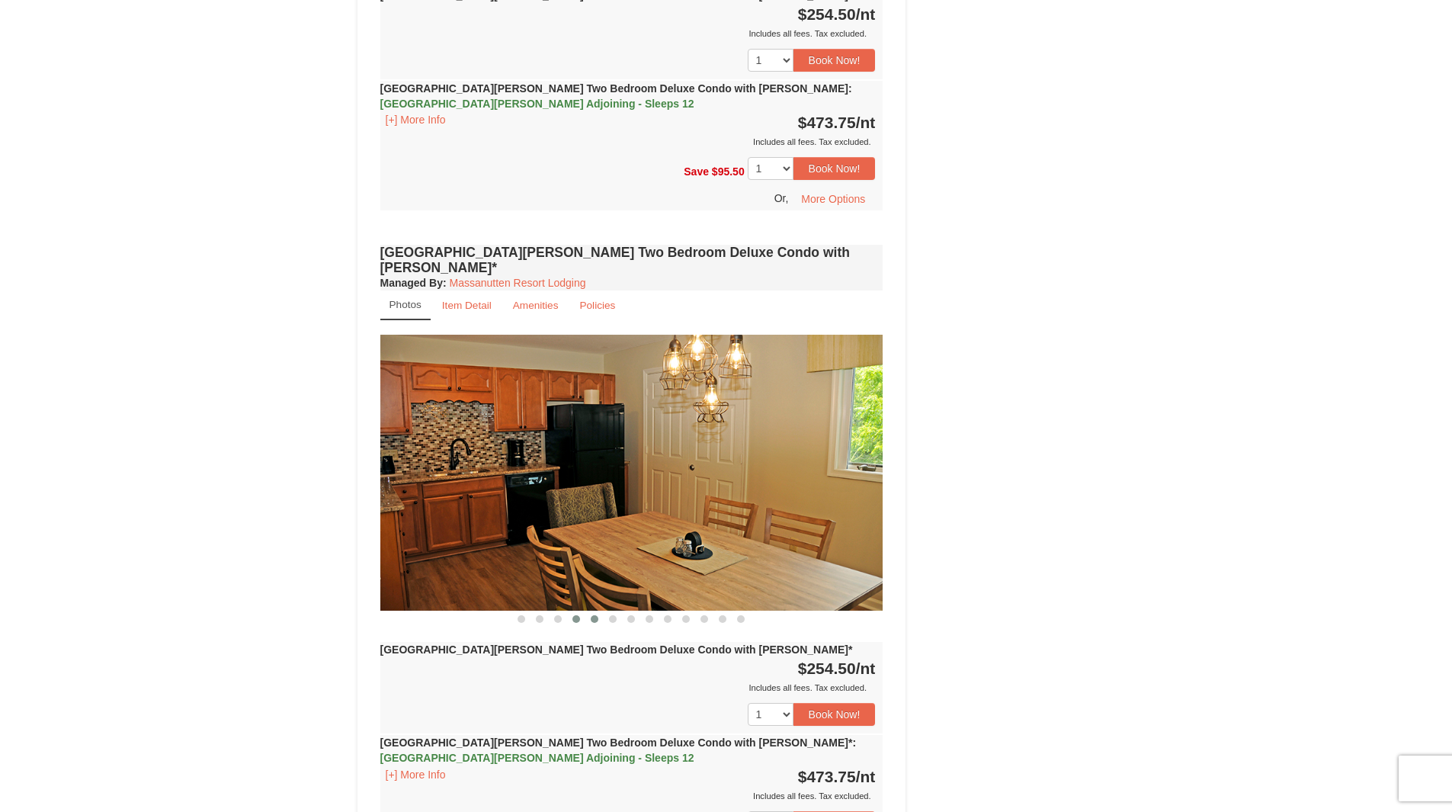
click at [594, 615] on span at bounding box center [595, 619] width 8 height 8
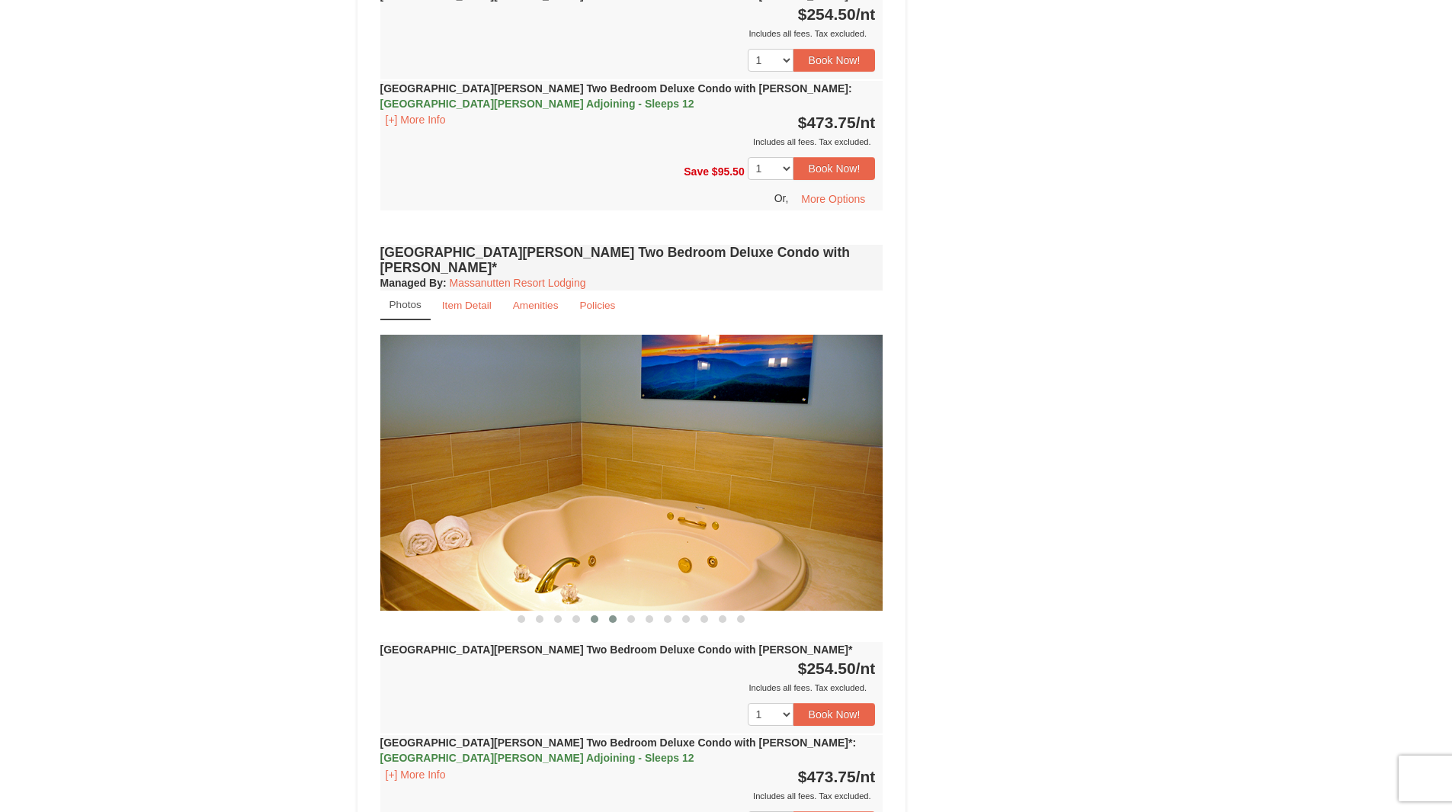
click at [615, 615] on span at bounding box center [613, 619] width 8 height 8
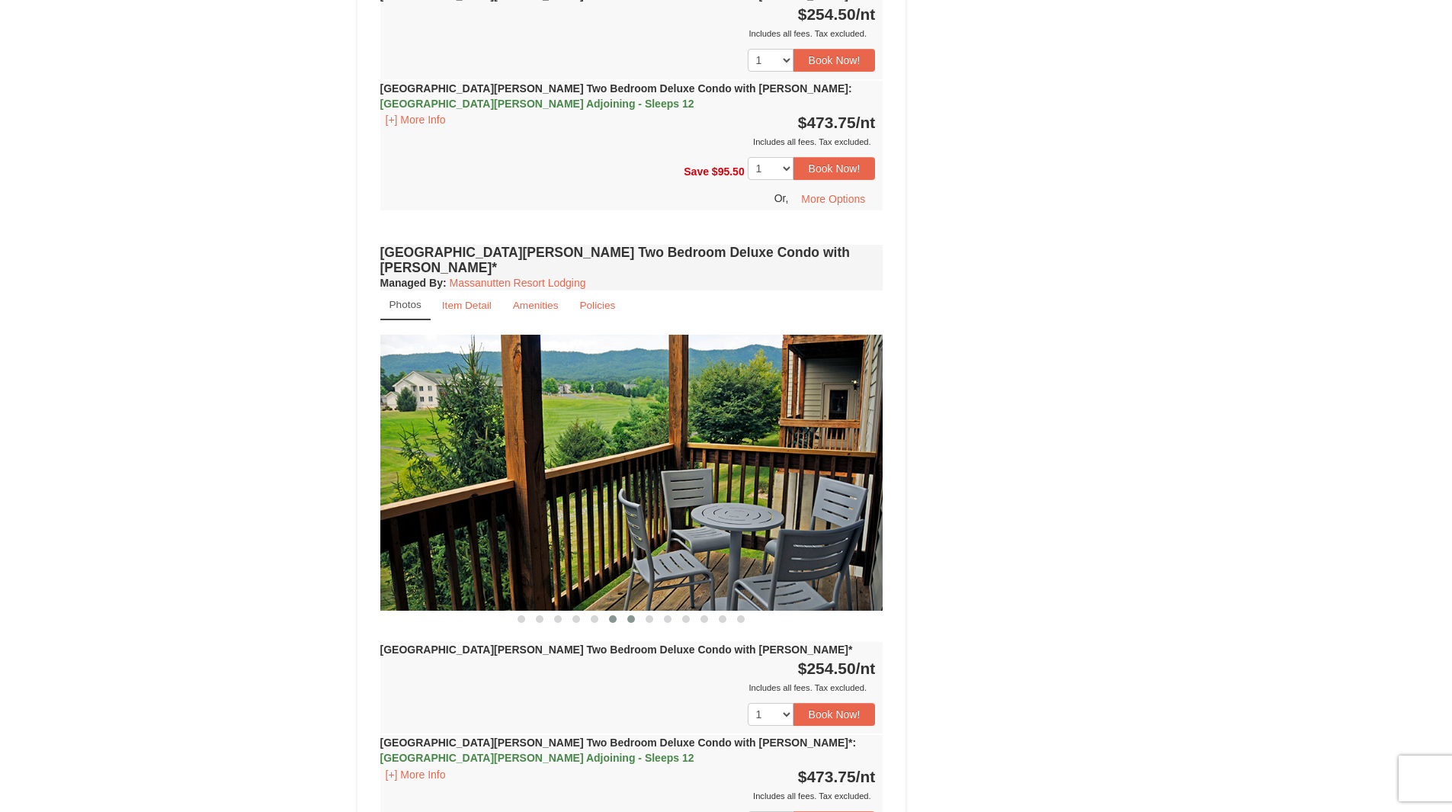
click at [633, 615] on span at bounding box center [631, 619] width 8 height 8
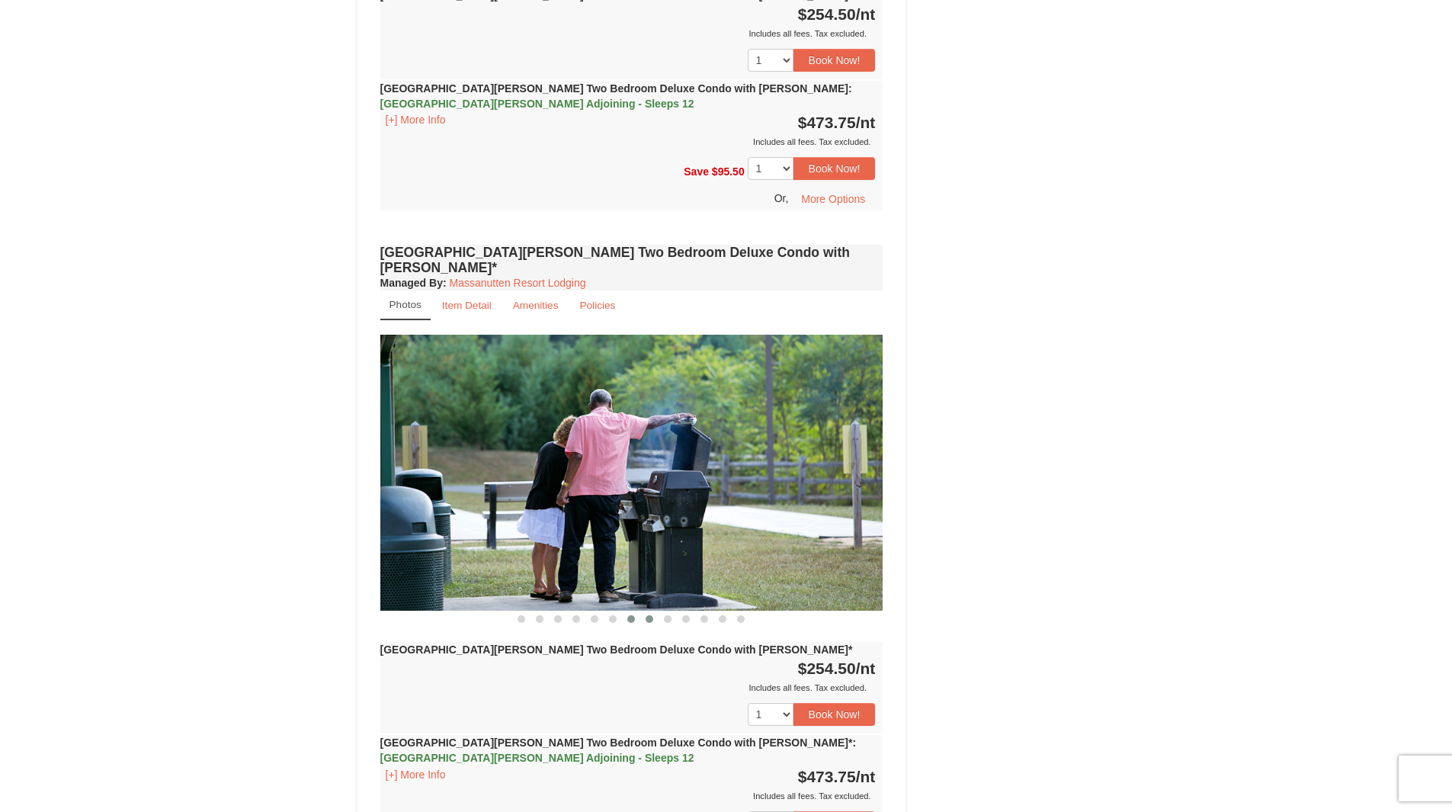
click at [647, 615] on span at bounding box center [649, 619] width 8 height 8
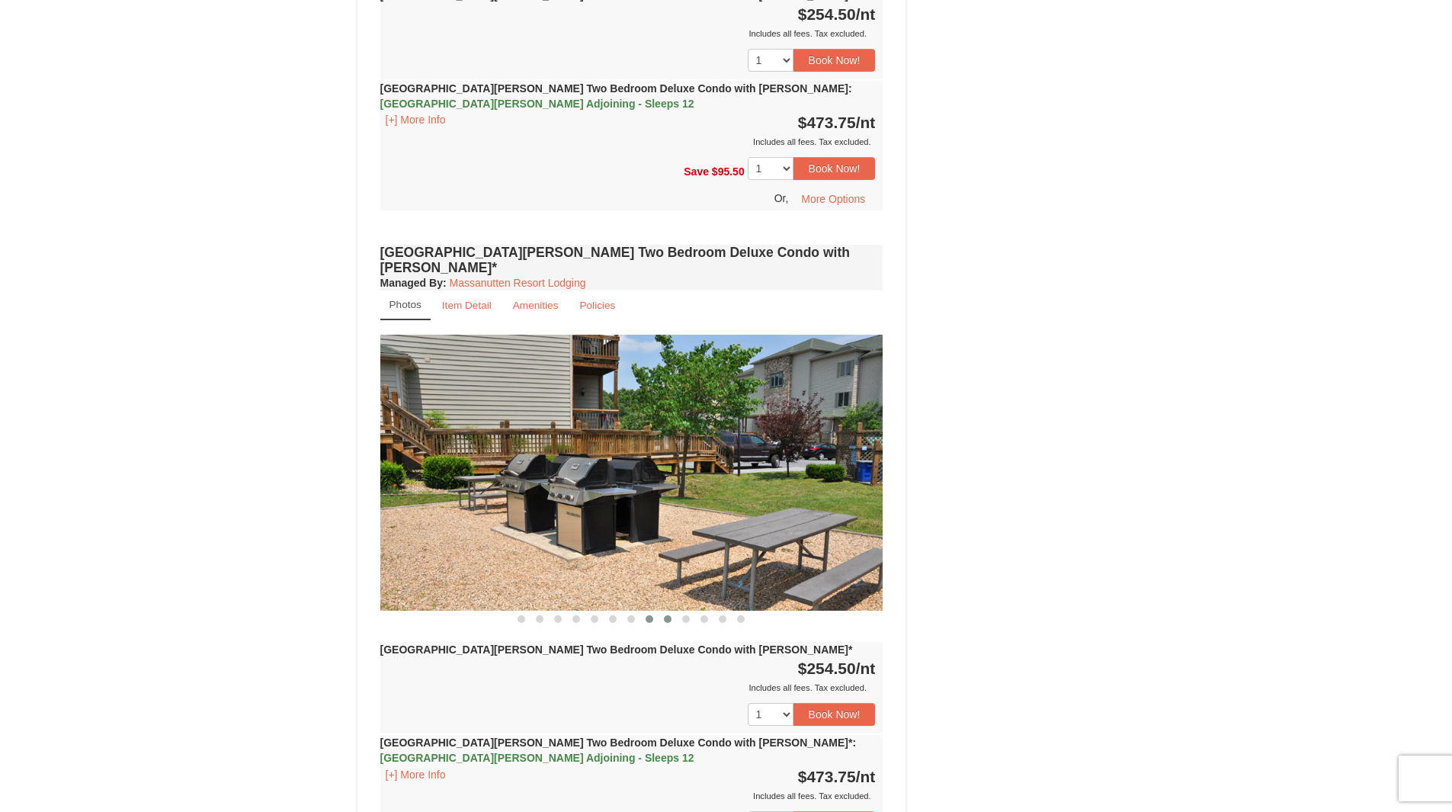
click at [663, 611] on button at bounding box center [667, 618] width 18 height 15
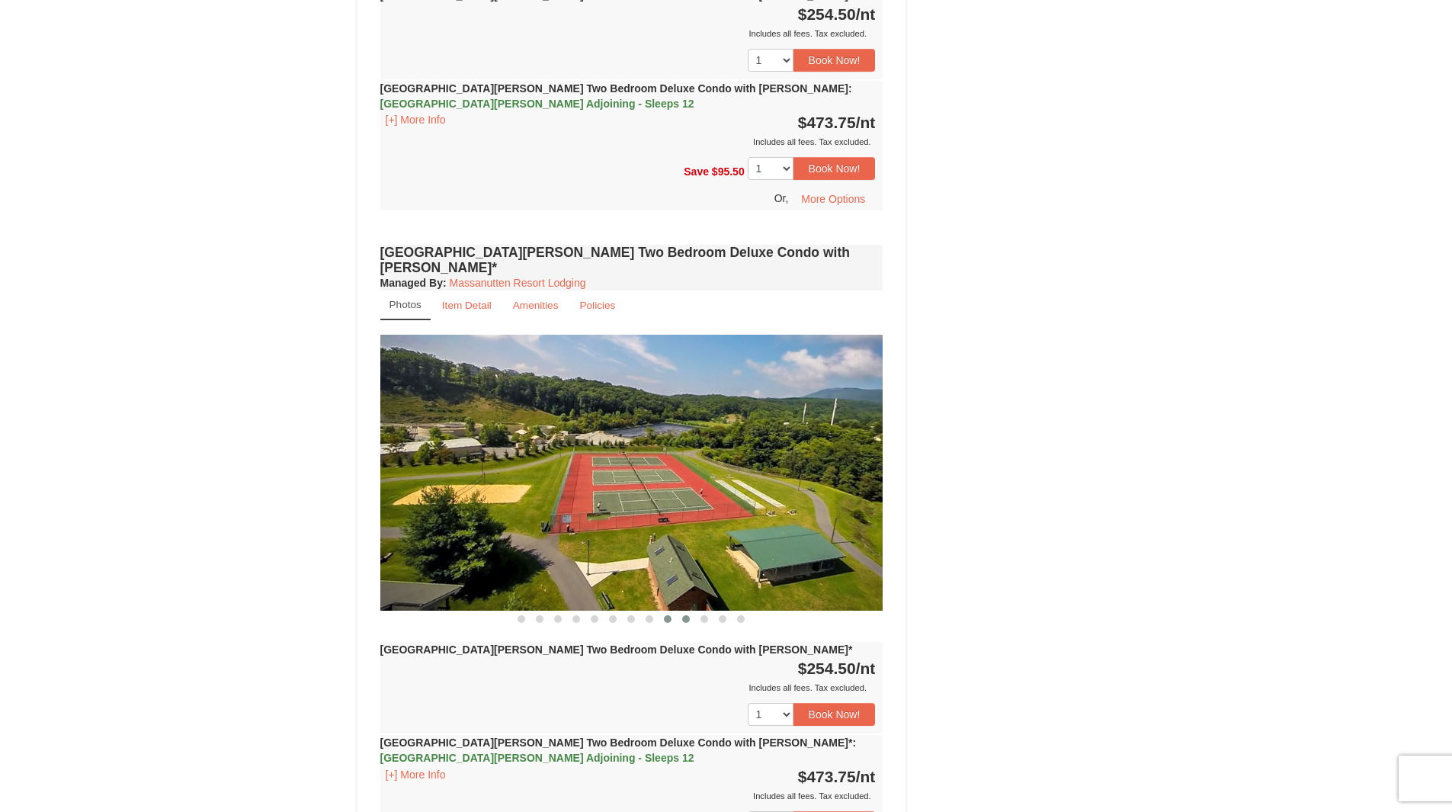
click at [684, 615] on span at bounding box center [686, 619] width 8 height 8
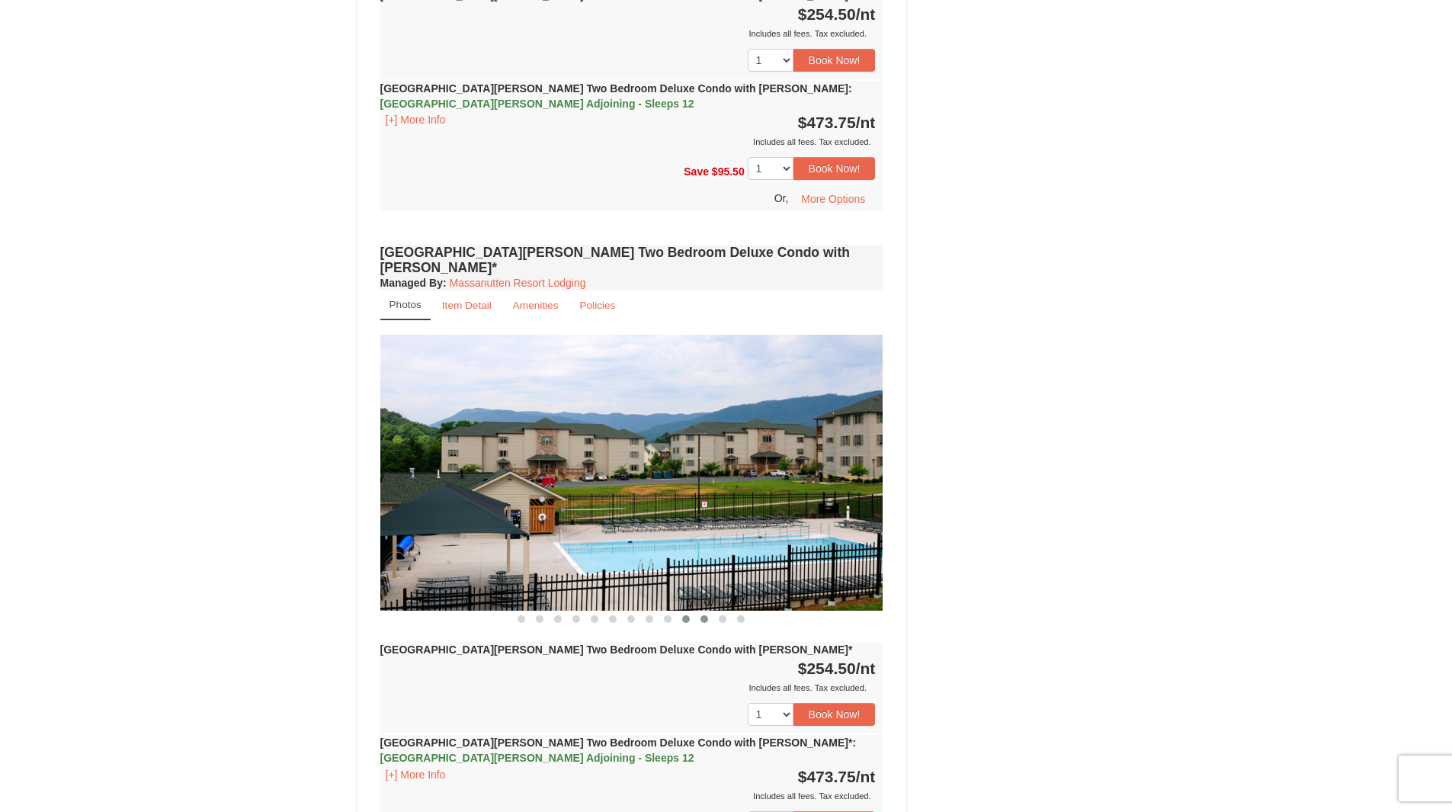
click at [703, 615] on span at bounding box center [704, 619] width 8 height 8
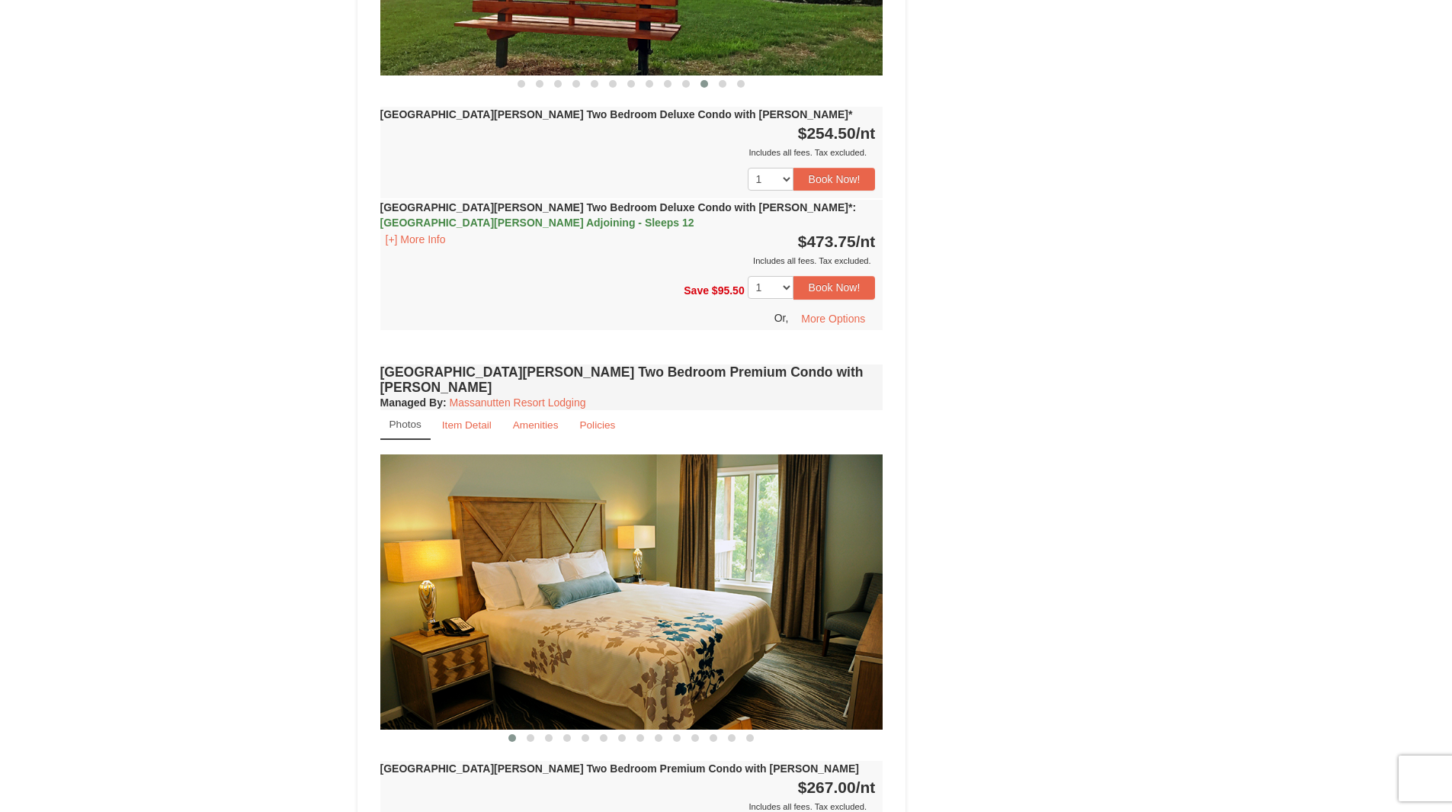
scroll to position [2757, 0]
click at [528, 733] on span at bounding box center [531, 737] width 8 height 8
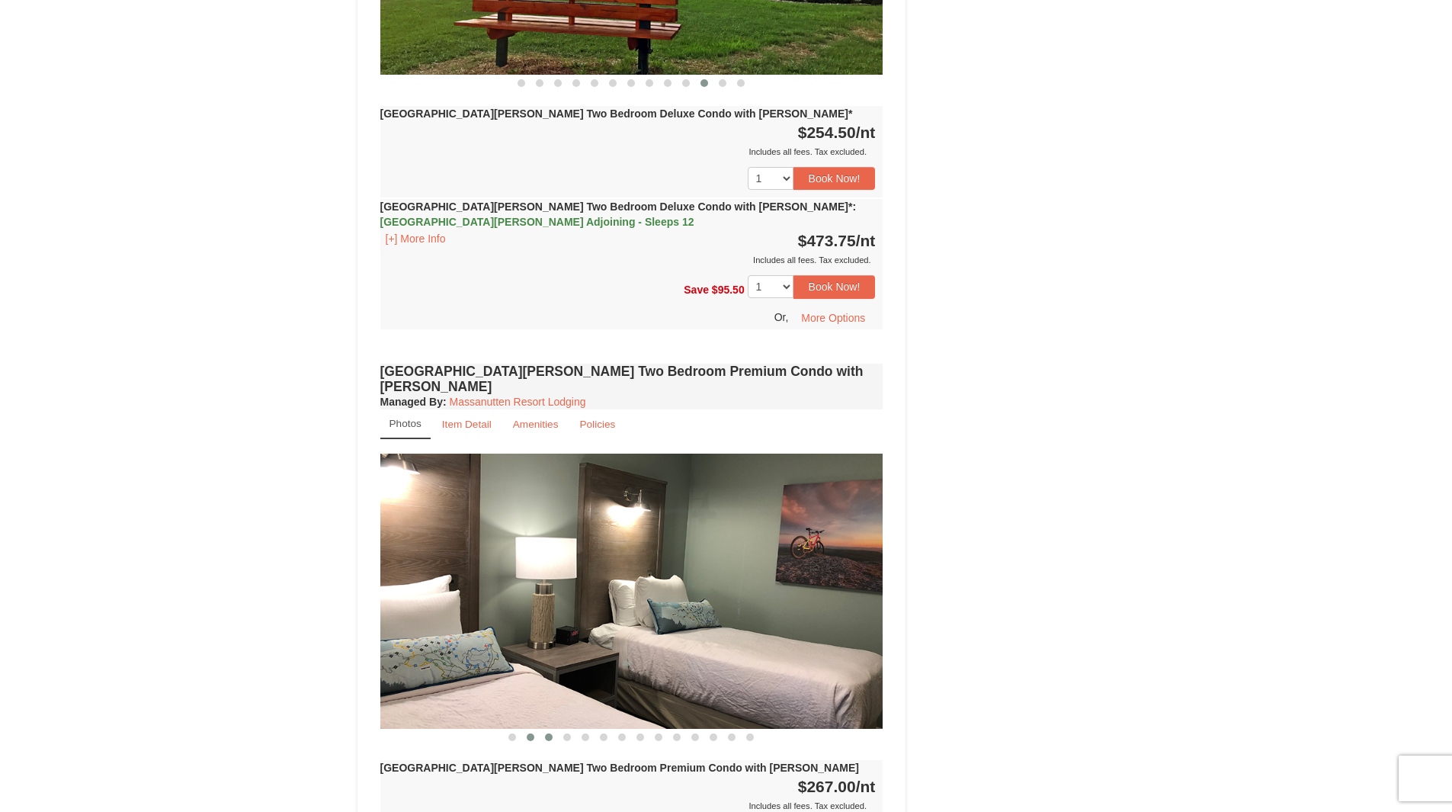
click at [549, 733] on span at bounding box center [549, 737] width 8 height 8
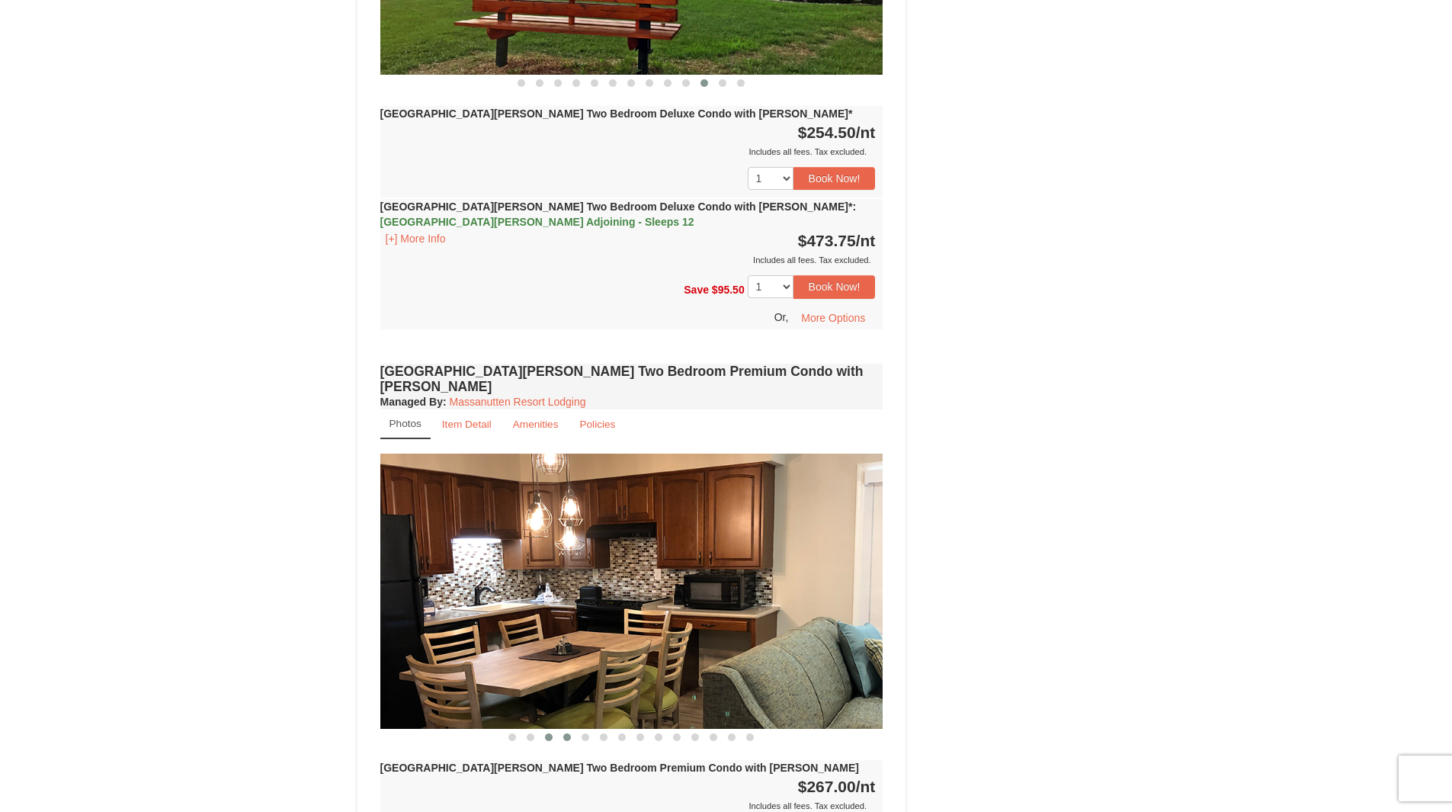
click at [563, 733] on span at bounding box center [567, 737] width 8 height 8
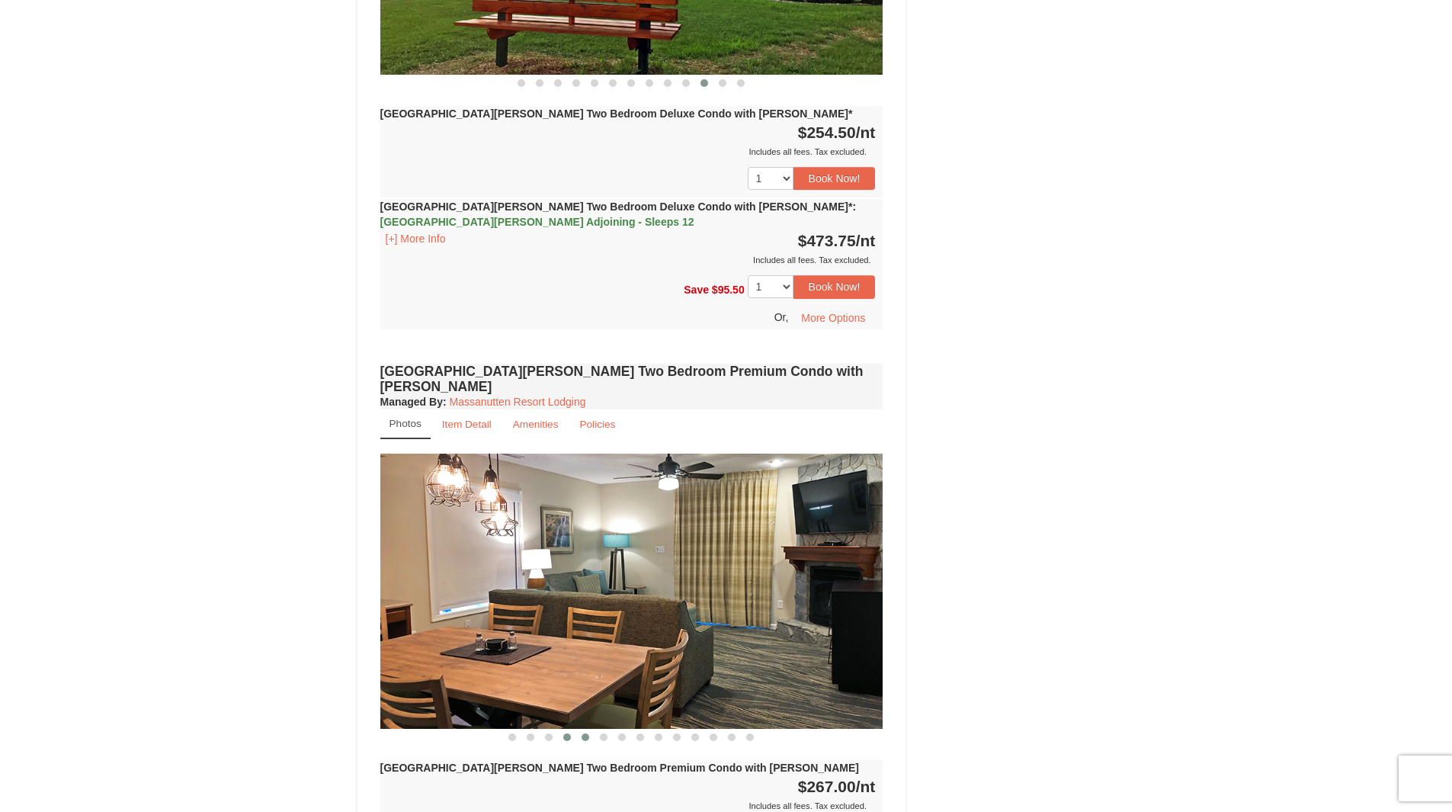
click at [586, 733] on span at bounding box center [585, 737] width 8 height 8
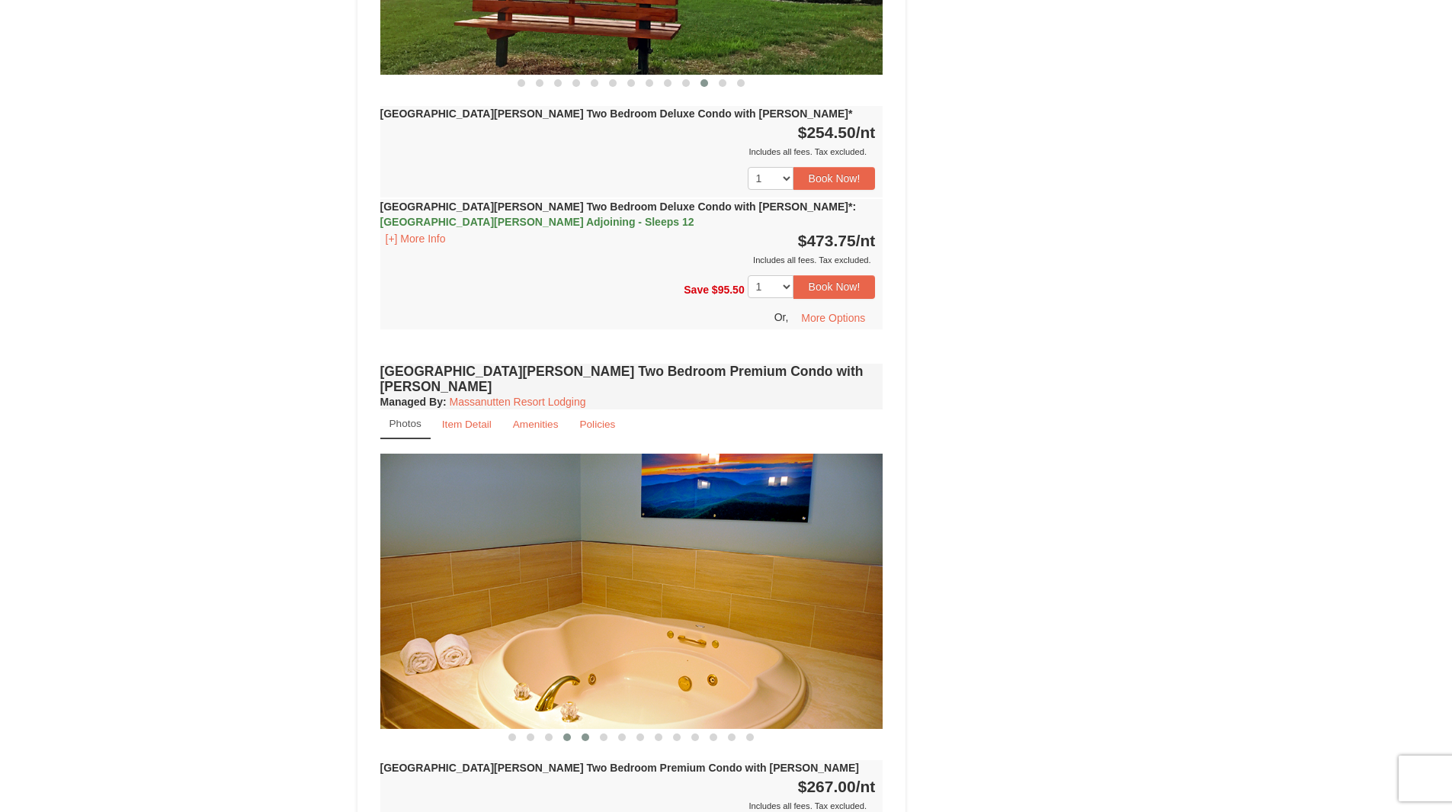
click at [572, 729] on button at bounding box center [567, 736] width 18 height 15
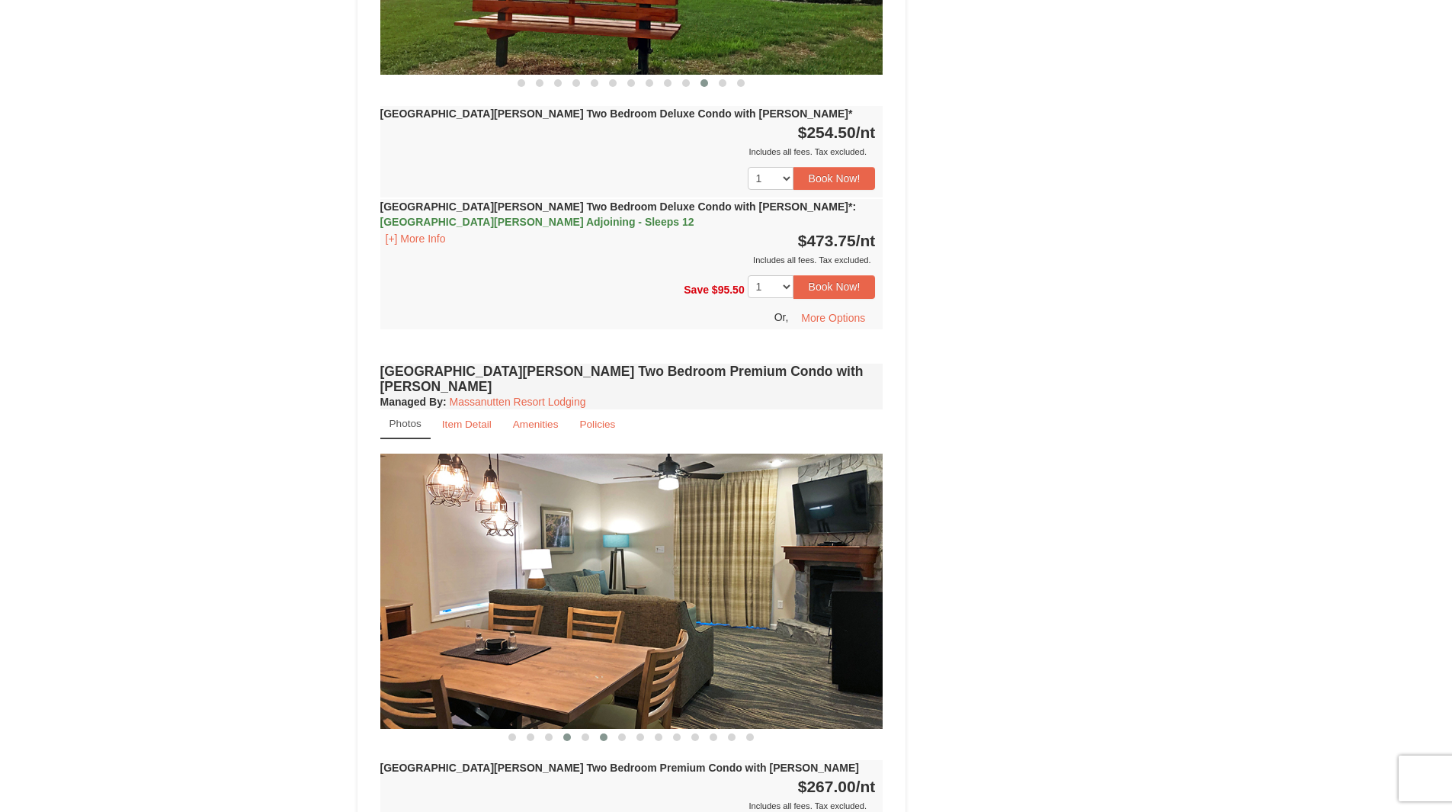
click at [600, 733] on span at bounding box center [604, 737] width 8 height 8
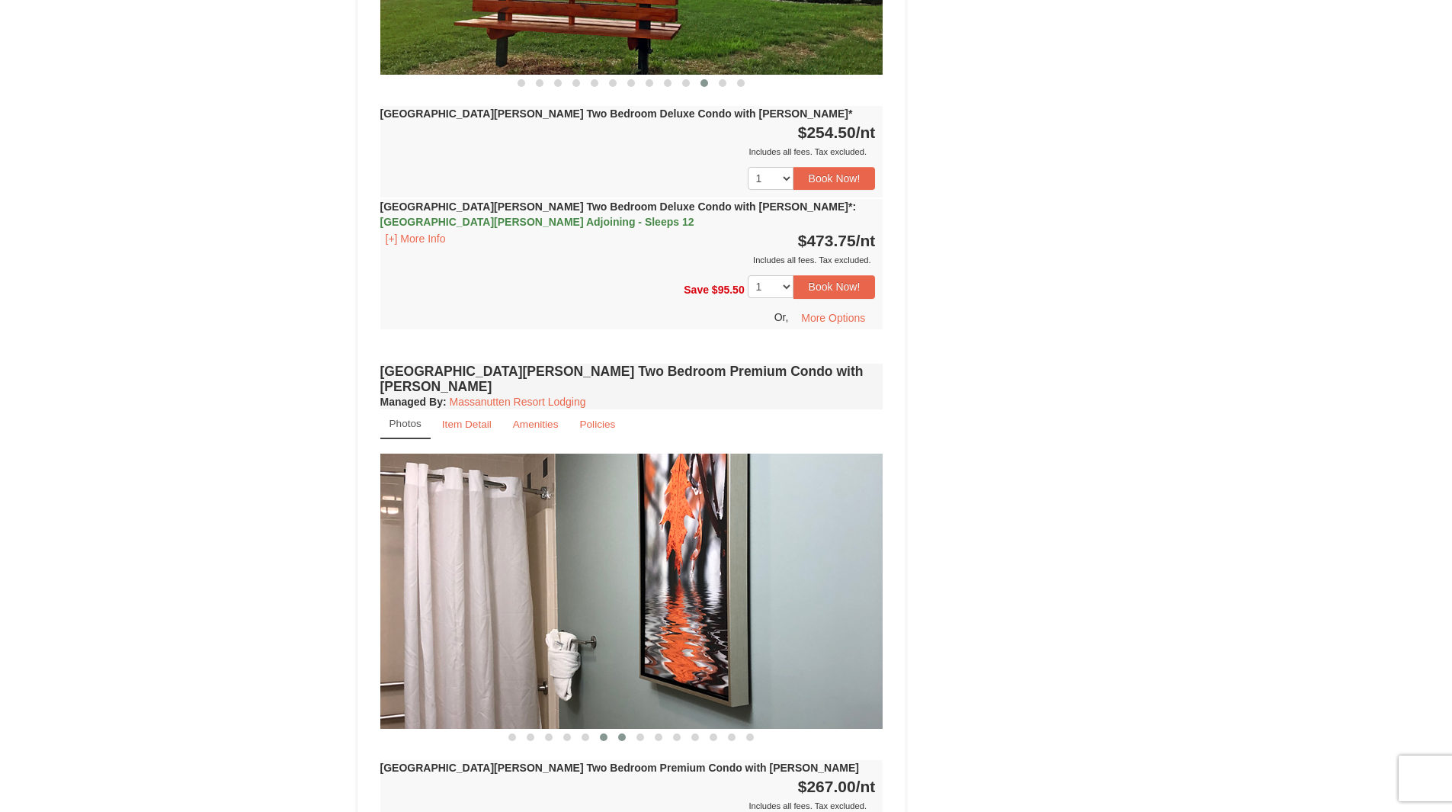
click at [625, 733] on span at bounding box center [622, 737] width 8 height 8
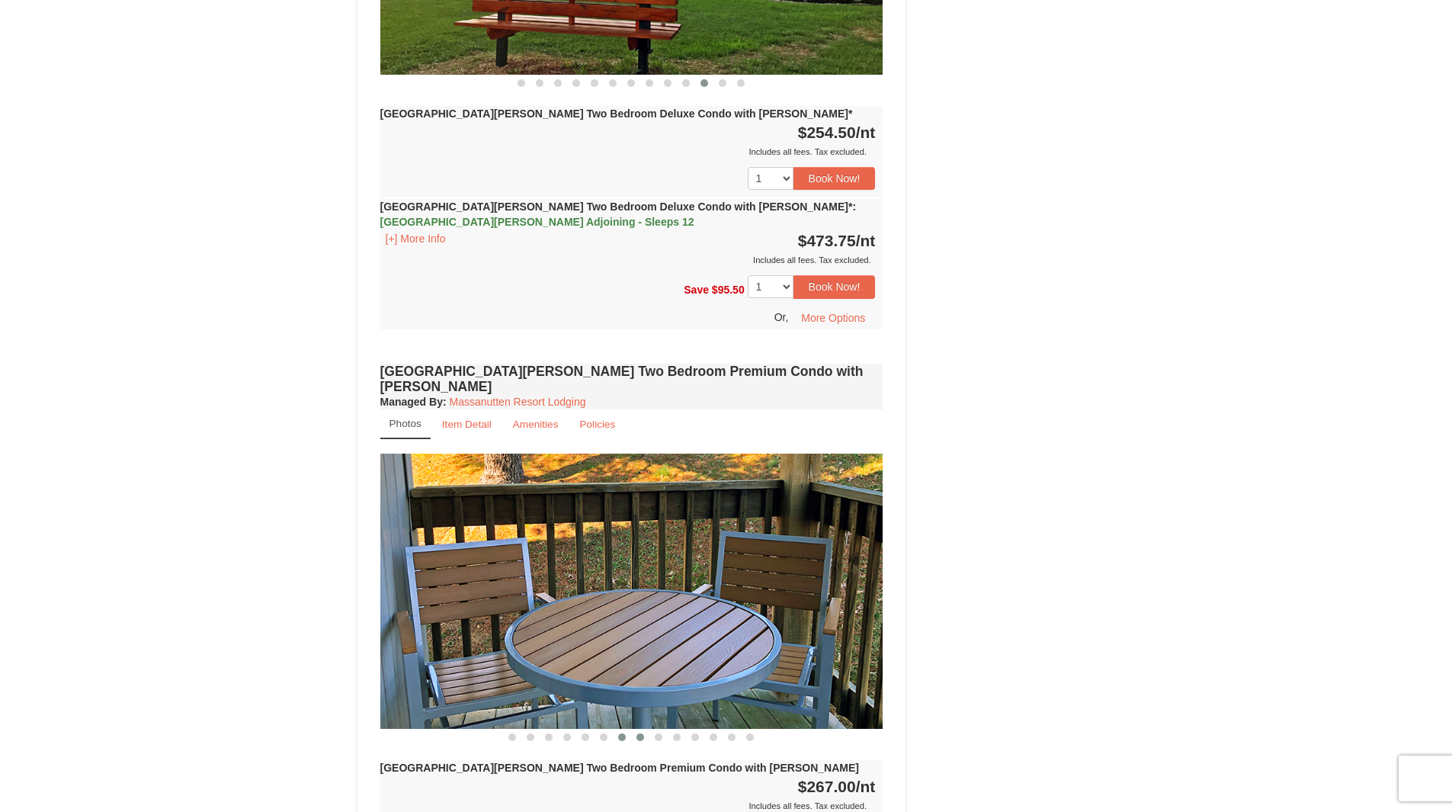
click at [637, 733] on span at bounding box center [640, 737] width 8 height 8
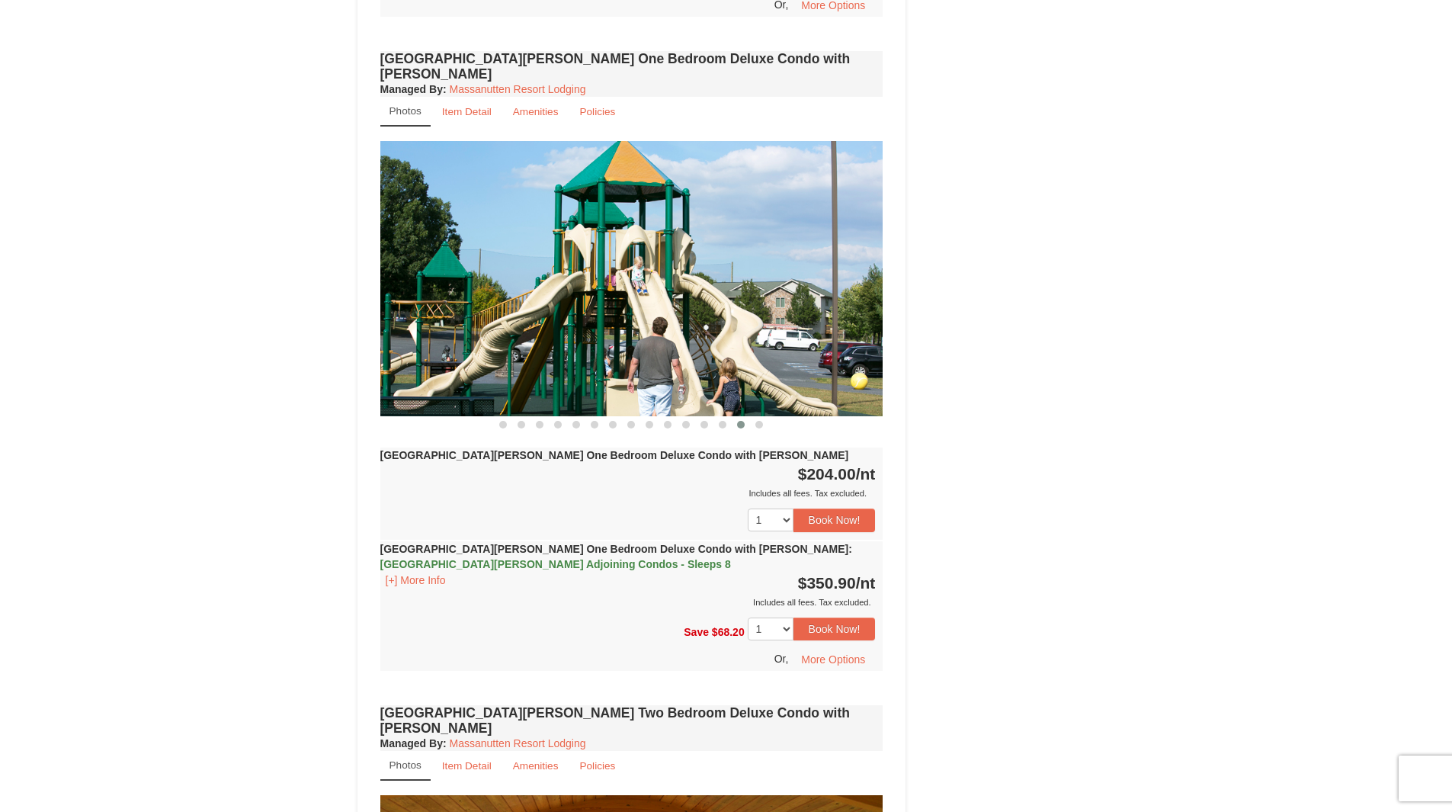
scroll to position [1122, 0]
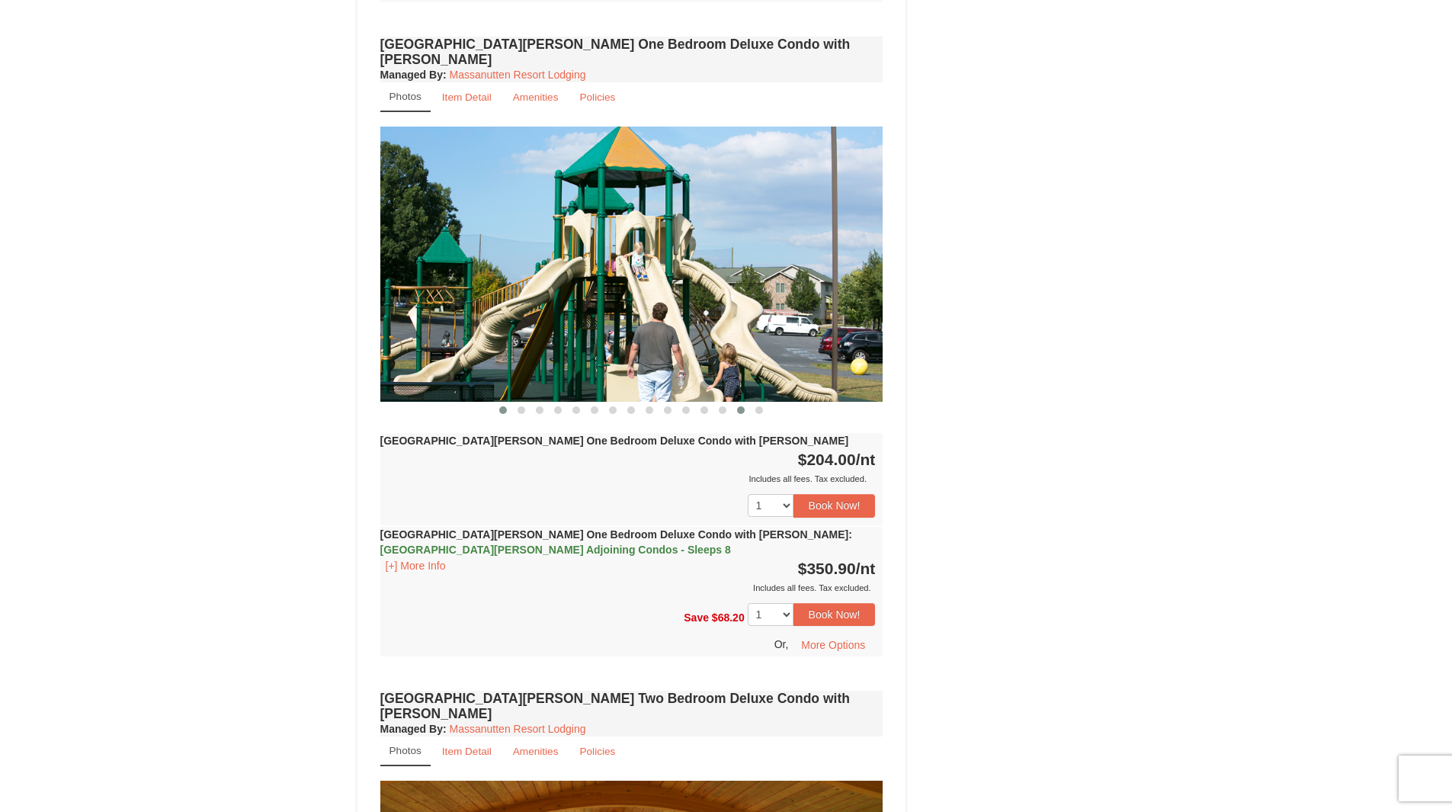
click at [504, 406] on span at bounding box center [503, 410] width 8 height 8
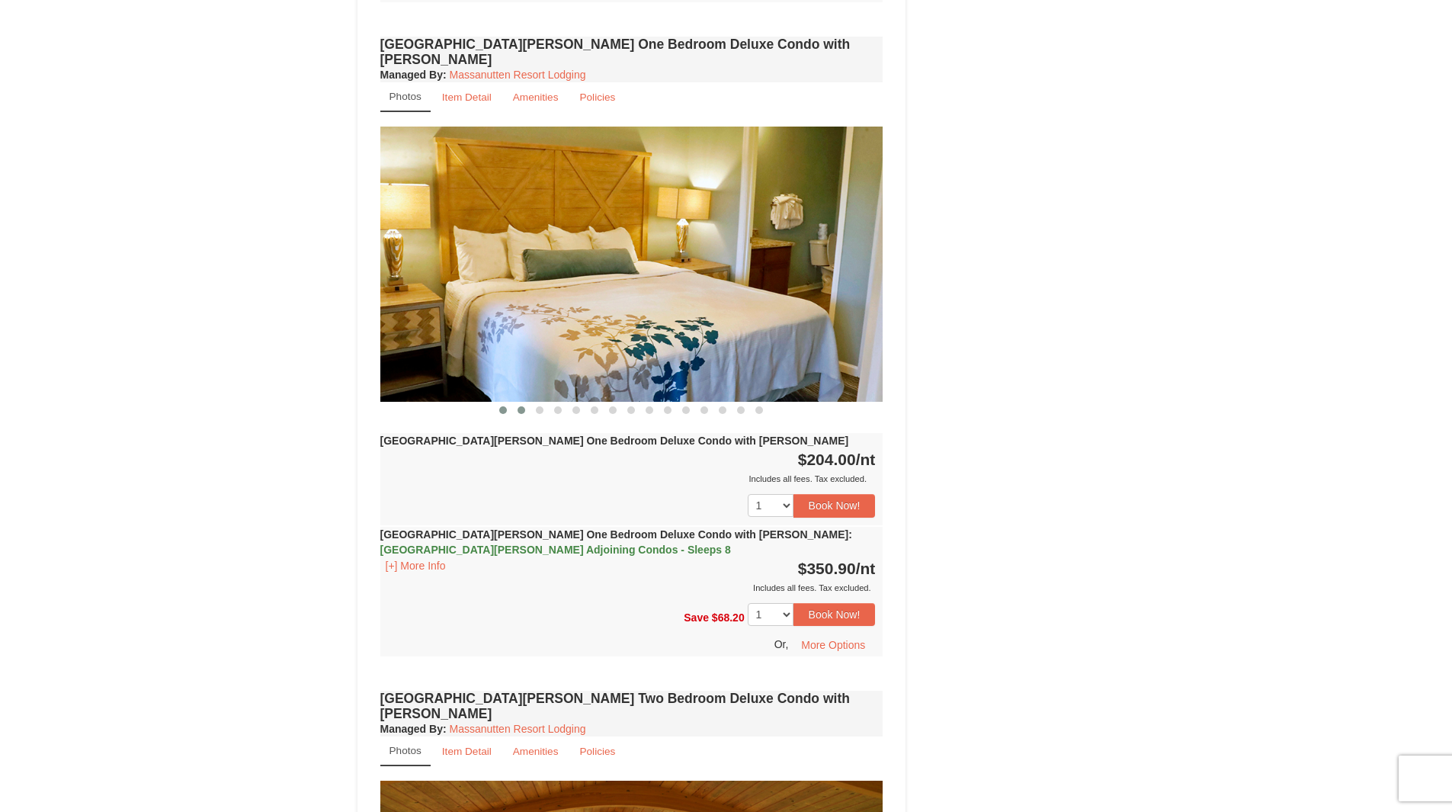
click at [517, 406] on span at bounding box center [521, 410] width 8 height 8
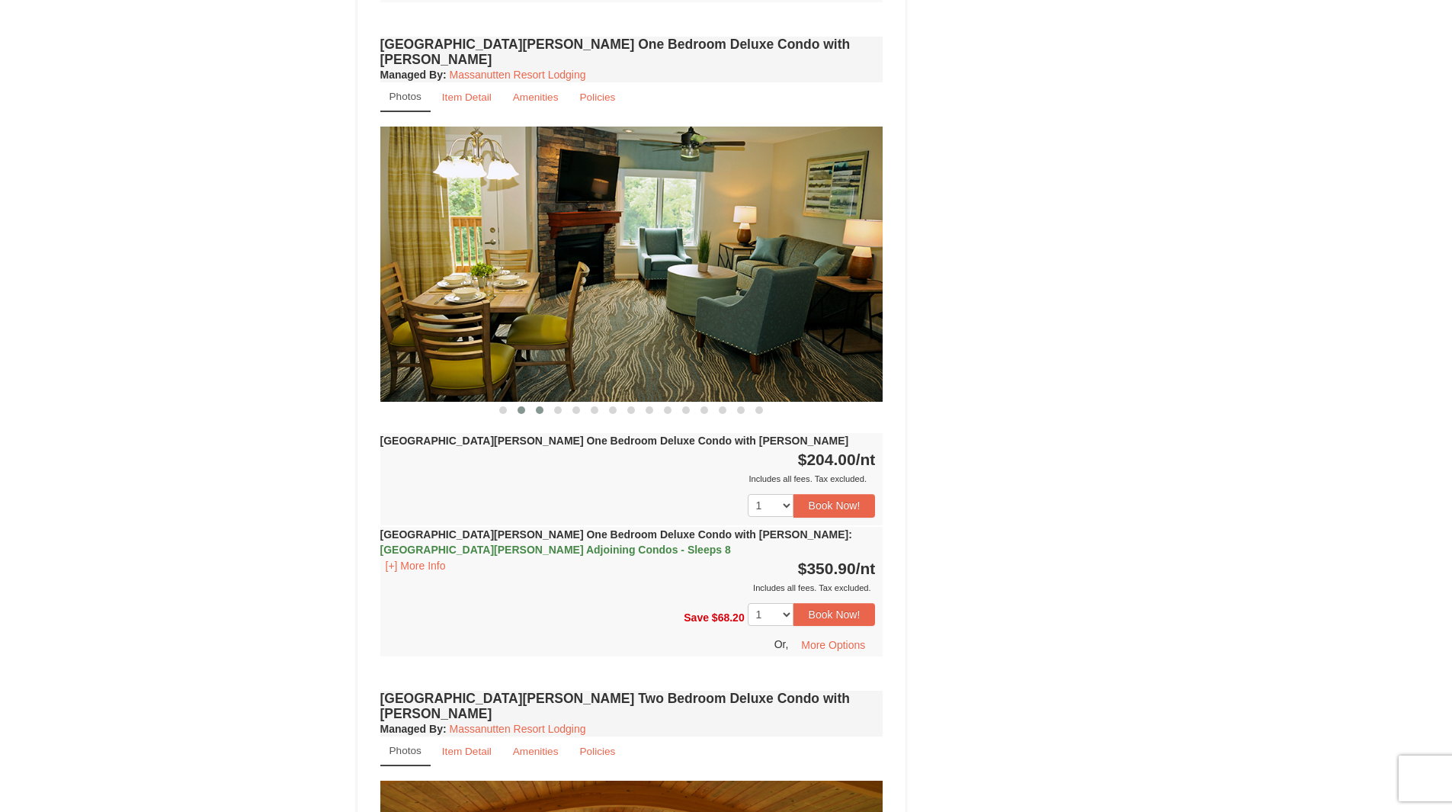
click at [540, 406] on span at bounding box center [540, 410] width 8 height 8
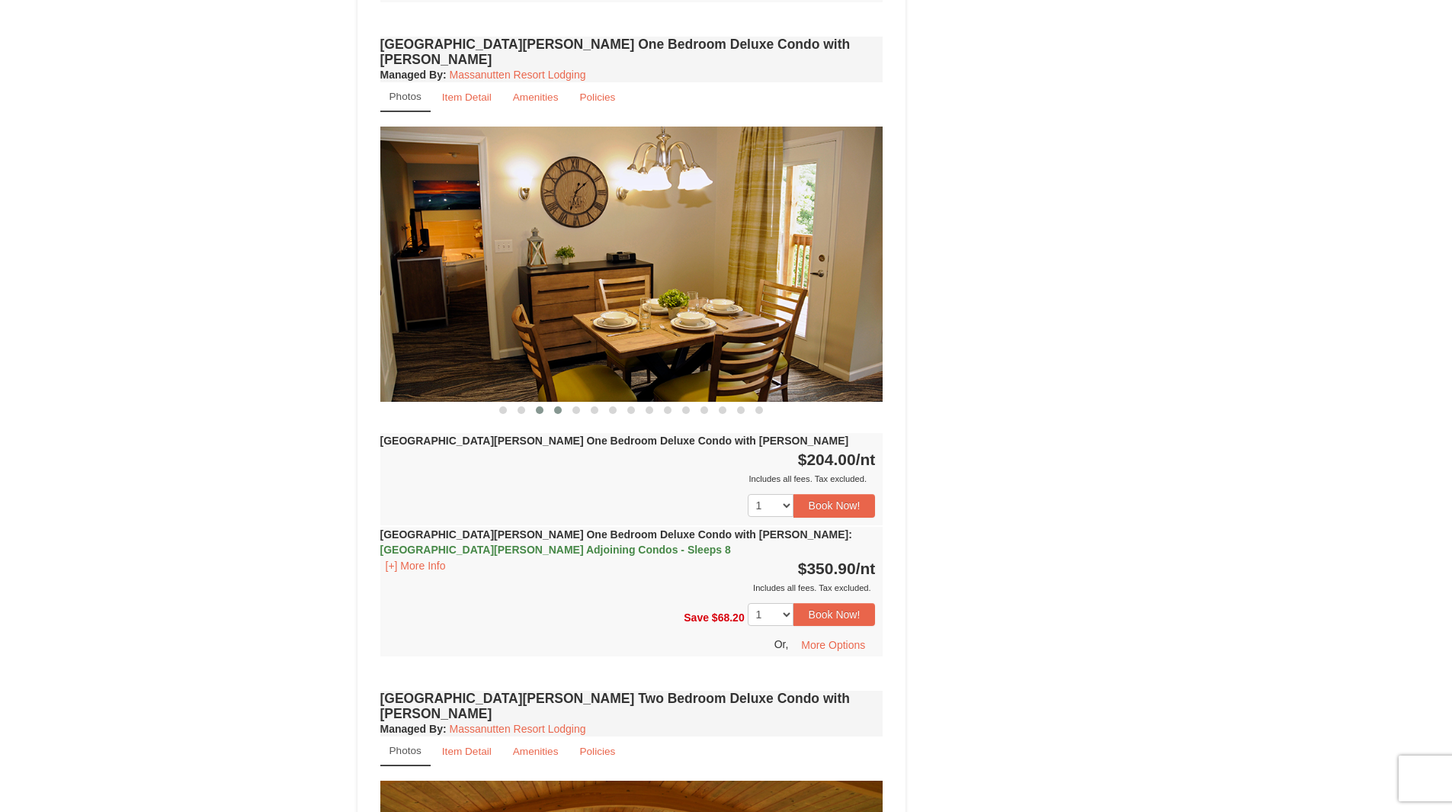
click at [557, 406] on span at bounding box center [558, 410] width 8 height 8
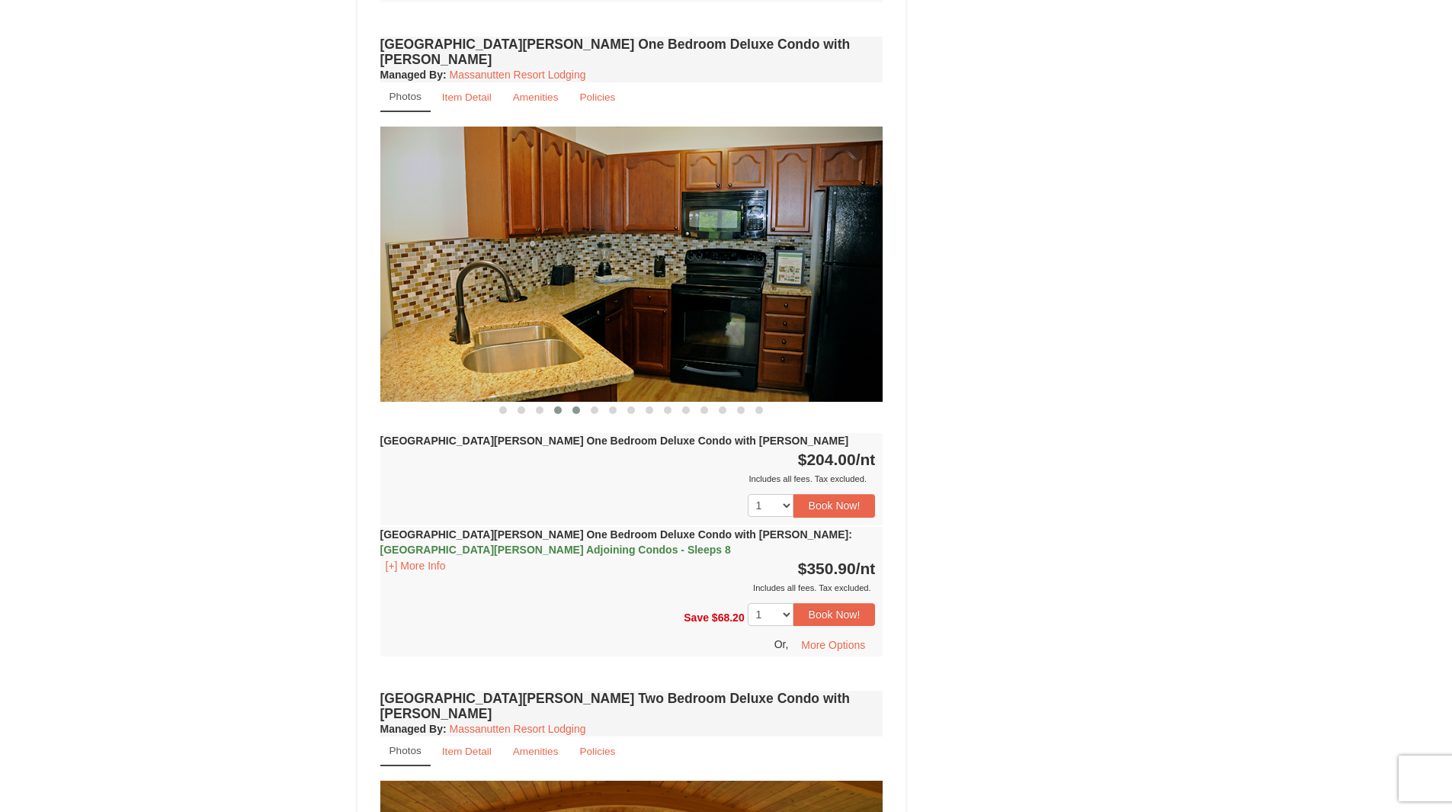
click at [575, 406] on span at bounding box center [576, 410] width 8 height 8
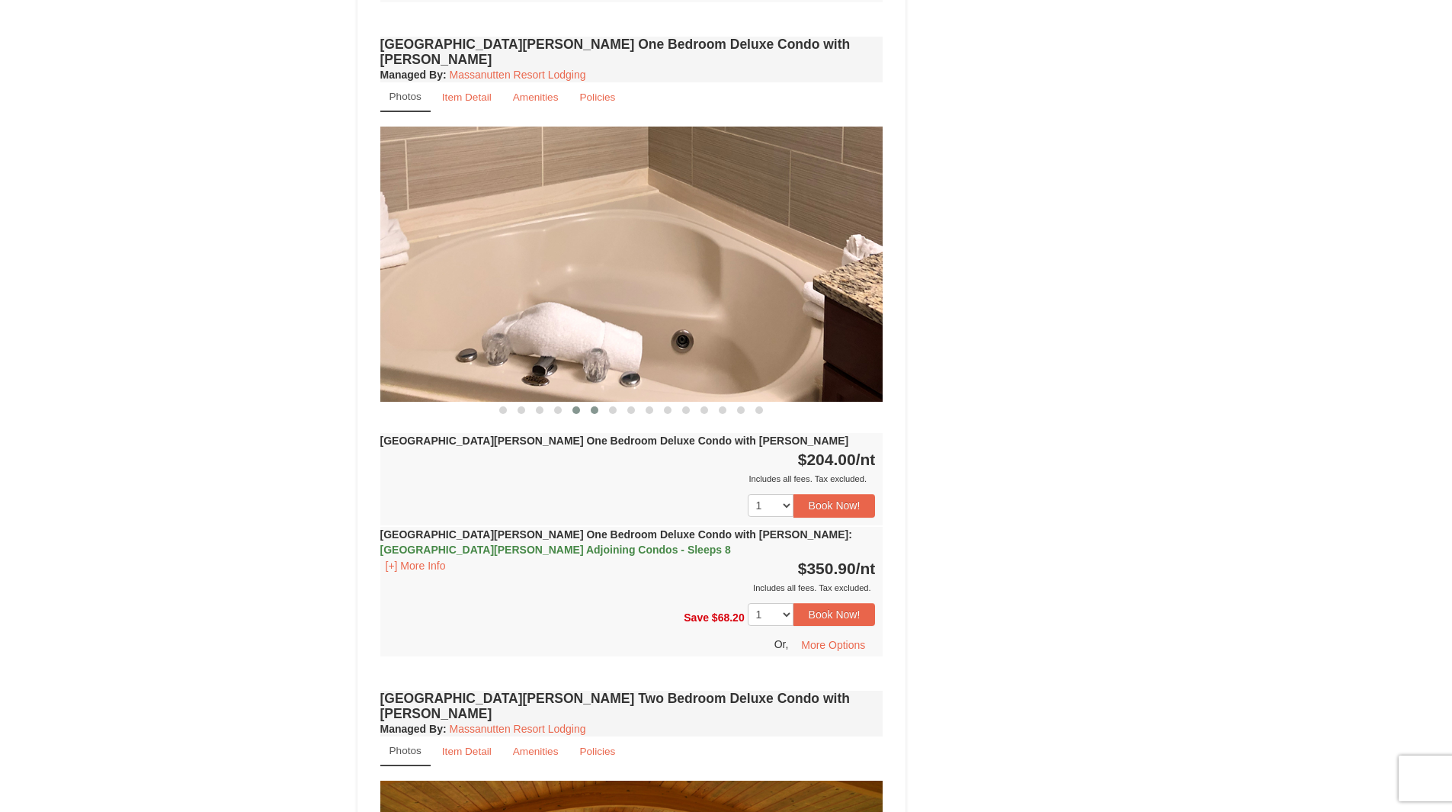
click at [592, 406] on span at bounding box center [595, 410] width 8 height 8
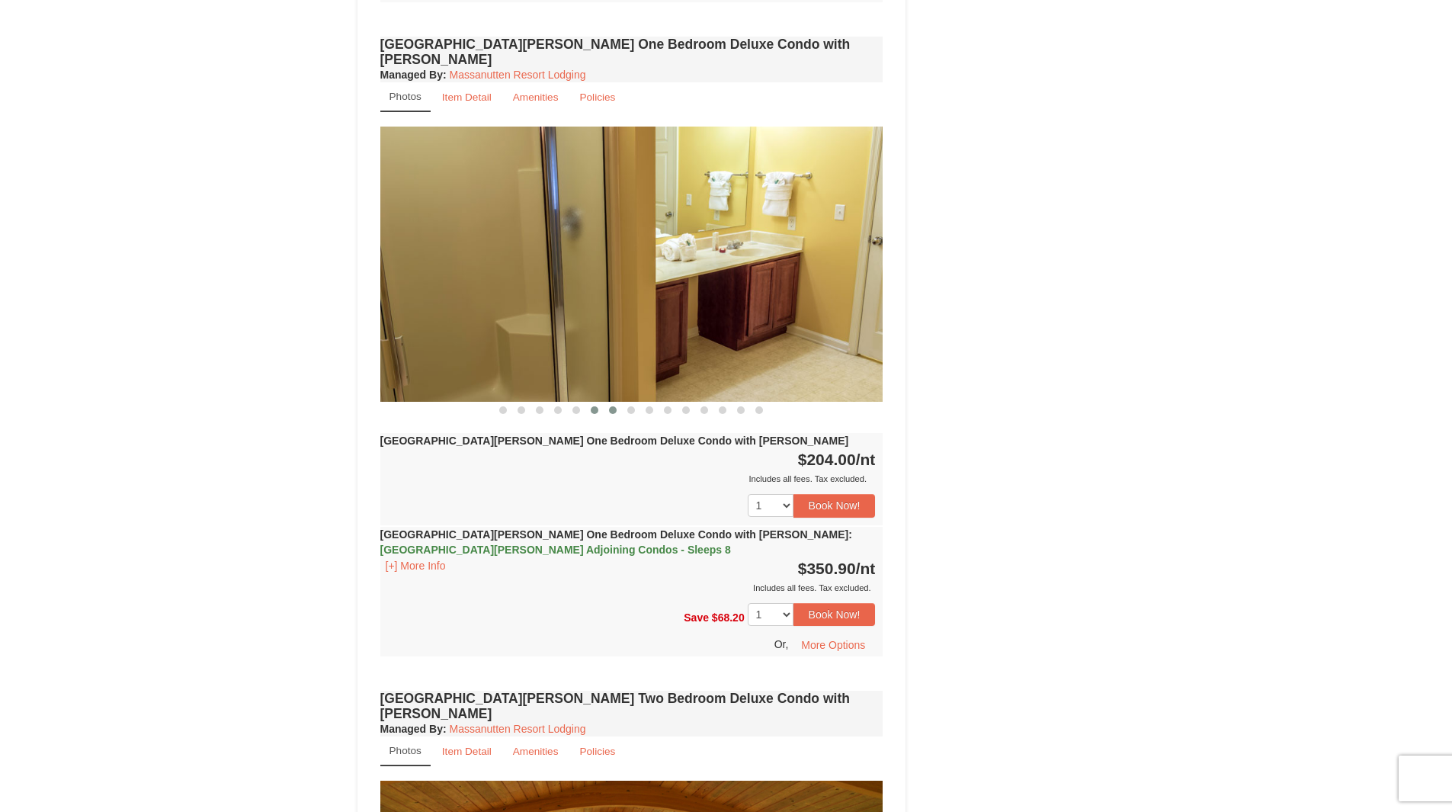
click at [610, 406] on span at bounding box center [613, 410] width 8 height 8
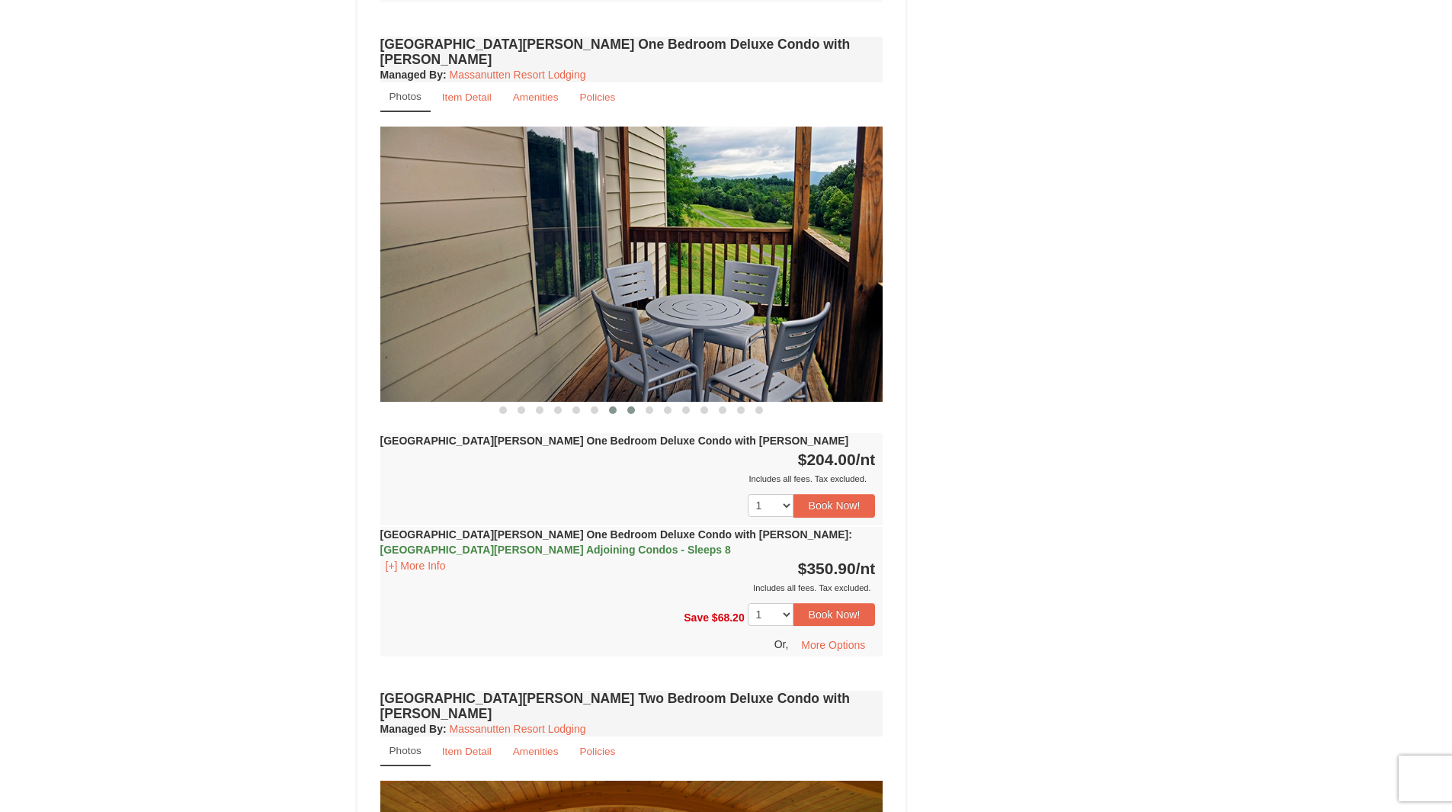
click at [630, 406] on span at bounding box center [631, 410] width 8 height 8
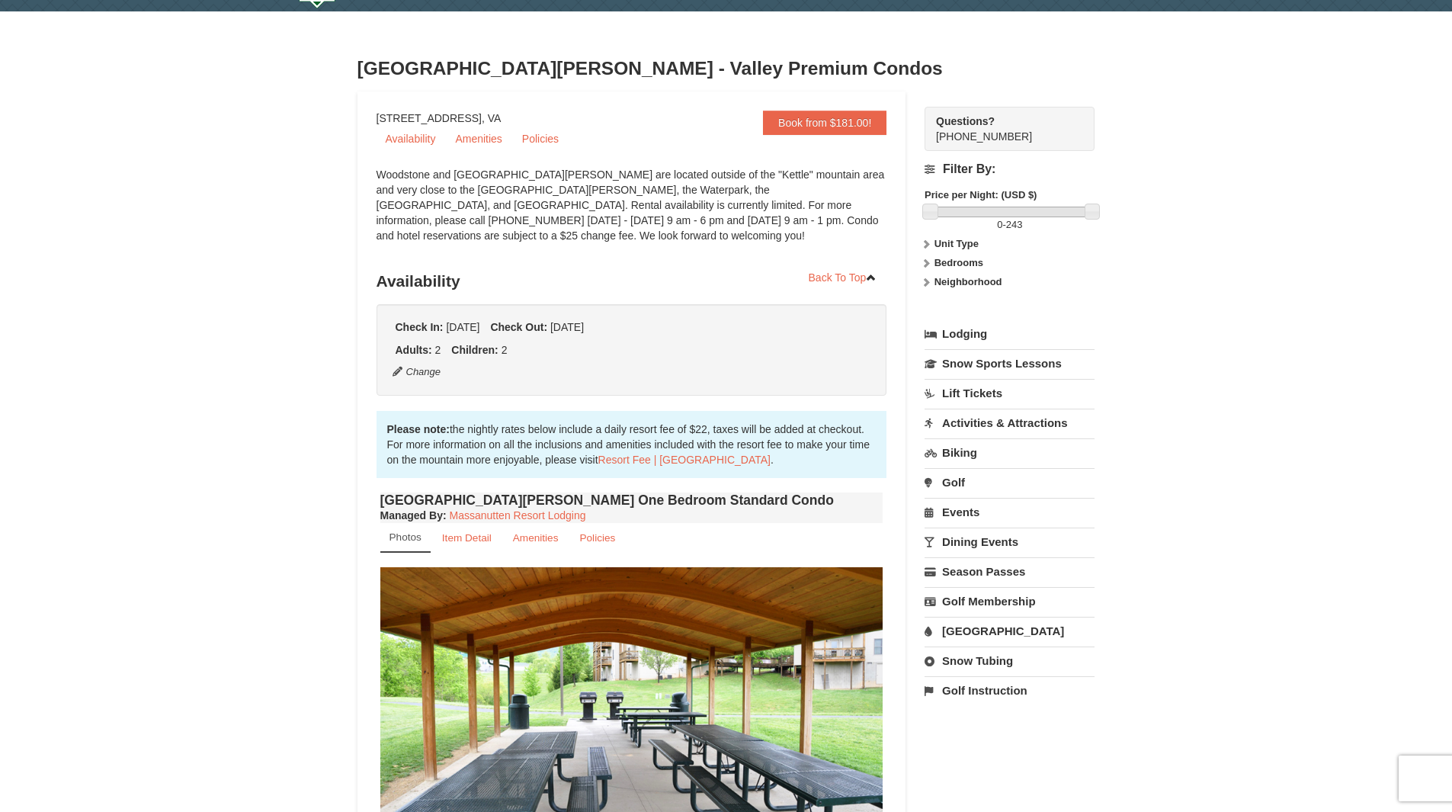
scroll to position [0, 0]
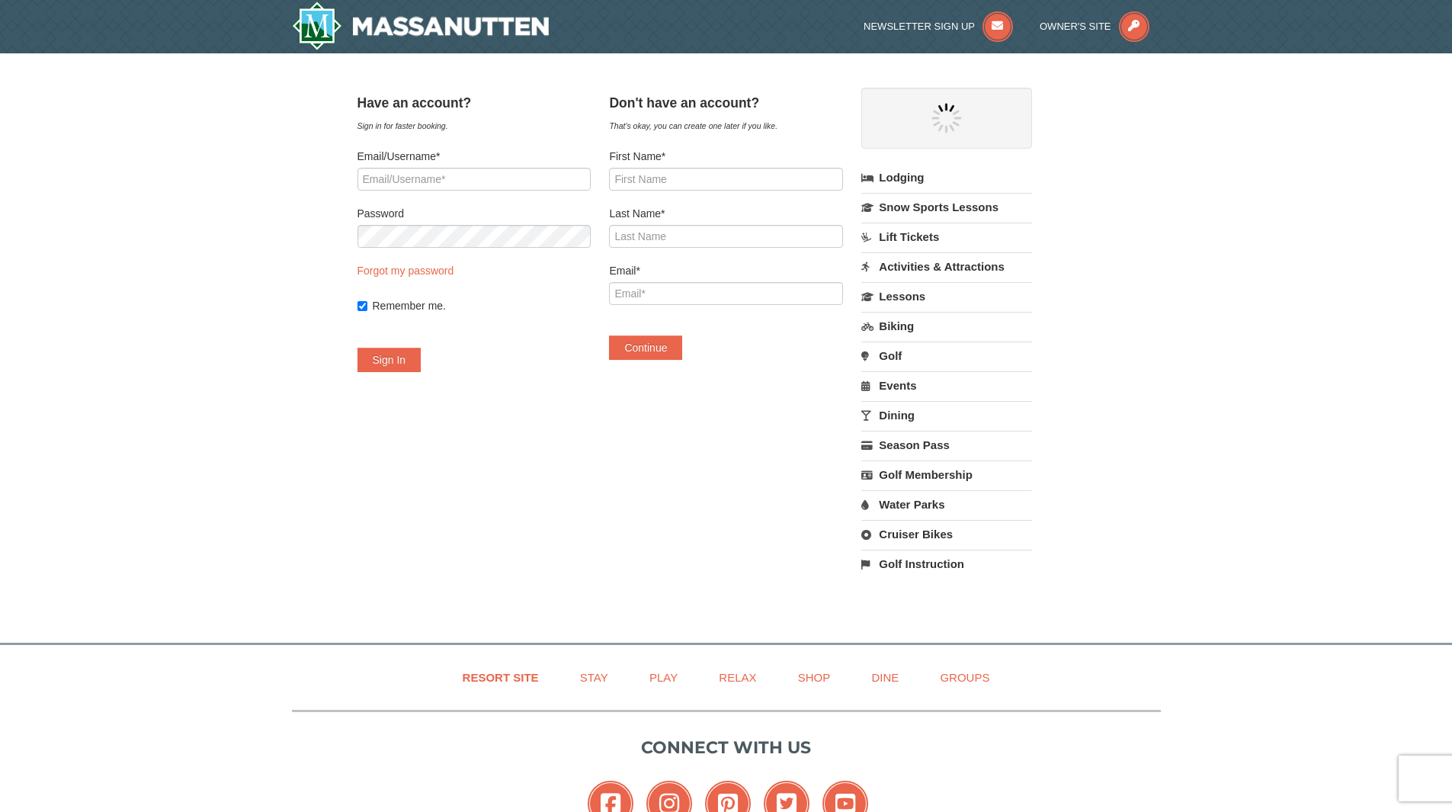
select select "10"
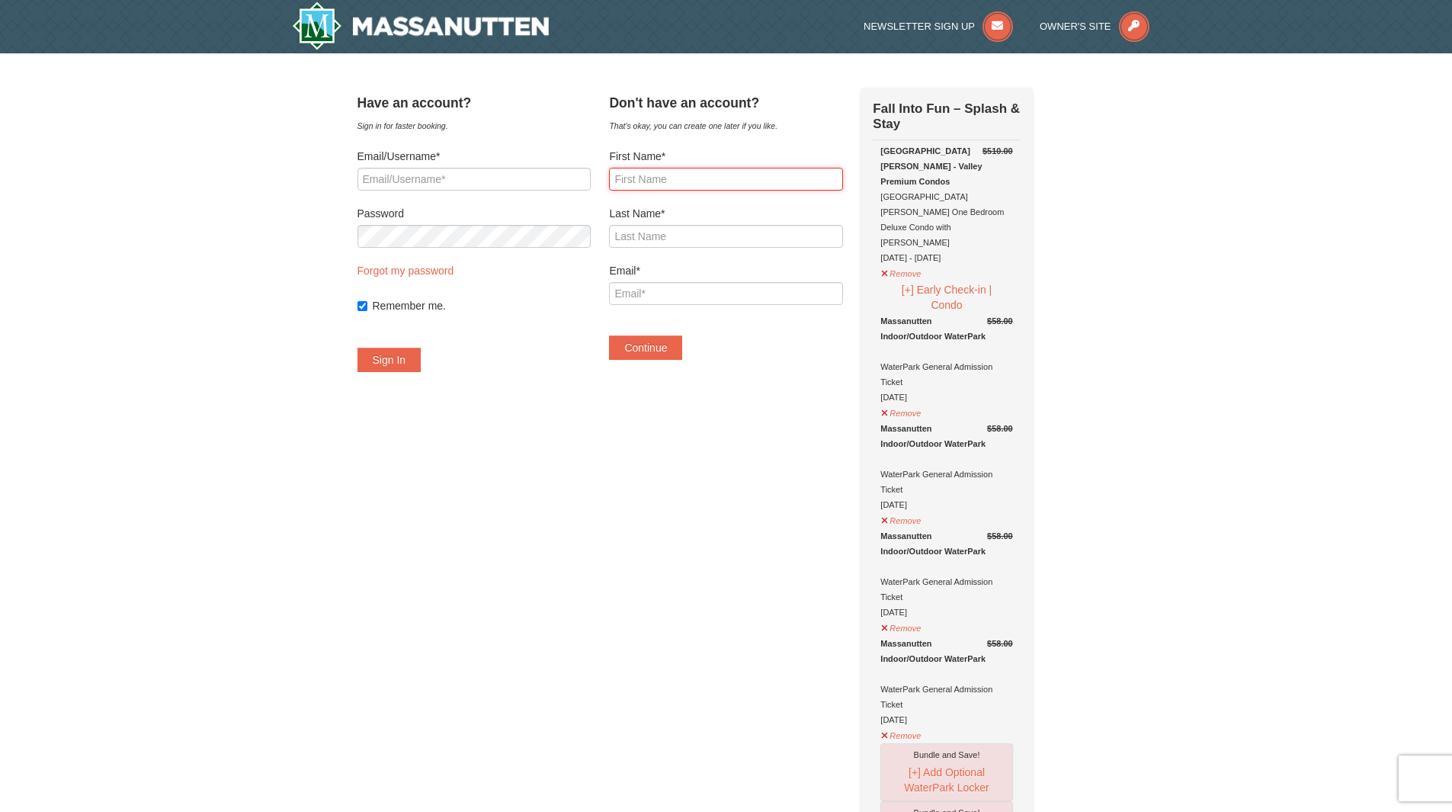
click at [732, 175] on input "First Name*" at bounding box center [725, 179] width 233 height 23
type input "R"
type input "ARUNKUMAR"
type input "DHARMALINGAM"
click at [741, 296] on input "Email*" at bounding box center [725, 293] width 233 height 23
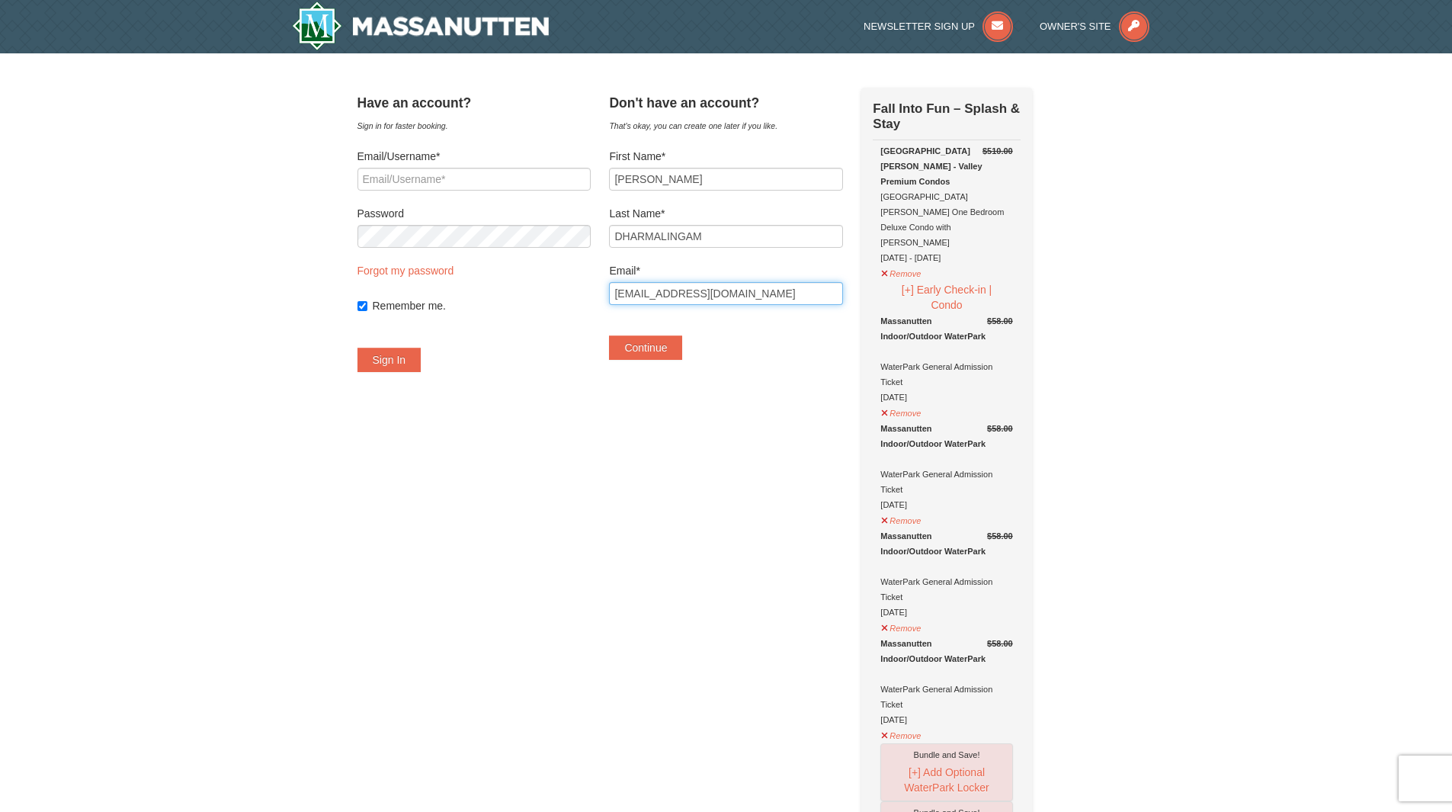
type input "arungoodwill@gmail.com"
click at [664, 340] on button "Continue" at bounding box center [645, 347] width 73 height 24
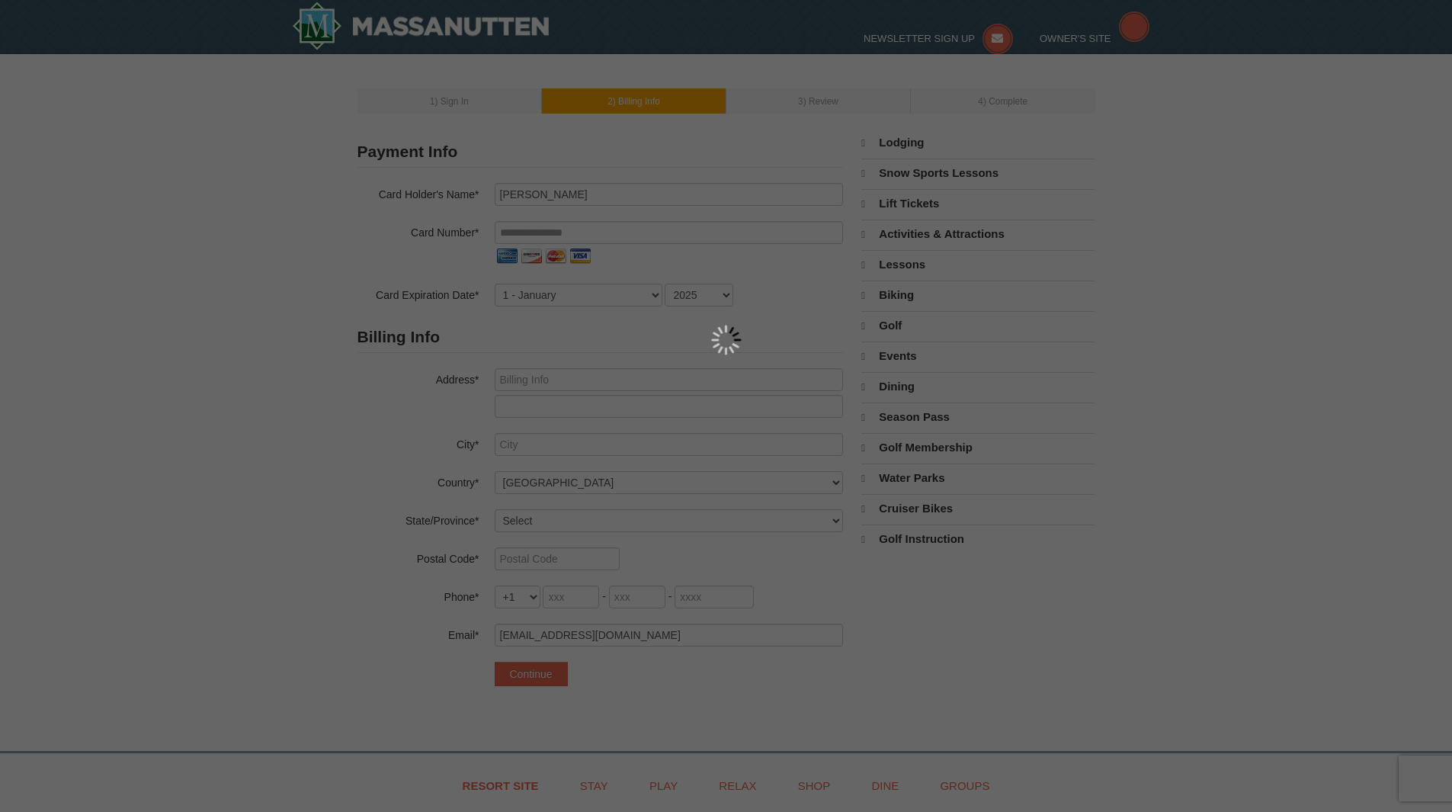
select select "10"
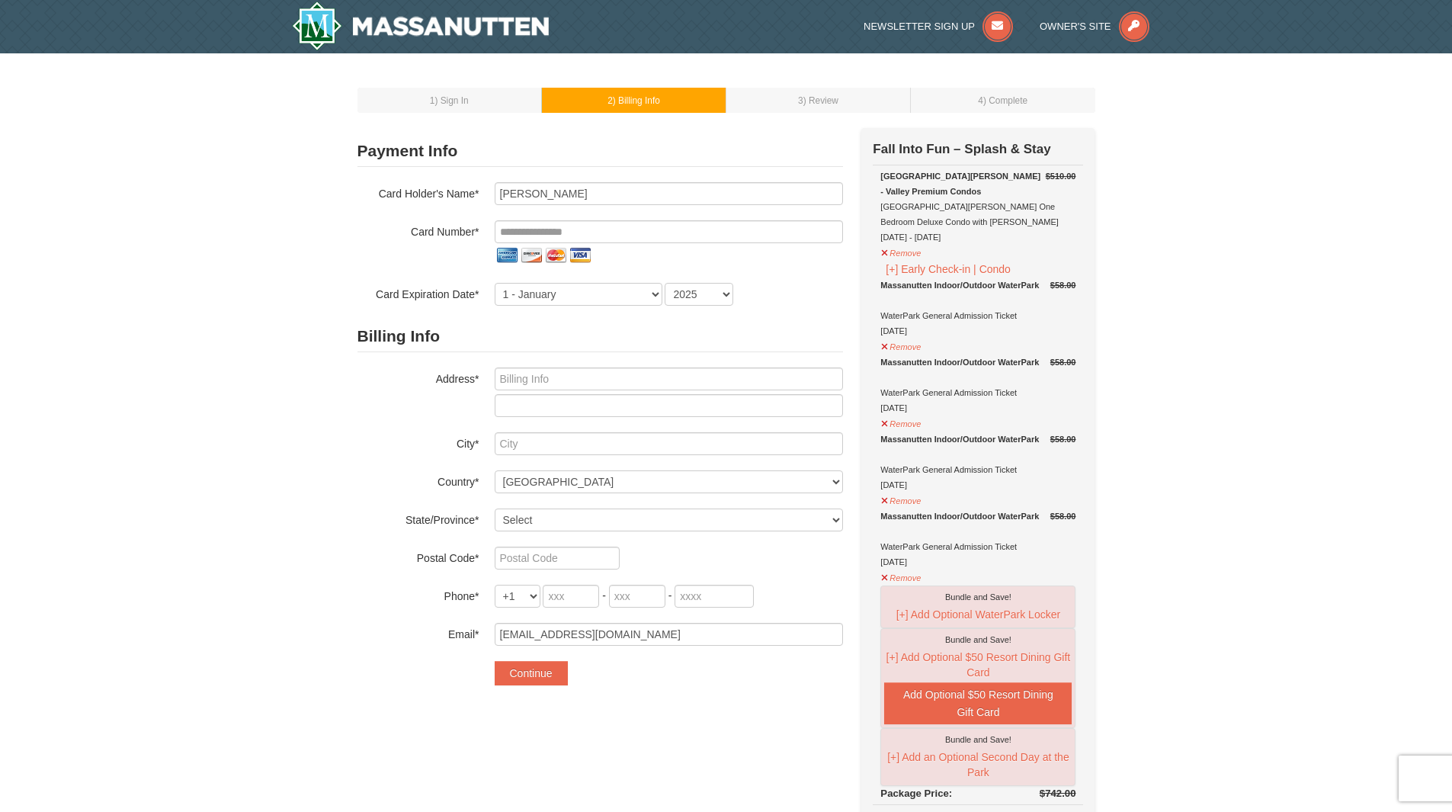
select select "10"
click at [659, 228] on input "tel" at bounding box center [669, 231] width 348 height 23
type input "**********"
click at [610, 296] on select "1 - [DATE] - [DATE] - [DATE] - [DATE] - [DATE] - [DATE] - [DATE] - [DATE] - [DA…" at bounding box center [579, 294] width 168 height 23
select select "8"
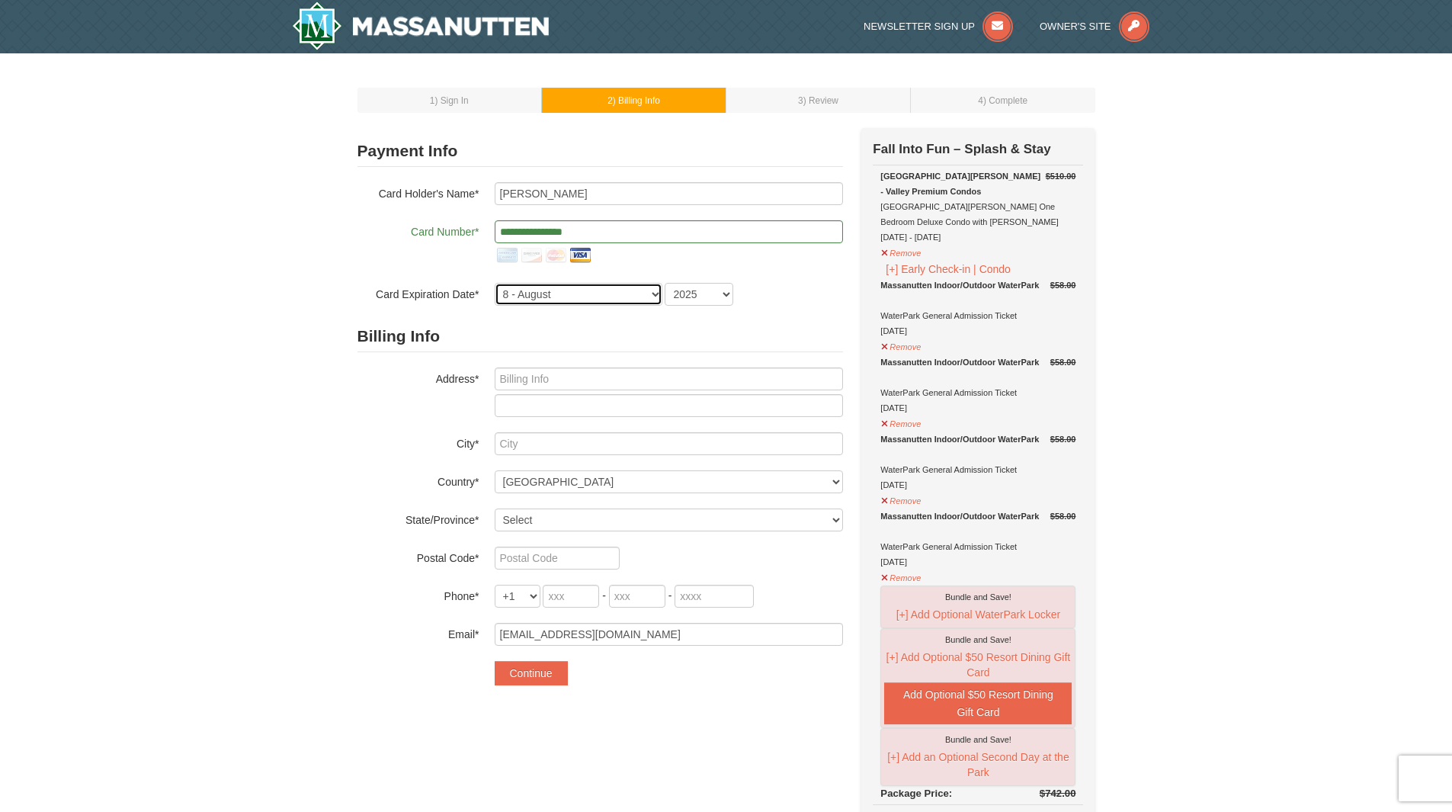
click at [495, 283] on select "1 - [DATE] - [DATE] - [DATE] - [DATE] - [DATE] - [DATE] - [DATE] - [DATE] - [DA…" at bounding box center [579, 294] width 168 height 23
click at [696, 297] on select "2025 2026 2027 2028 2029 2030 2031 2032 2033 2034" at bounding box center [698, 294] width 69 height 23
select select "2028"
click at [664, 283] on select "2025 2026 2027 2028 2029 2030 2031 2032 2033 2034" at bounding box center [698, 294] width 69 height 23
click at [676, 383] on input "text" at bounding box center [669, 378] width 348 height 23
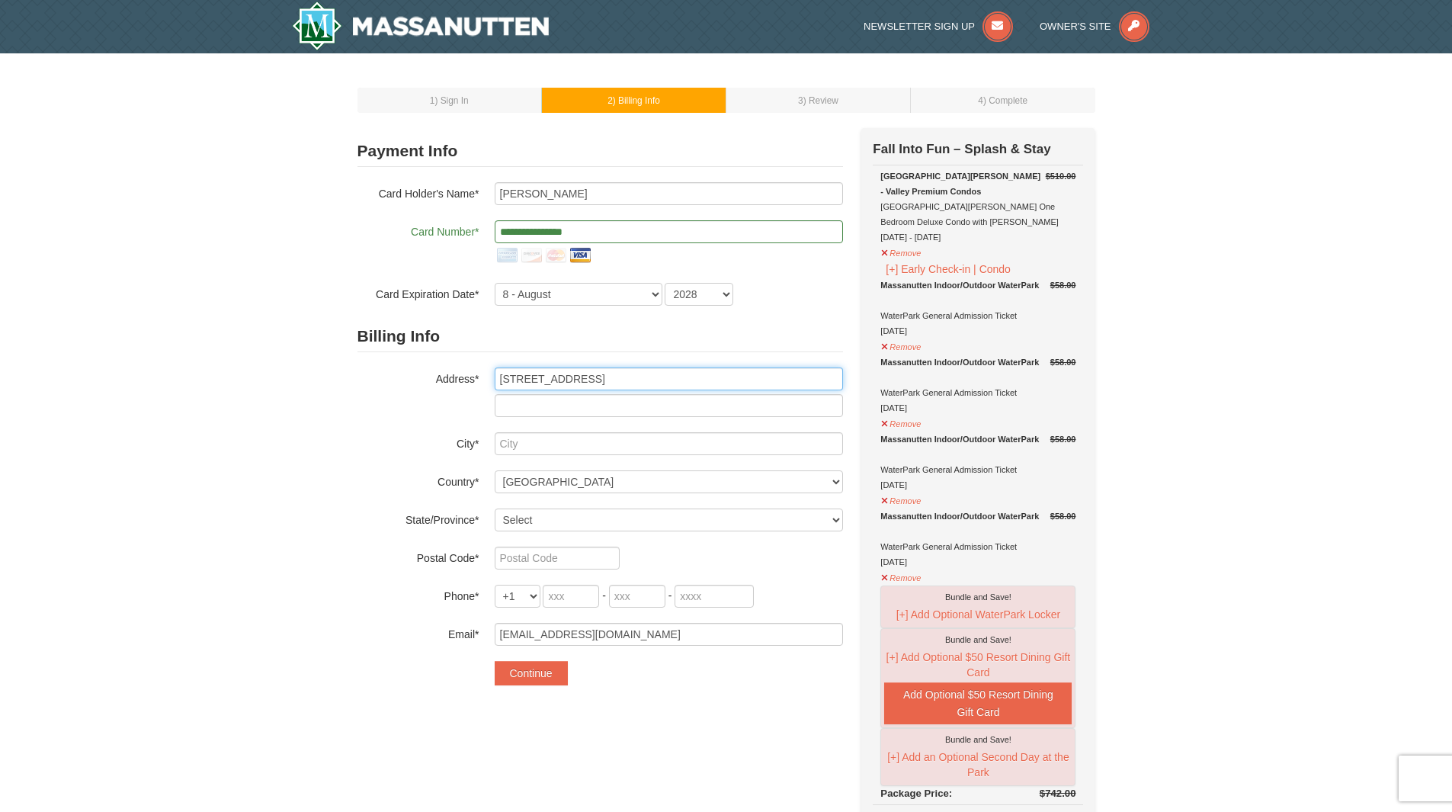
type input "[STREET_ADDRESS]"
click at [657, 437] on input "text" at bounding box center [669, 443] width 348 height 23
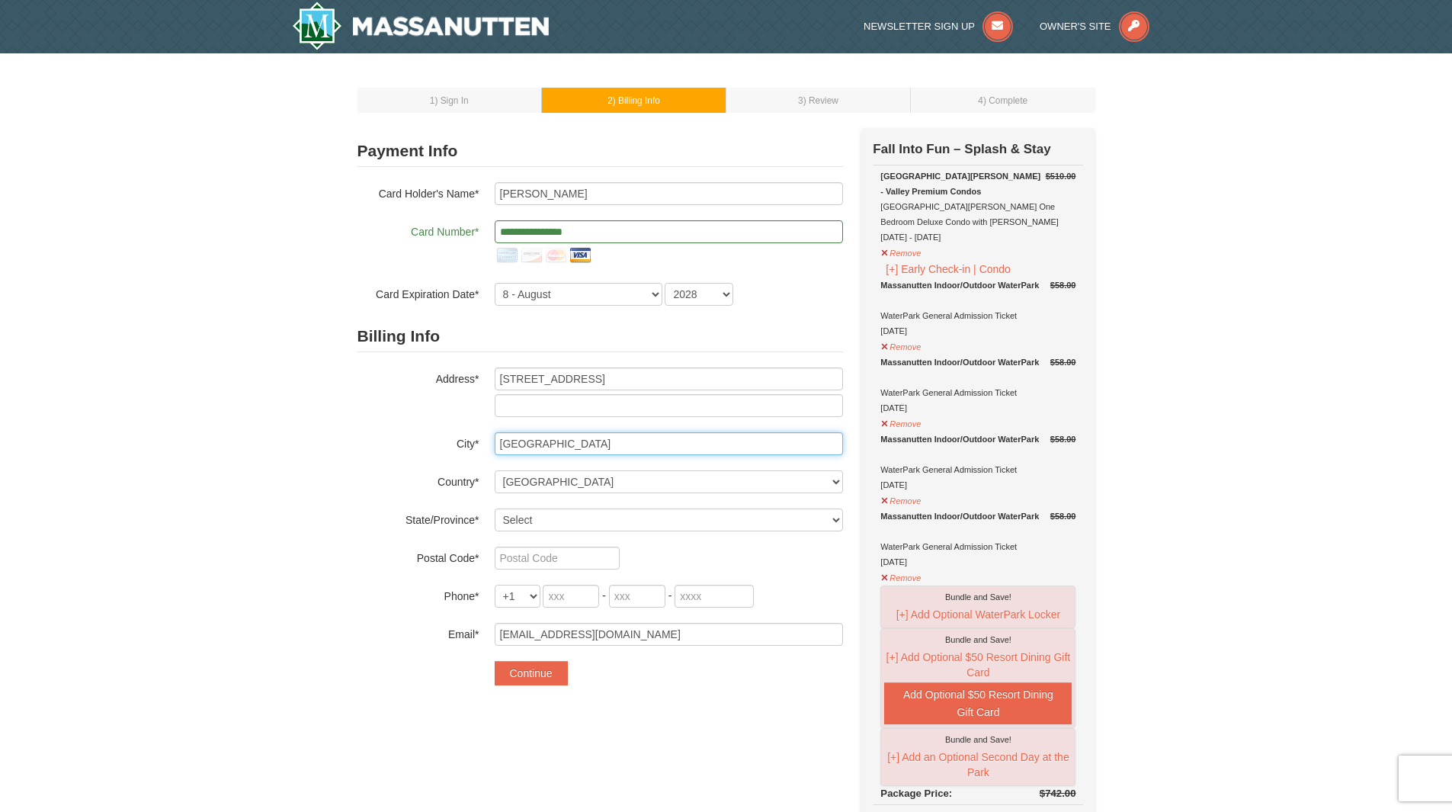
type input "Harrisburg"
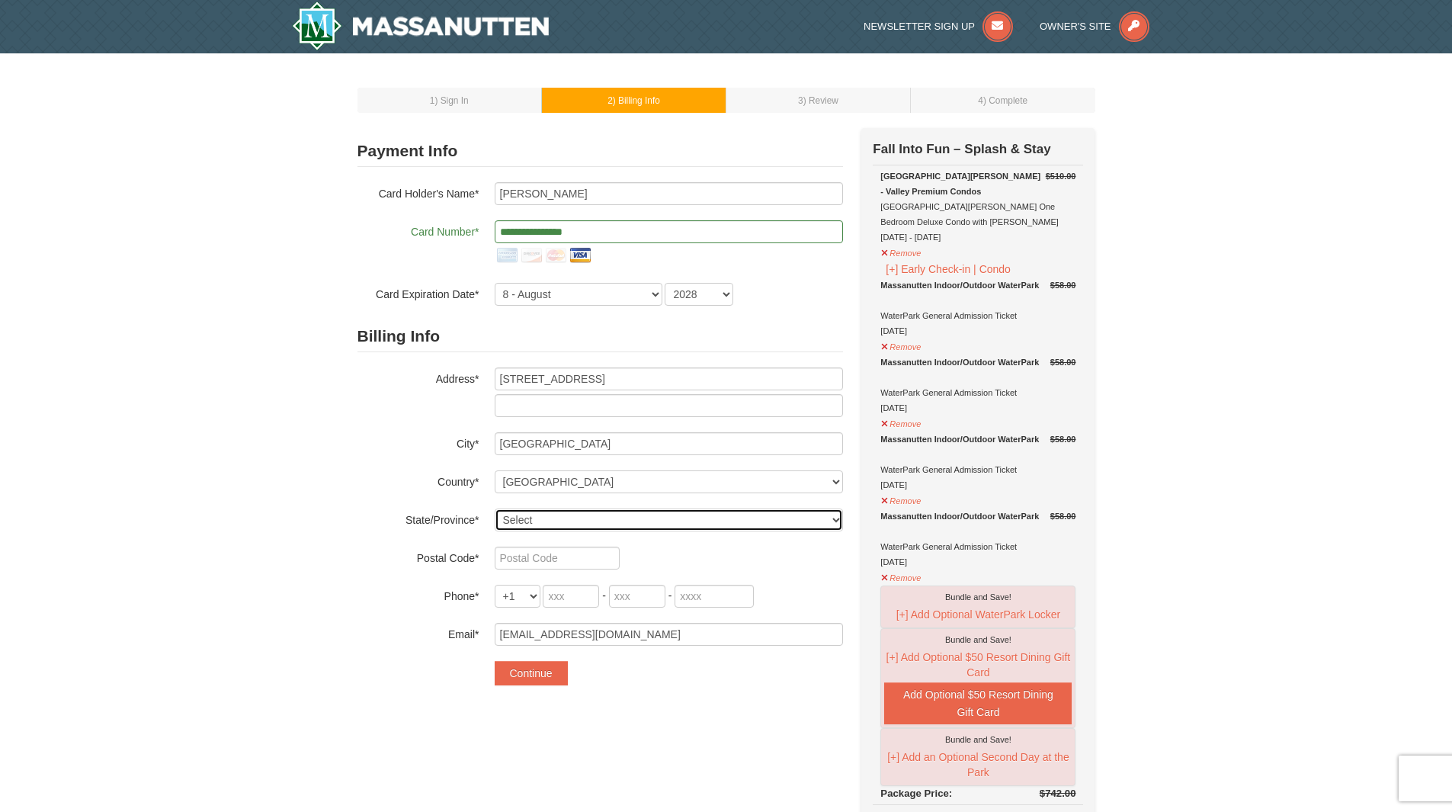
click at [620, 520] on select "Select Alabama Alaska American Samoa Arizona Arkansas California Colorado Conne…" at bounding box center [669, 519] width 348 height 23
select select "NC"
click at [495, 508] on select "Select Alabama Alaska American Samoa Arizona Arkansas California Colorado Conne…" at bounding box center [669, 519] width 348 height 23
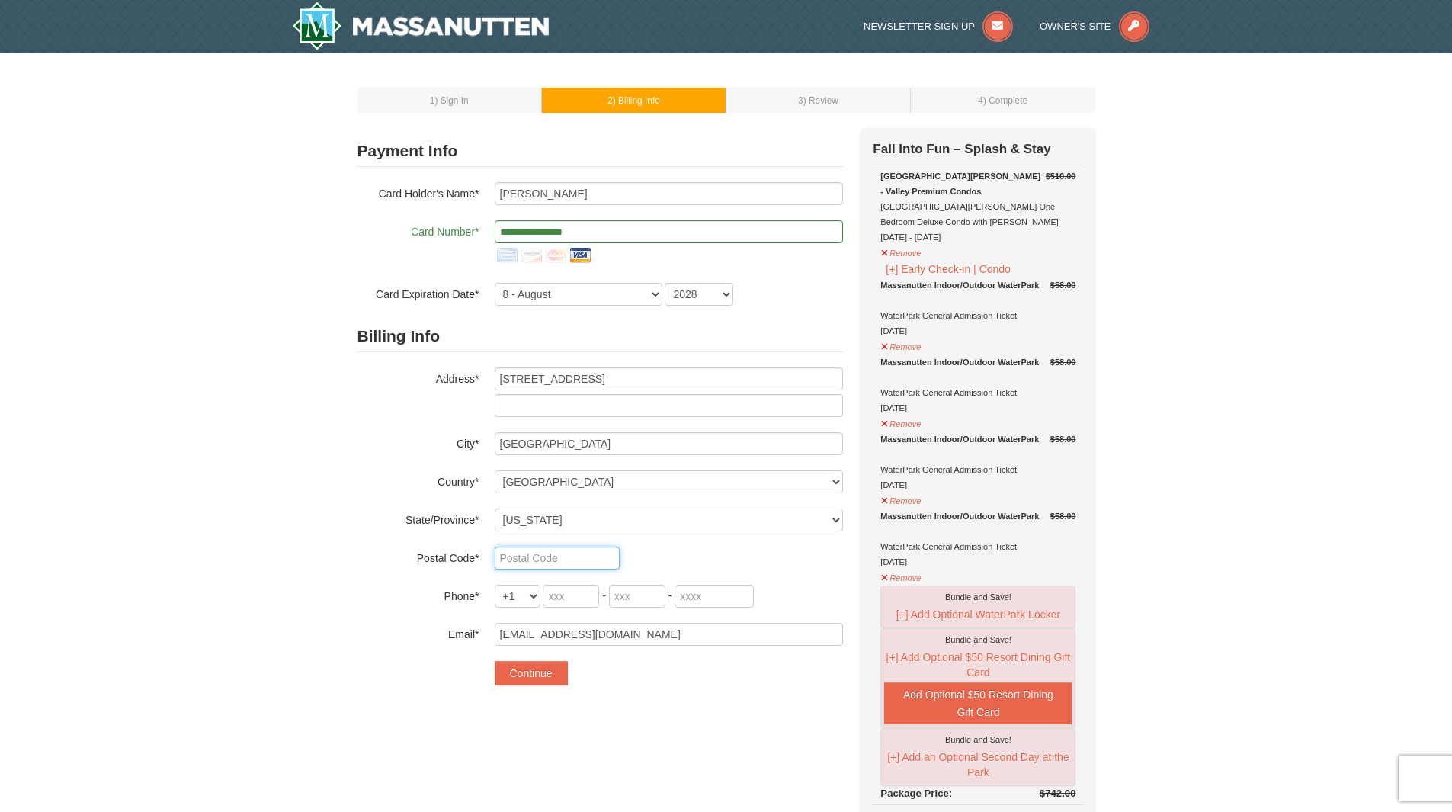
click at [583, 552] on input "text" at bounding box center [557, 557] width 125 height 23
type input "28087"
click at [581, 599] on input "tel" at bounding box center [571, 595] width 56 height 23
type input "401"
type input "1"
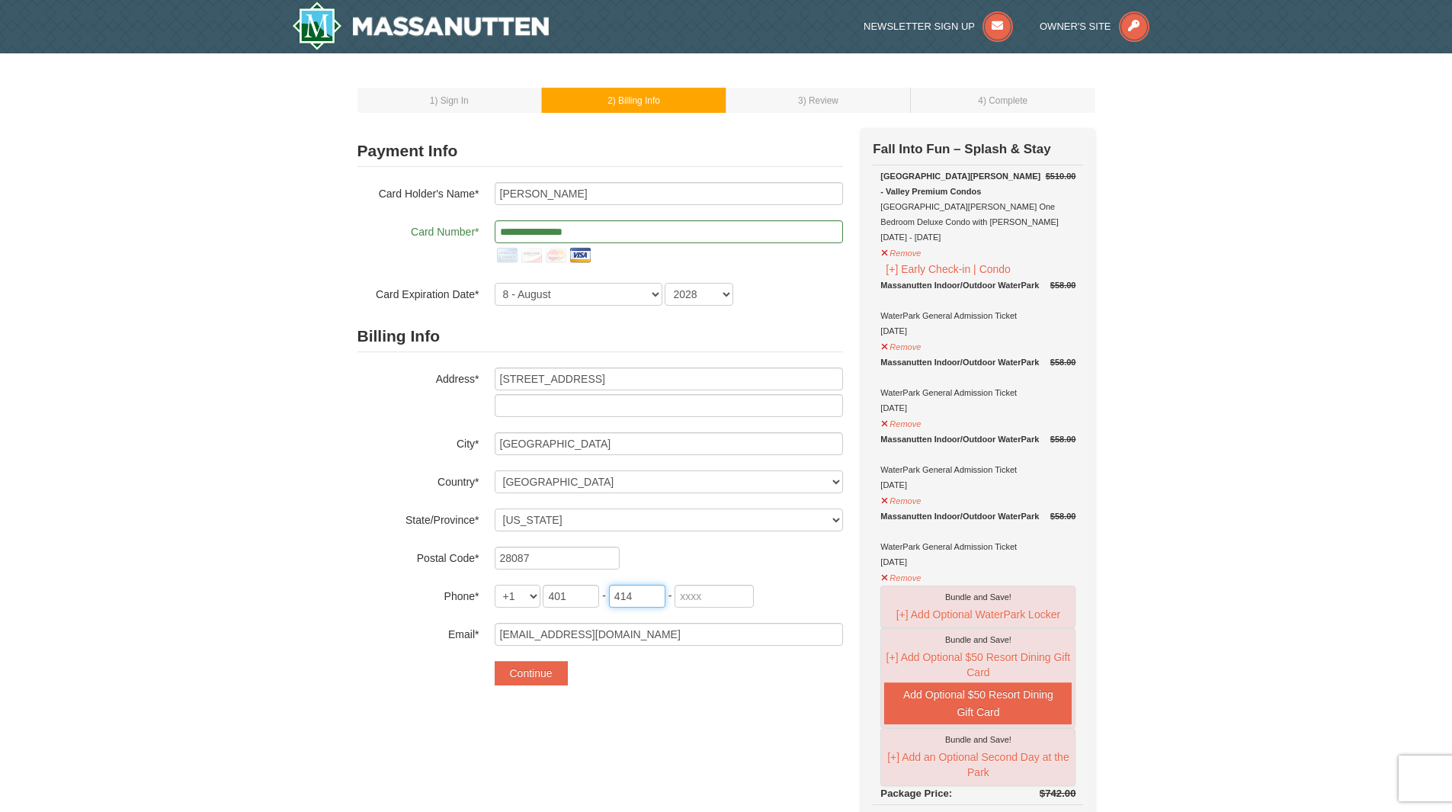
type input "414"
type input "8899"
click at [549, 676] on button "Continue" at bounding box center [531, 673] width 73 height 24
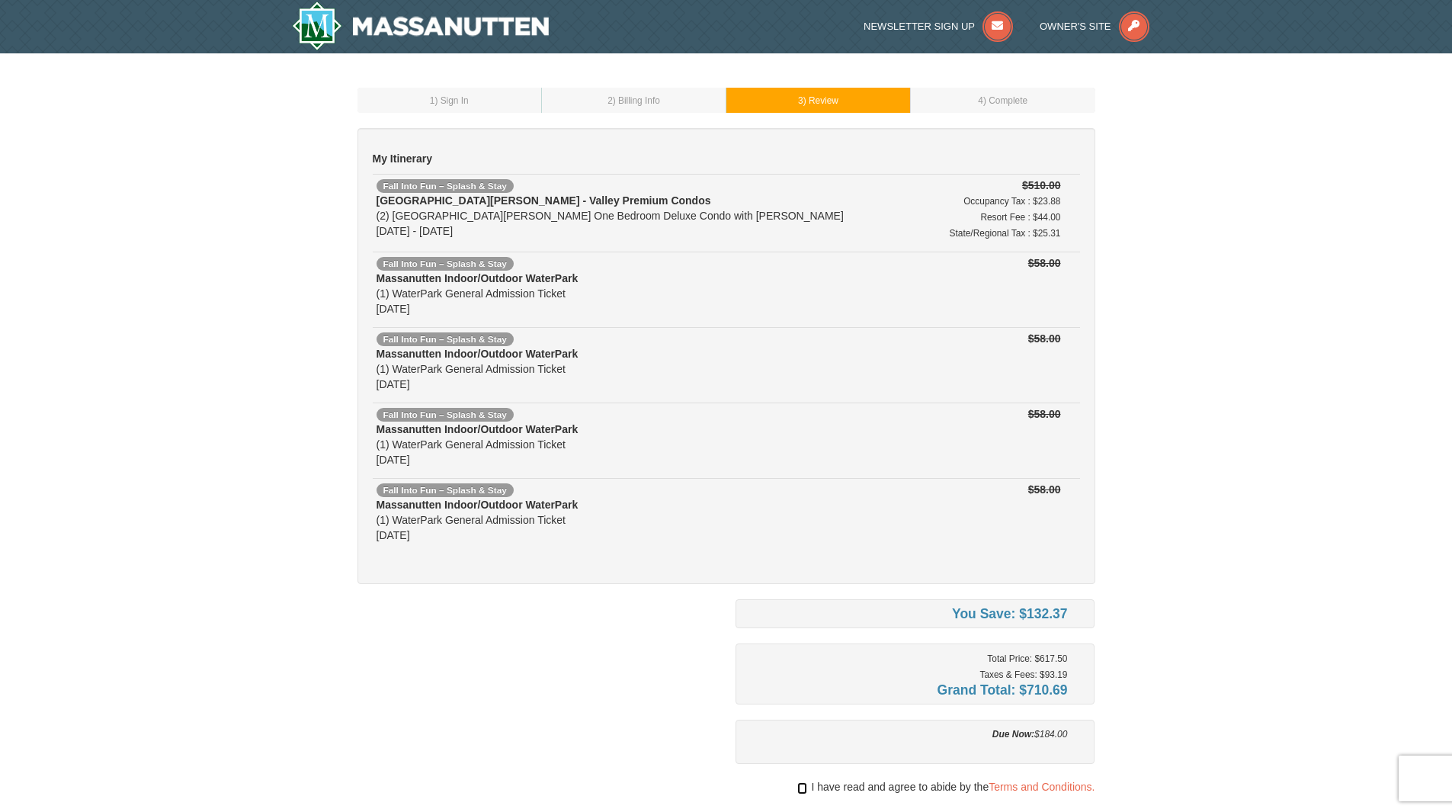
click at [797, 790] on input "checkbox" at bounding box center [802, 788] width 10 height 12
checkbox input "true"
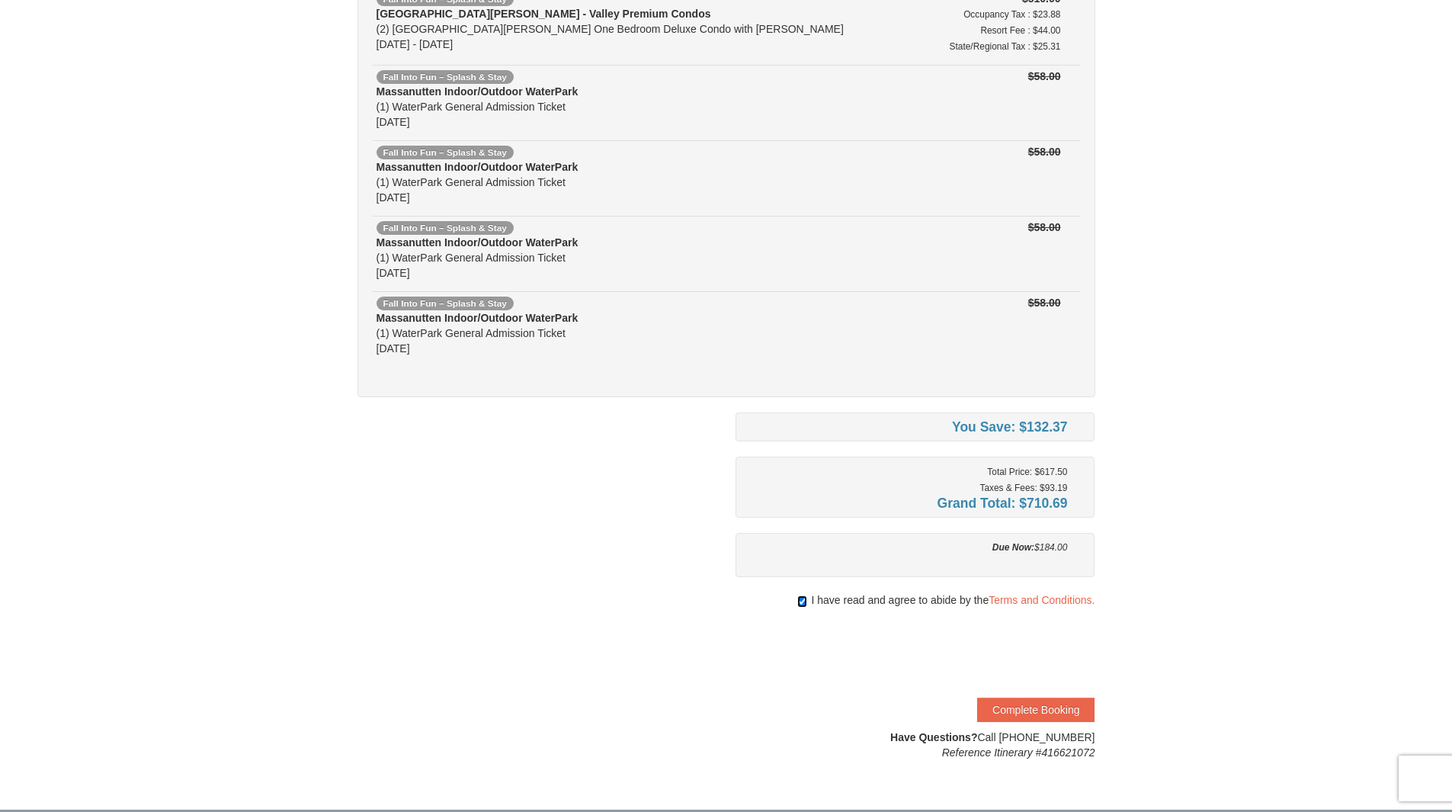
scroll to position [188, 0]
click at [1044, 713] on button "Complete Booking" at bounding box center [1035, 708] width 117 height 24
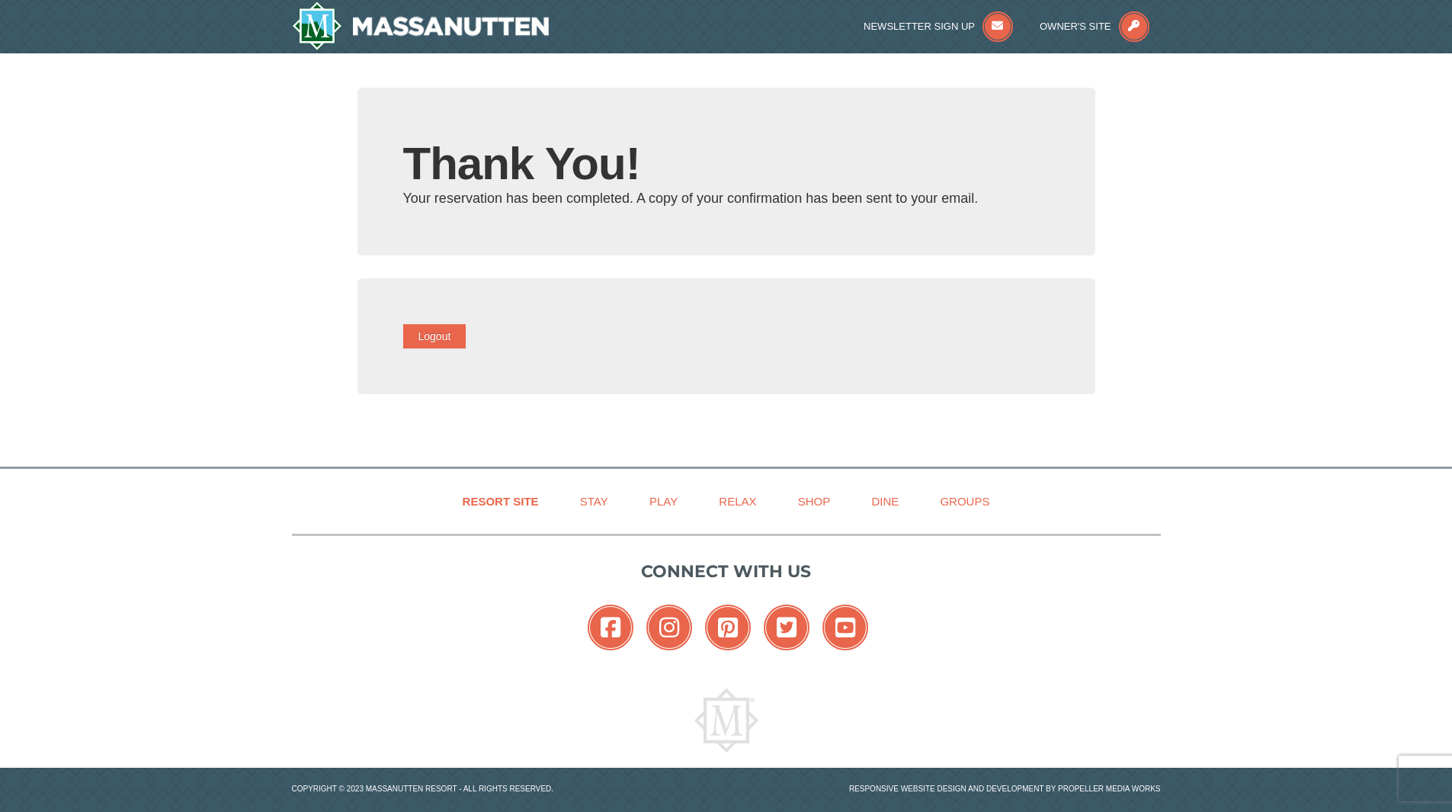
type input "[EMAIL_ADDRESS][DOMAIN_NAME]"
